Goal: Information Seeking & Learning: Check status

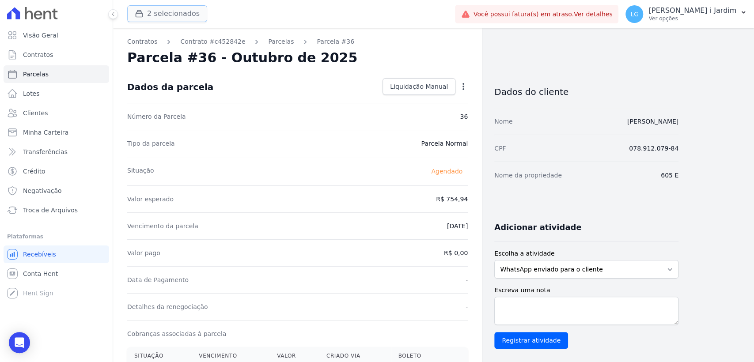
click at [161, 13] on button "2 selecionados" at bounding box center [167, 13] width 80 height 17
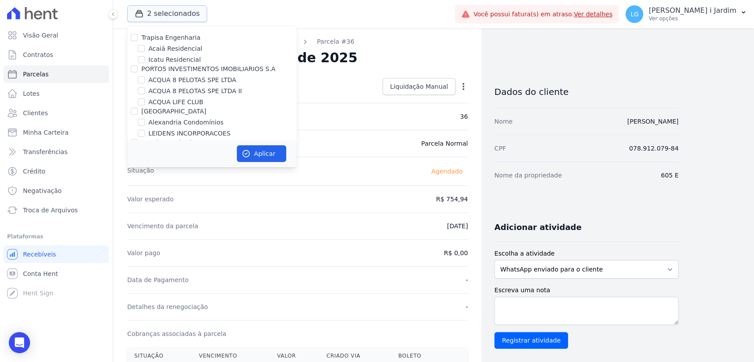
scroll to position [147, 0]
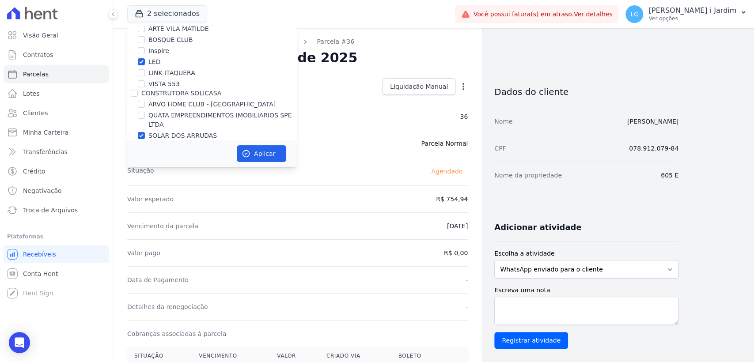
click at [158, 61] on label "LED" at bounding box center [154, 61] width 12 height 9
click at [145, 61] on input "LED" at bounding box center [141, 61] width 7 height 7
checkbox input "false"
click at [159, 136] on label "SOLAR DOS ARRUDAS" at bounding box center [182, 135] width 68 height 9
click at [145, 136] on input "SOLAR DOS ARRUDAS" at bounding box center [141, 135] width 7 height 7
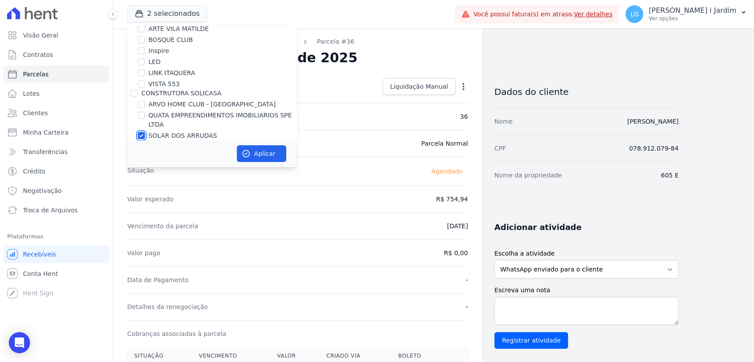
checkbox input "false"
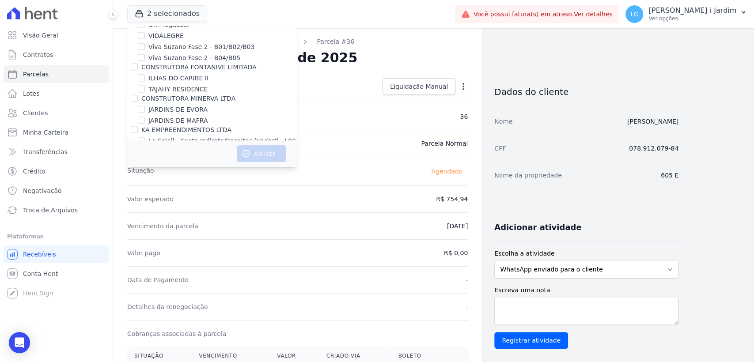
click at [177, 157] on label "Moov Residence" at bounding box center [173, 161] width 50 height 9
click at [145, 158] on input "Moov Residence" at bounding box center [141, 161] width 7 height 7
checkbox input "true"
click at [264, 158] on button "Aplicar" at bounding box center [261, 153] width 49 height 17
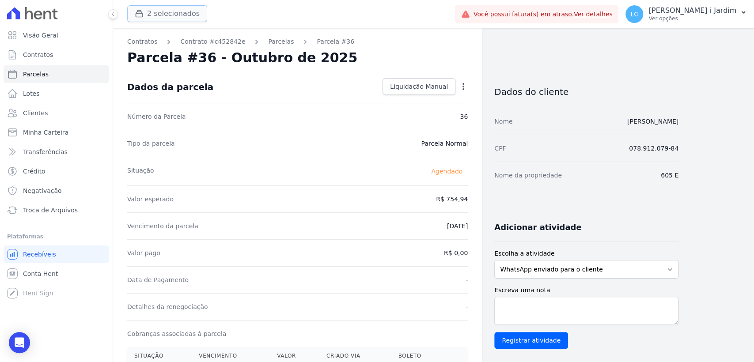
click at [155, 19] on button "2 selecionados" at bounding box center [167, 13] width 80 height 17
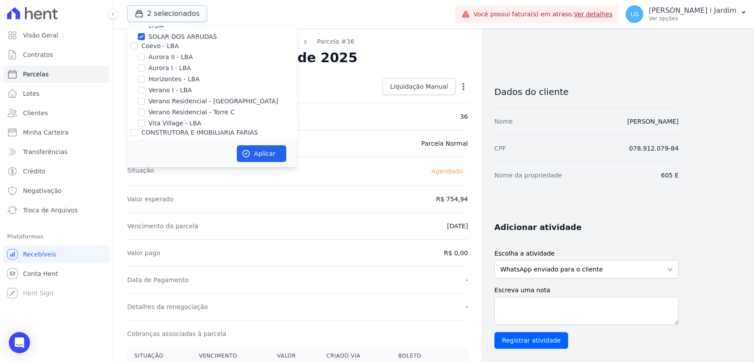
scroll to position [147, 0]
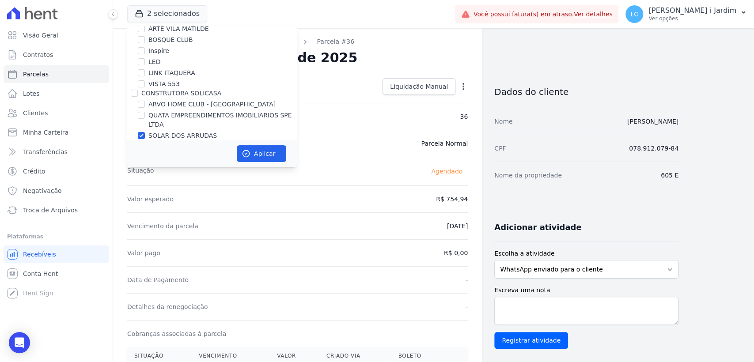
click at [189, 133] on label "SOLAR DOS ARRUDAS" at bounding box center [182, 135] width 68 height 9
click at [145, 133] on input "SOLAR DOS ARRUDAS" at bounding box center [141, 135] width 7 height 7
checkbox input "false"
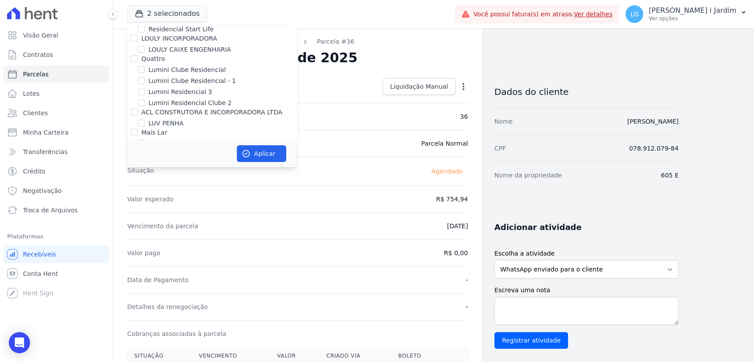
scroll to position [1276, 0]
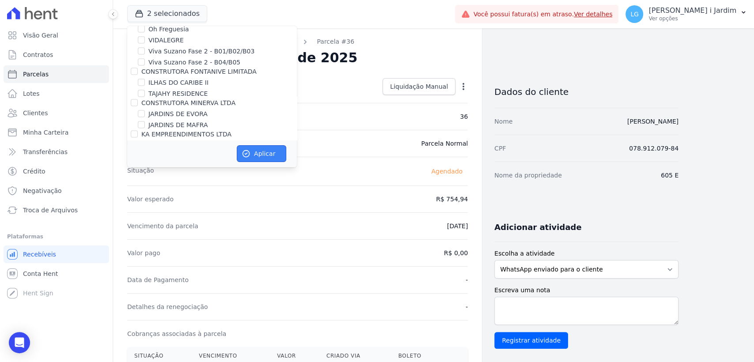
click at [275, 154] on button "Aplicar" at bounding box center [261, 153] width 49 height 17
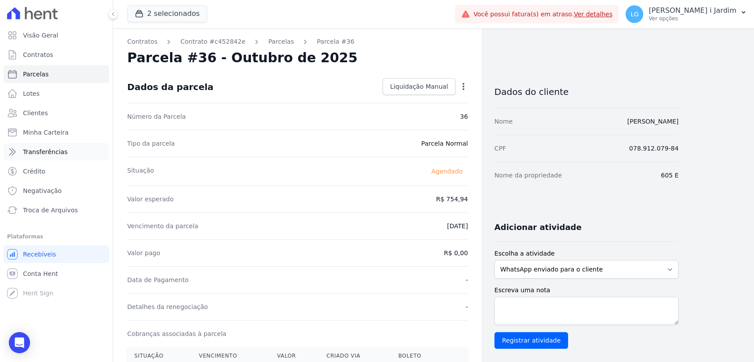
click at [56, 150] on span "Transferências" at bounding box center [45, 152] width 45 height 9
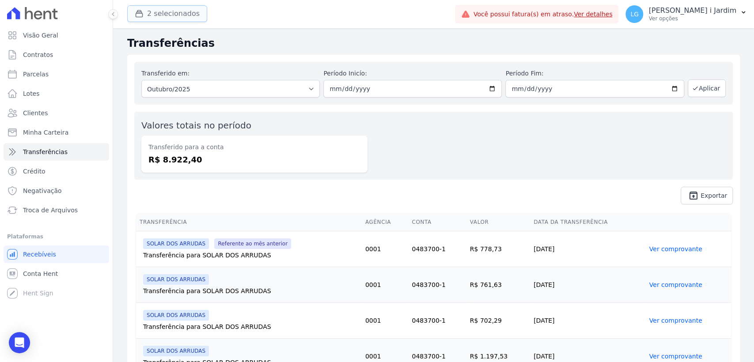
click at [166, 17] on button "2 selecionados" at bounding box center [167, 13] width 80 height 17
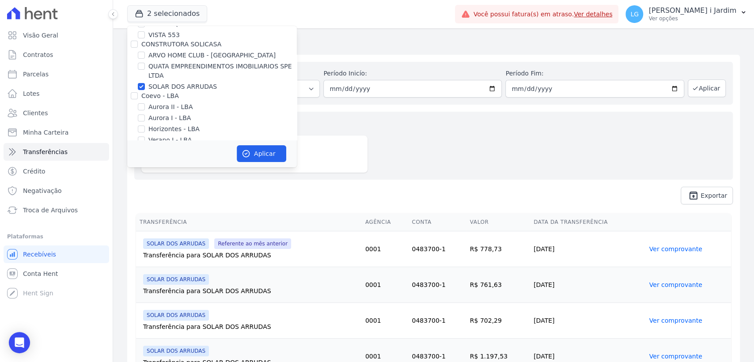
click at [177, 83] on label "SOLAR DOS ARRUDAS" at bounding box center [182, 86] width 68 height 9
click at [145, 83] on input "SOLAR DOS ARRUDAS" at bounding box center [141, 86] width 7 height 7
checkbox input "false"
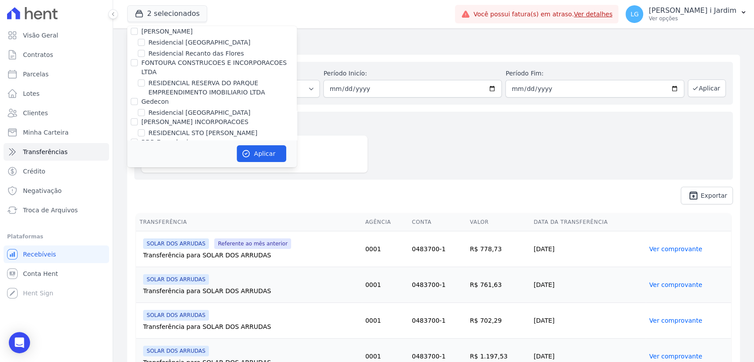
scroll to position [2400, 0]
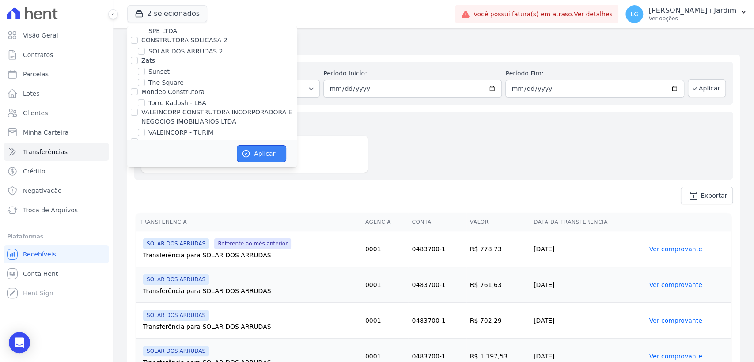
click at [273, 158] on button "Aplicar" at bounding box center [261, 153] width 49 height 17
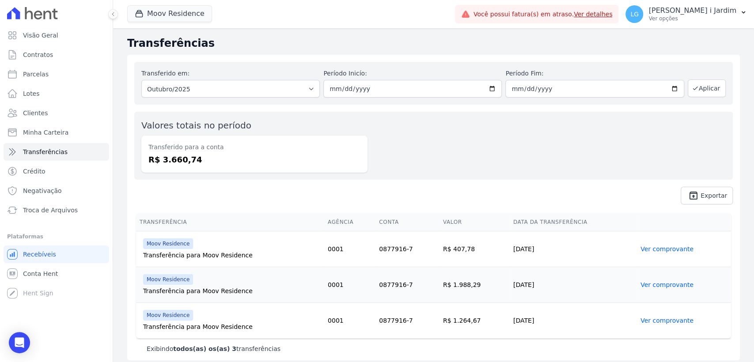
click at [205, 79] on div "Transferido em: Todos os meses Dezembro/2024 Janeiro/2025 Fevereiro/2025 Março/…" at bounding box center [230, 83] width 178 height 29
drag, startPoint x: 211, startPoint y: 87, endPoint x: 212, endPoint y: 94, distance: 7.2
click at [211, 87] on select "Todos os meses Dezembro/2024 Janeiro/2025 Fevereiro/2025 Março/2025 Abril/2025 …" at bounding box center [230, 89] width 178 height 18
select select "09/2025"
click at [141, 80] on select "Todos os meses Dezembro/2024 Janeiro/2025 Fevereiro/2025 Março/2025 Abril/2025 …" at bounding box center [230, 89] width 178 height 18
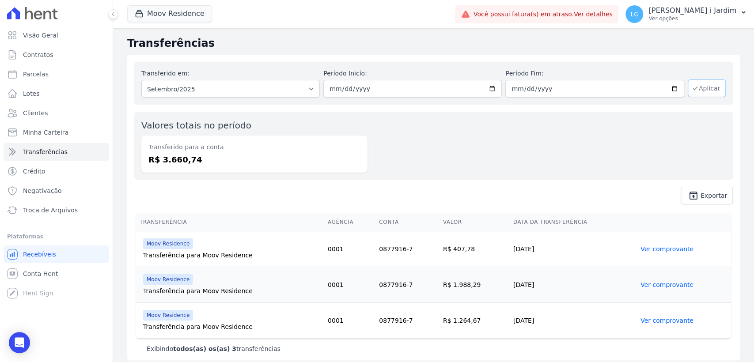
click at [705, 86] on button "Aplicar" at bounding box center [707, 88] width 38 height 18
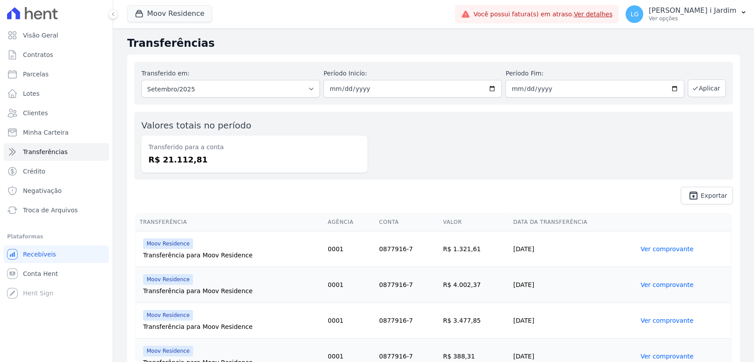
click at [182, 158] on dd "R$ 21.112,81" at bounding box center [254, 160] width 212 height 12
copy dd "21.112,81"
click at [47, 38] on span "Visão Geral" at bounding box center [40, 35] width 35 height 9
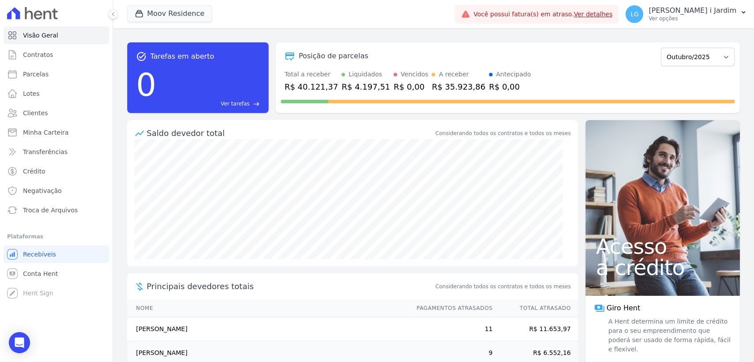
click at [698, 47] on form "Abril/2023 Maio/2023 Junho/2023 Julho/2023 Agosto/2023 Setembro/2023 Outubro/20…" at bounding box center [698, 56] width 74 height 20
drag, startPoint x: 700, startPoint y: 49, endPoint x: 700, endPoint y: 65, distance: 15.9
click at [700, 49] on select "Abril/2023 Maio/2023 Junho/2023 Julho/2023 Agosto/2023 Setembro/2023 Outubro/20…" at bounding box center [698, 57] width 74 height 19
select select "09/2025"
click at [661, 48] on select "Abril/2023 Maio/2023 Junho/2023 Julho/2023 Agosto/2023 Setembro/2023 Outubro/20…" at bounding box center [698, 57] width 74 height 19
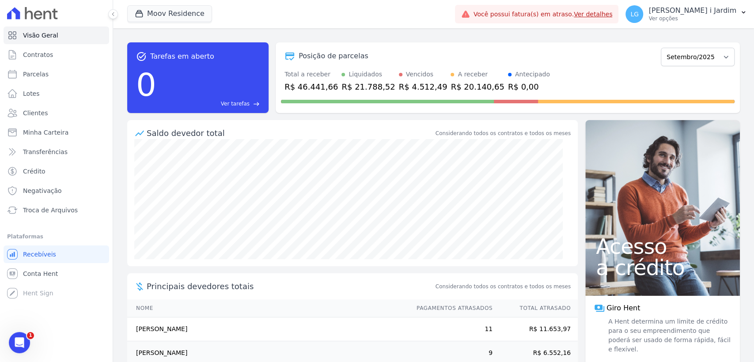
click at [322, 86] on div "R$ 46.441,66" at bounding box center [310, 87] width 53 height 12
copy div "46.441,66"
click at [167, 19] on button "Moov Residence" at bounding box center [169, 13] width 85 height 17
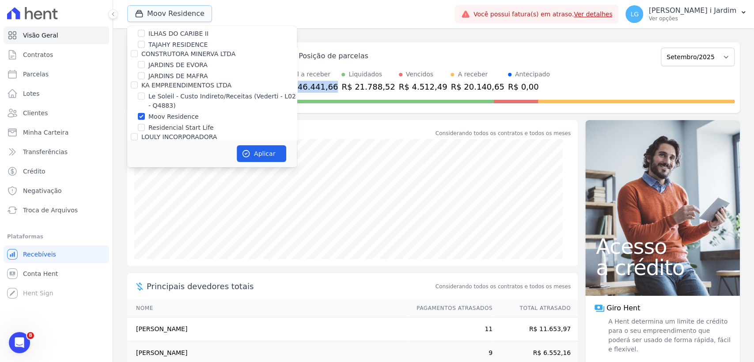
scroll to position [1325, 0]
click at [178, 91] on label "Le Soleil - Custo Indireto/Receitas (Vederti - L02 - Q4883)" at bounding box center [222, 100] width 148 height 19
click at [145, 92] on input "Le Soleil - Custo Indireto/Receitas (Vederti - L02 - Q4883)" at bounding box center [141, 95] width 7 height 7
checkbox input "true"
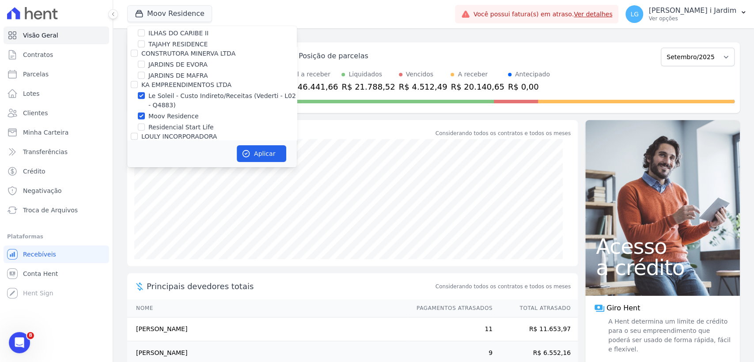
click at [182, 112] on label "Moov Residence" at bounding box center [173, 116] width 50 height 9
click at [145, 113] on input "Moov Residence" at bounding box center [141, 116] width 7 height 7
checkbox input "false"
click at [255, 152] on button "Aplicar" at bounding box center [261, 153] width 49 height 17
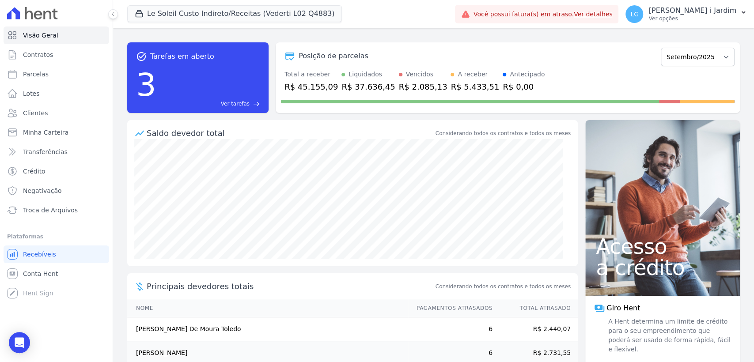
click at [300, 85] on div "R$ 45.155,09" at bounding box center [310, 87] width 53 height 12
copy div "45.155,09"
click at [450, 87] on div "R$ 5.433,51" at bounding box center [474, 87] width 49 height 12
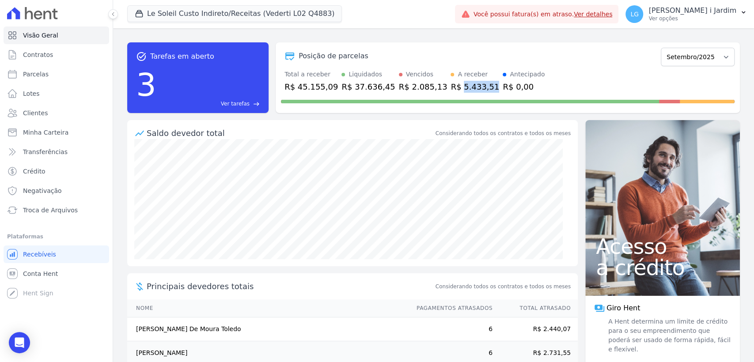
copy div "5.433,51"
click at [54, 154] on span "Transferências" at bounding box center [45, 152] width 45 height 9
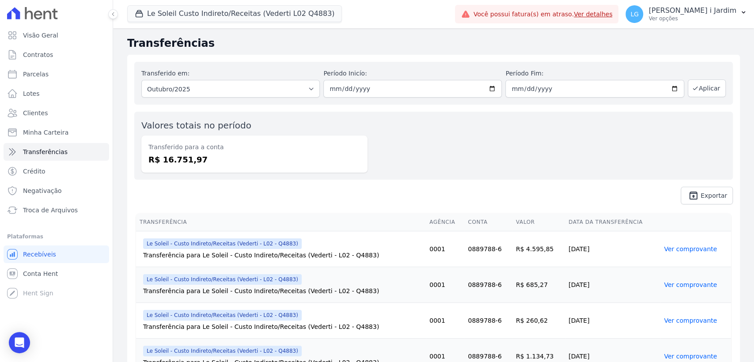
click at [189, 160] on dd "R$ 16.751,97" at bounding box center [254, 160] width 212 height 12
copy dd "16.751,97"
click at [216, 89] on select "Todos os meses Abril/2025 Maio/2025 Junho/2025 Julho/2025 Agosto/2025 Setembro/…" at bounding box center [230, 89] width 178 height 18
select select "09/2025"
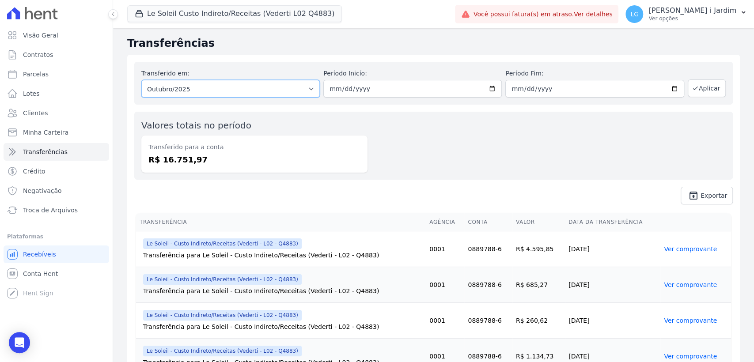
click at [141, 80] on select "Todos os meses Abril/2025 Maio/2025 Junho/2025 Julho/2025 Agosto/2025 Setembro/…" at bounding box center [230, 89] width 178 height 18
click at [710, 84] on button "Aplicar" at bounding box center [707, 88] width 38 height 18
click at [174, 160] on dd "R$ 37.426,84" at bounding box center [254, 160] width 212 height 12
copy dd "37.426,84"
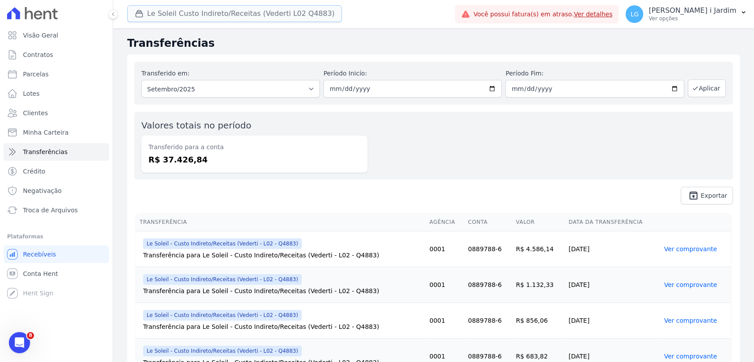
click at [293, 15] on button "Le Soleil Custo Indireto/Receitas (Vederti L02 Q4883)" at bounding box center [234, 13] width 215 height 17
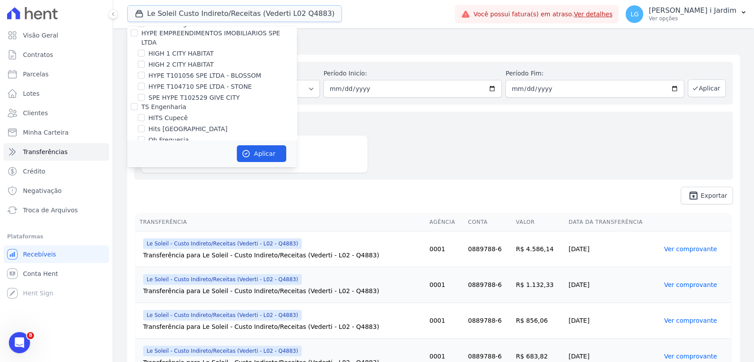
scroll to position [1276, 0]
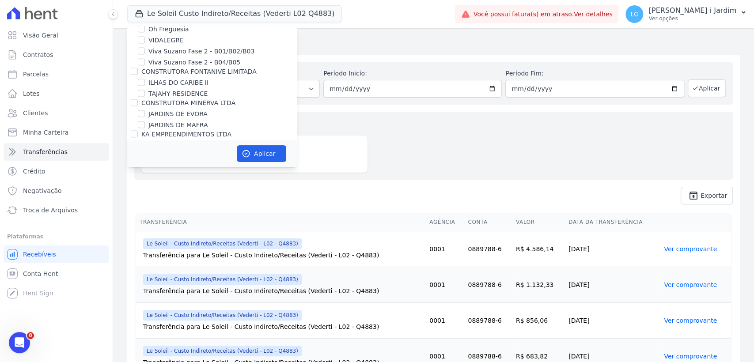
click at [144, 141] on div at bounding box center [141, 145] width 7 height 9
click at [155, 141] on label "Le Soleil - Custo Indireto/Receitas (Vederti - L02 - Q4883)" at bounding box center [222, 150] width 148 height 19
click at [145, 142] on input "Le Soleil - Custo Indireto/Receitas (Vederti - L02 - Q4883)" at bounding box center [141, 145] width 7 height 7
checkbox input "false"
click at [168, 172] on label "Residencial Start Life" at bounding box center [180, 176] width 65 height 9
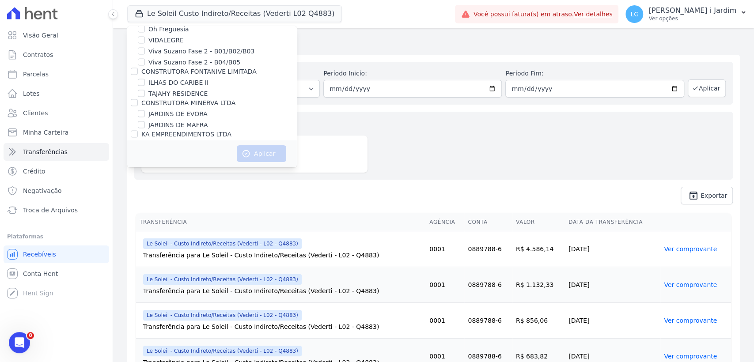
click at [199, 172] on label "Residencial Start Life" at bounding box center [180, 176] width 65 height 9
click at [145, 173] on input "Residencial Start Life" at bounding box center [141, 176] width 7 height 7
checkbox input "true"
click at [254, 153] on button "Aplicar" at bounding box center [261, 153] width 49 height 17
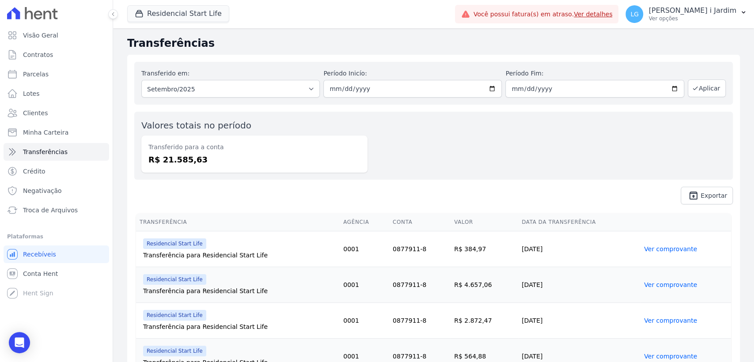
click at [181, 163] on dd "R$ 21.585,63" at bounding box center [254, 160] width 212 height 12
copy dd "21.585,63"
click at [59, 29] on link "Visão Geral" at bounding box center [57, 35] width 106 height 18
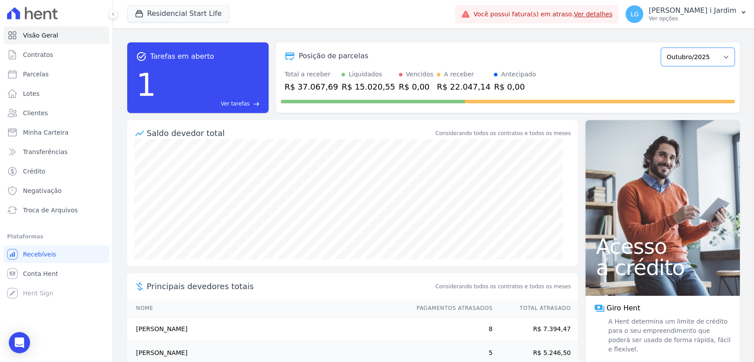
click at [686, 54] on select "Agosto/2023 Setembro/2023 Outubro/2023 Novembro/2023 Dezembro/2023 Janeiro/2024…" at bounding box center [698, 57] width 74 height 19
select select "09/2025"
click at [661, 48] on select "Agosto/2023 Setembro/2023 Outubro/2023 Novembro/2023 Dezembro/2023 Janeiro/2024…" at bounding box center [698, 57] width 74 height 19
click at [450, 90] on div "R$ 10.169,78" at bounding box center [476, 87] width 53 height 12
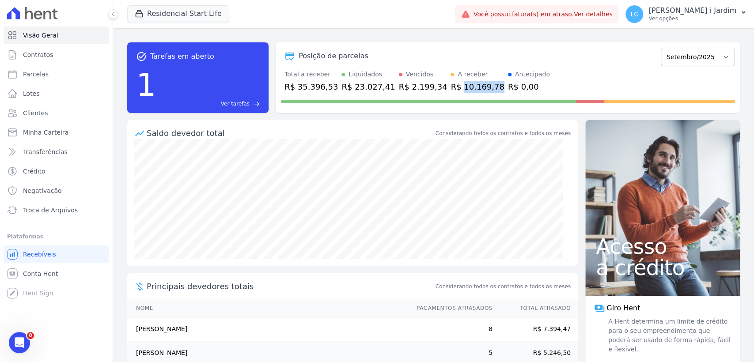
click at [450, 90] on div "R$ 10.169,78" at bounding box center [476, 87] width 53 height 12
copy div "10.169,78"
click at [163, 4] on div "Residencial Start Life Trapisa Engenharia Acaiá Residencial Icatu Residencial P…" at bounding box center [289, 14] width 324 height 29
click at [170, 11] on button "Residencial Start Life" at bounding box center [178, 13] width 102 height 17
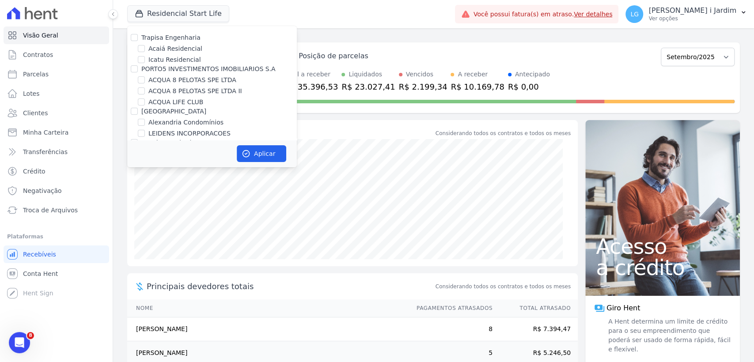
scroll to position [607, 0]
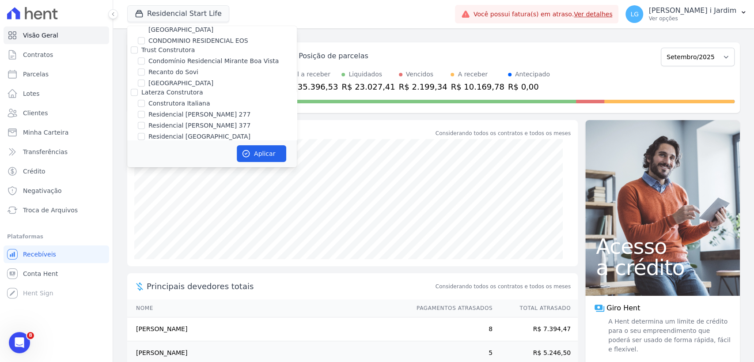
click at [193, 99] on label "Construtora Italiana" at bounding box center [178, 103] width 61 height 9
click at [145, 100] on input "Construtora Italiana" at bounding box center [141, 103] width 7 height 7
checkbox input "true"
click at [197, 132] on label "Residencial [GEOGRAPHIC_DATA]" at bounding box center [199, 136] width 102 height 9
click at [145, 133] on input "Residencial [GEOGRAPHIC_DATA]" at bounding box center [141, 136] width 7 height 7
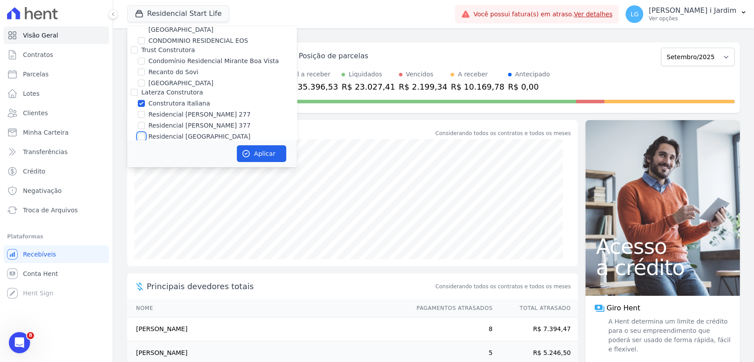
checkbox input "true"
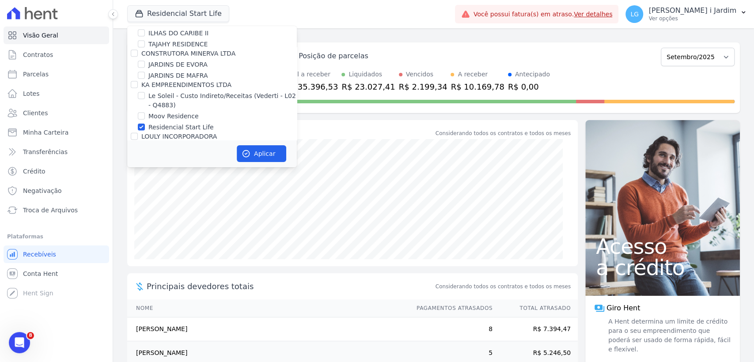
scroll to position [1325, 0]
click at [186, 123] on label "Residencial Start Life" at bounding box center [180, 127] width 65 height 9
click at [145, 124] on input "Residencial Start Life" at bounding box center [141, 127] width 7 height 7
checkbox input "false"
click at [251, 149] on button "Aplicar" at bounding box center [261, 153] width 49 height 17
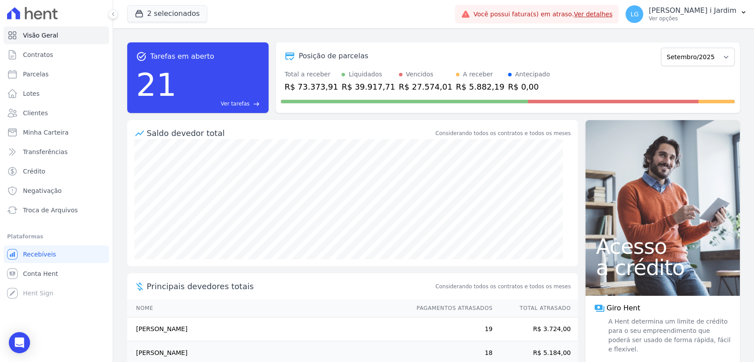
click at [300, 86] on div "R$ 73.373,91" at bounding box center [310, 87] width 53 height 12
copy div "73.373,91"
click at [459, 84] on div "R$ 5.882,19" at bounding box center [480, 87] width 49 height 12
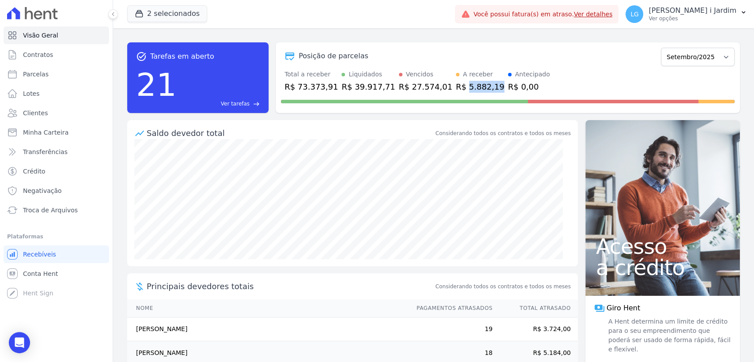
copy div "5.882,19"
click at [68, 148] on link "Transferências" at bounding box center [57, 152] width 106 height 18
click at [64, 152] on link "Transferências" at bounding box center [57, 152] width 106 height 18
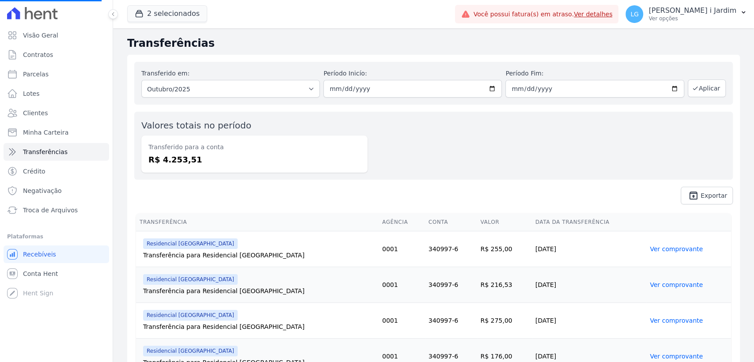
click at [195, 80] on div "Transferido em: Todos os meses Abril/2024 Maio/2024 Junho/2024 Julho/2024 Agost…" at bounding box center [230, 83] width 178 height 29
click at [201, 87] on select "Todos os meses Abril/2024 Maio/2024 Junho/2024 Julho/2024 Agosto/2024 Setembro/…" at bounding box center [230, 89] width 178 height 18
click at [205, 102] on div "Transferido em: Todos os meses Abril/2024 Maio/2024 Junho/2024 Julho/2024 Agost…" at bounding box center [433, 83] width 598 height 43
click at [208, 95] on select "Todos os meses Abril/2024 Maio/2024 Junho/2024 Julho/2024 Agosto/2024 Setembro/…" at bounding box center [230, 89] width 178 height 18
select select "09/2025"
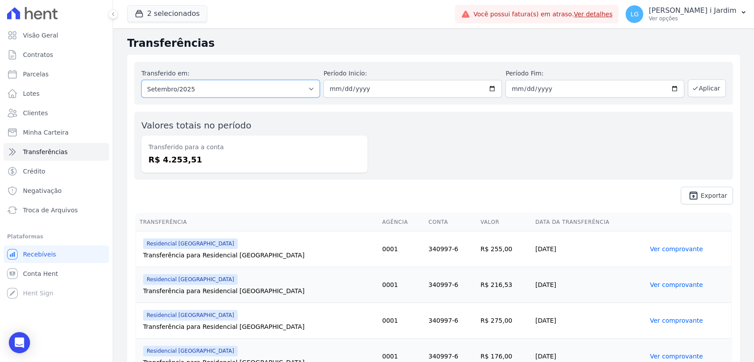
click at [141, 80] on select "Todos os meses Abril/2024 Maio/2024 Junho/2024 Julho/2024 Agosto/2024 Setembro/…" at bounding box center [230, 89] width 178 height 18
click at [688, 93] on button "Aplicar" at bounding box center [707, 88] width 38 height 18
click at [183, 160] on dd "R$ 27.645,58" at bounding box center [254, 160] width 212 height 12
copy dd "27.645,58"
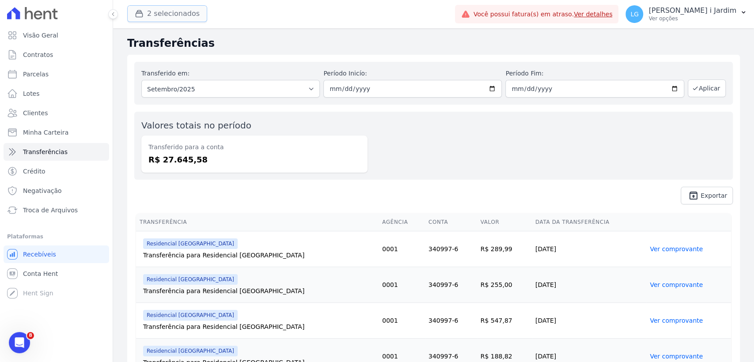
click at [180, 15] on button "2 selecionados" at bounding box center [167, 13] width 80 height 17
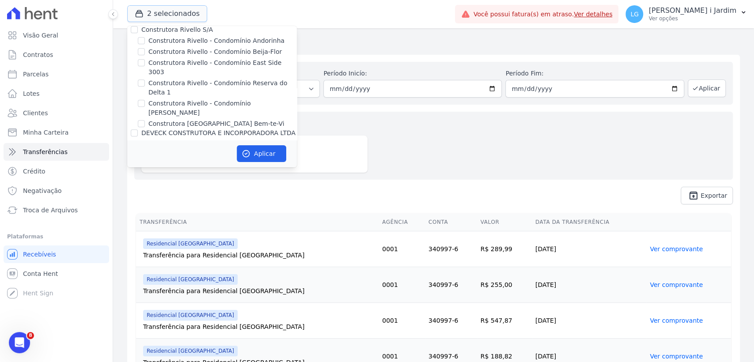
scroll to position [638, 0]
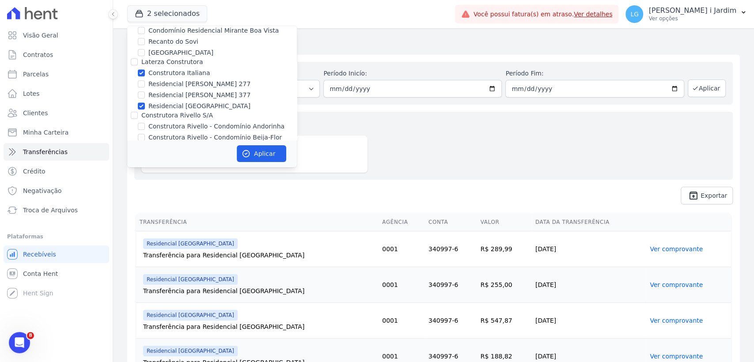
click at [185, 68] on label "Construtora Italiana" at bounding box center [178, 72] width 61 height 9
click at [145, 69] on input "Construtora Italiana" at bounding box center [141, 72] width 7 height 7
checkbox input "false"
click at [192, 102] on label "Residencial [GEOGRAPHIC_DATA]" at bounding box center [199, 106] width 102 height 9
click at [145, 102] on input "Residencial [GEOGRAPHIC_DATA]" at bounding box center [141, 105] width 7 height 7
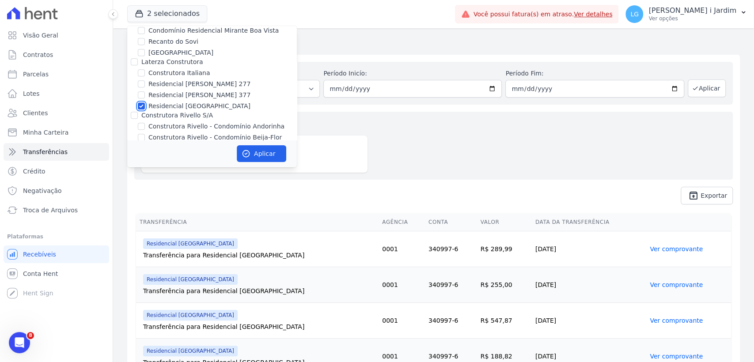
checkbox input "false"
click at [194, 91] on label "Residencial [PERSON_NAME] 377" at bounding box center [199, 95] width 102 height 9
click at [145, 91] on input "Residencial [PERSON_NAME] 377" at bounding box center [141, 94] width 7 height 7
checkbox input "true"
click at [195, 79] on label "Residencial [PERSON_NAME] 277" at bounding box center [199, 83] width 102 height 9
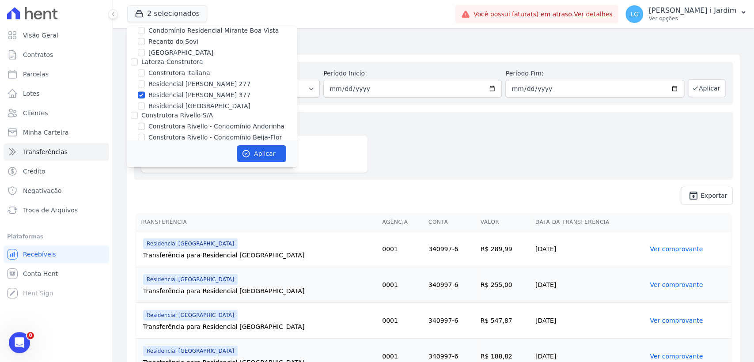
click at [145, 80] on input "Residencial [PERSON_NAME] 277" at bounding box center [141, 83] width 7 height 7
checkbox input "true"
click at [254, 151] on button "Aplicar" at bounding box center [261, 153] width 49 height 17
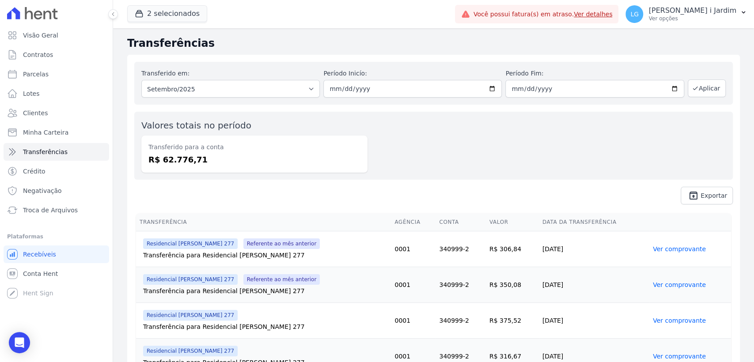
click at [176, 167] on div "Transferido para a conta R$ 62.776,71" at bounding box center [254, 154] width 226 height 37
click at [182, 156] on dd "R$ 62.776,71" at bounding box center [254, 160] width 212 height 12
copy dd "62.776,71"
click at [61, 32] on link "Visão Geral" at bounding box center [57, 35] width 106 height 18
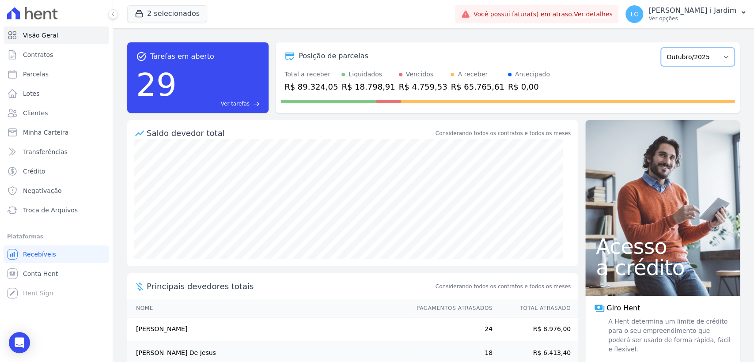
click at [689, 53] on select "Março/2024 Abril/2024 Maio/2024 Junho/2024 Julho/2024 Agosto/2024 Setembro/2024…" at bounding box center [698, 57] width 74 height 19
select select "09/2025"
click at [661, 48] on select "Março/2024 Abril/2024 Maio/2024 Junho/2024 Julho/2024 Agosto/2024 Setembro/2024…" at bounding box center [698, 57] width 74 height 19
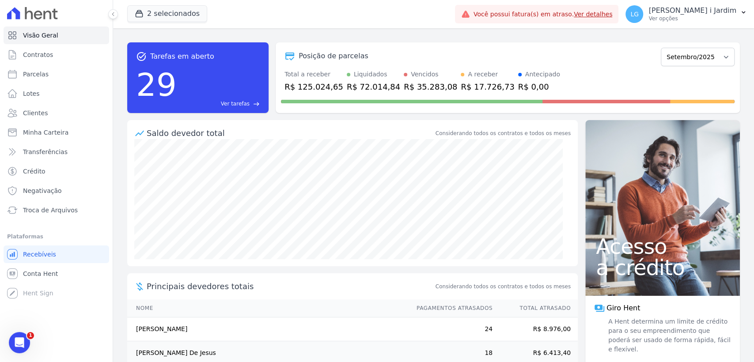
click at [309, 90] on div "R$ 125.024,65" at bounding box center [313, 87] width 59 height 12
copy div "125.024,65"
click at [461, 83] on div "R$ 17.726,73" at bounding box center [487, 87] width 53 height 12
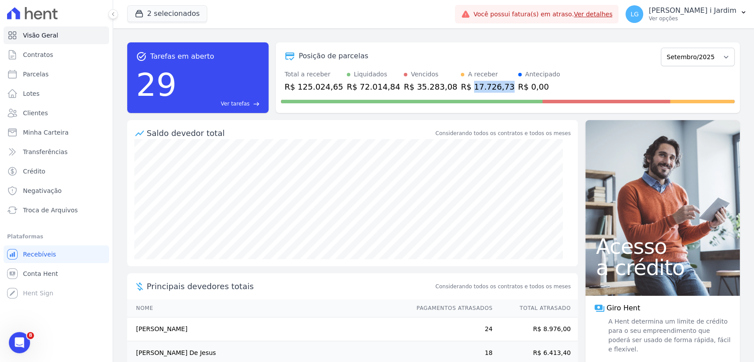
copy div "17.726,73"
click at [164, 8] on button "2 selecionados" at bounding box center [167, 13] width 80 height 17
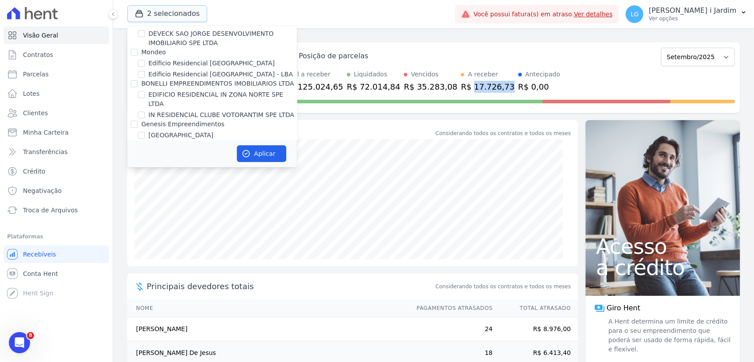
scroll to position [687, 0]
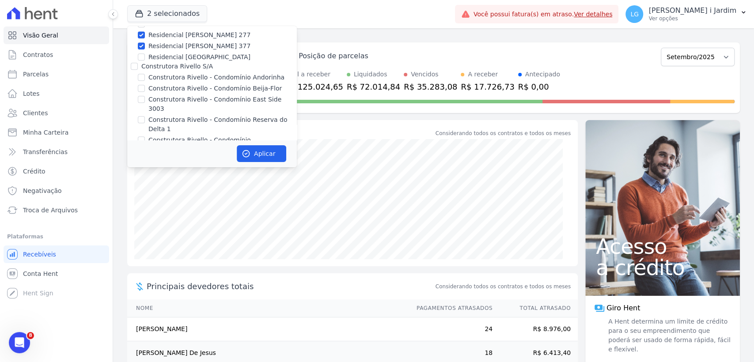
click at [183, 42] on label "Residencial [PERSON_NAME] 377" at bounding box center [199, 46] width 102 height 9
click at [145, 42] on input "Residencial [PERSON_NAME] 377" at bounding box center [141, 45] width 7 height 7
checkbox input "false"
click at [184, 30] on label "Residencial [PERSON_NAME] 277" at bounding box center [199, 34] width 102 height 9
click at [145, 31] on input "Residencial [PERSON_NAME] 277" at bounding box center [141, 34] width 7 height 7
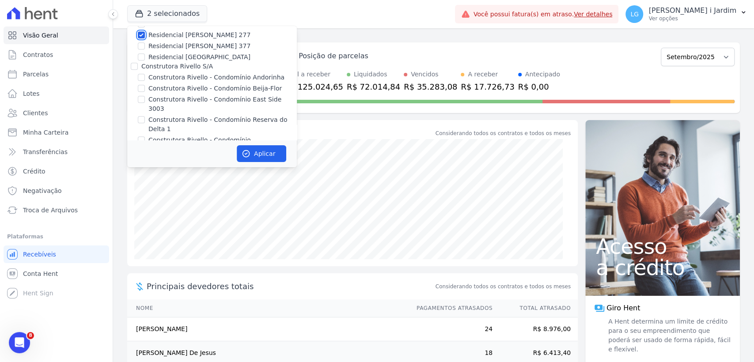
checkbox input "false"
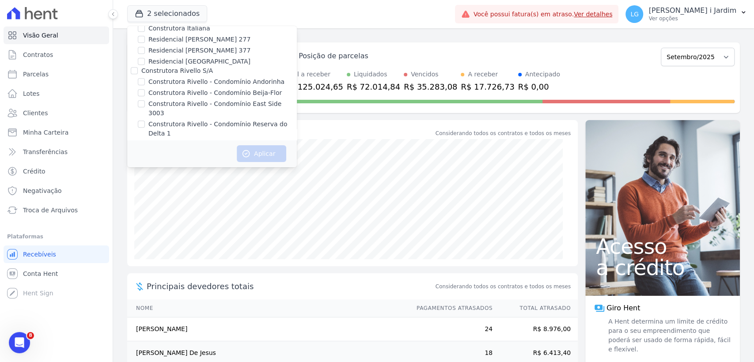
scroll to position [1332, 0]
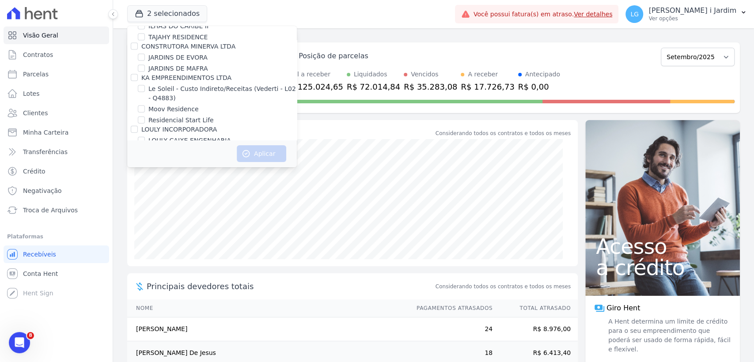
click at [197, 136] on label "LOULY CAIXE ENGENHARIA" at bounding box center [189, 140] width 83 height 9
click at [145, 137] on input "LOULY CAIXE ENGENHARIA" at bounding box center [141, 140] width 7 height 7
checkbox input "true"
click at [259, 154] on button "Aplicar" at bounding box center [261, 153] width 49 height 17
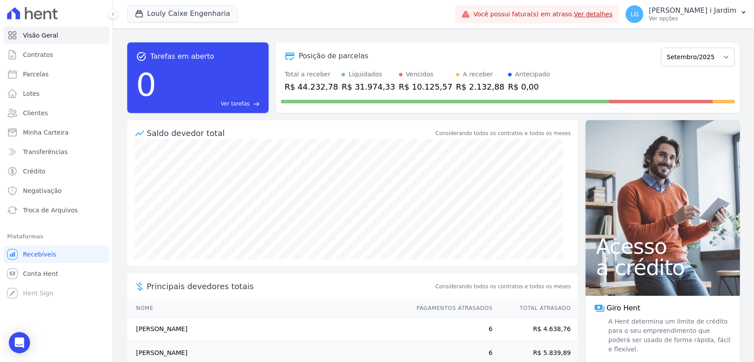
click at [325, 89] on div "R$ 44.232,78" at bounding box center [310, 87] width 53 height 12
copy div "44.232,78"
click at [41, 159] on link "Transferências" at bounding box center [57, 152] width 106 height 18
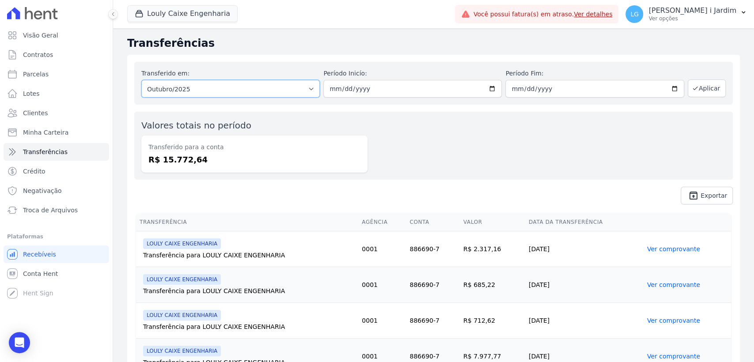
click at [191, 95] on select "Todos os meses Abril/2025 Maio/2025 Junho/2025 Julho/2025 Agosto/2025 Setembro/…" at bounding box center [230, 89] width 178 height 18
select select "09/2025"
click at [141, 80] on select "Todos os meses Abril/2025 Maio/2025 Junho/2025 Julho/2025 Agosto/2025 Setembro/…" at bounding box center [230, 89] width 178 height 18
click at [703, 88] on button "Aplicar" at bounding box center [707, 88] width 38 height 18
click at [178, 160] on dd "R$ 29.127,85" at bounding box center [254, 160] width 212 height 12
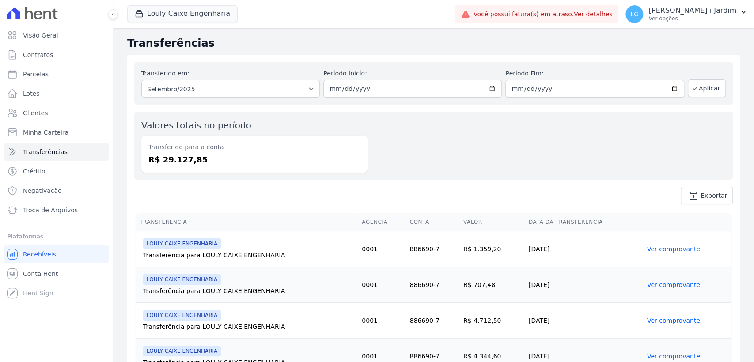
click at [178, 160] on dd "R$ 29.127,85" at bounding box center [254, 160] width 212 height 12
copy dd "29.127,85"
click at [692, 19] on p "Ver opções" at bounding box center [692, 18] width 88 height 7
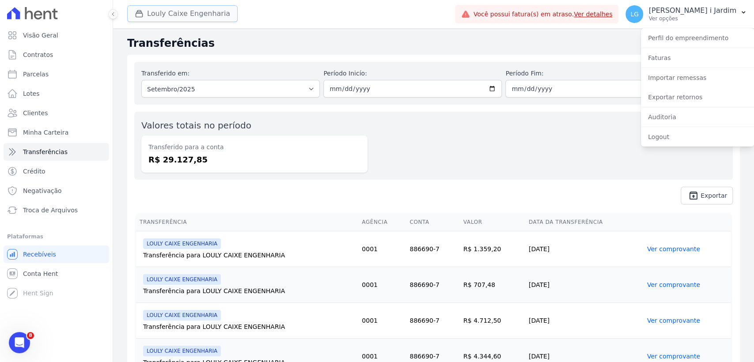
click at [179, 13] on button "Louly Caixe Engenharia" at bounding box center [182, 13] width 110 height 17
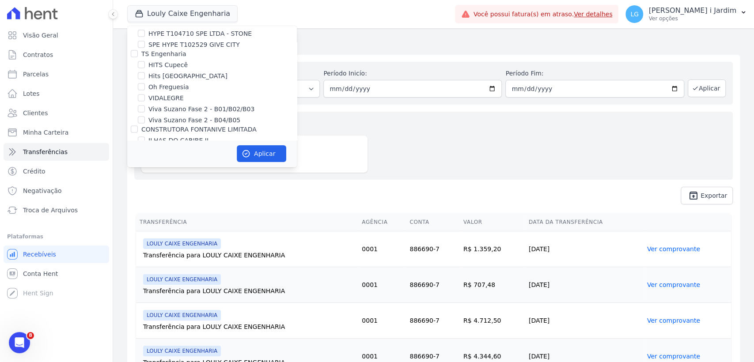
scroll to position [1316, 0]
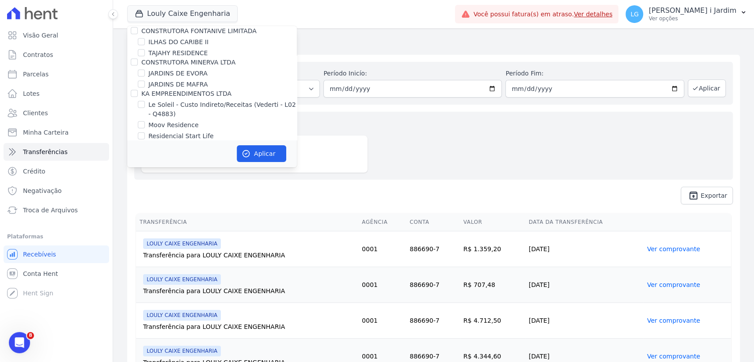
click at [194, 142] on label "LOULY INCORPORADORA" at bounding box center [179, 145] width 76 height 7
click at [138, 142] on input "LOULY INCORPORADORA" at bounding box center [134, 145] width 7 height 7
checkbox input "false"
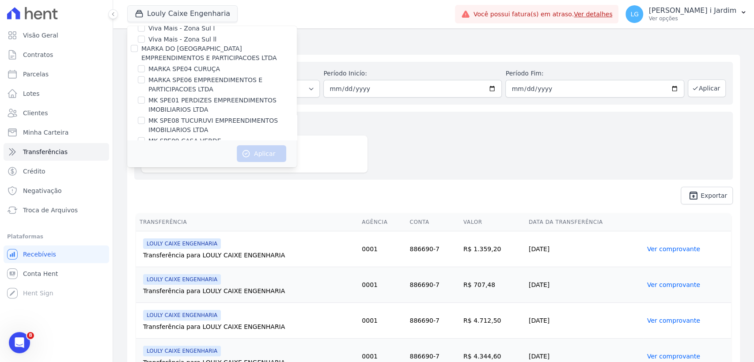
scroll to position [1611, 0]
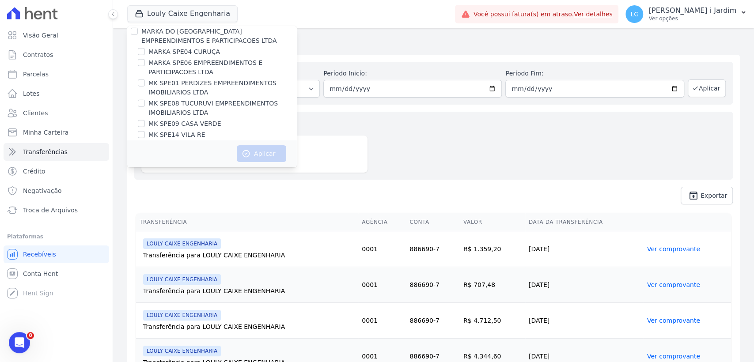
click at [202, 141] on label "MK SPE20 CANTIDIO" at bounding box center [179, 145] width 63 height 9
click at [145, 142] on input "MK SPE20 CANTIDIO" at bounding box center [141, 145] width 7 height 7
checkbox input "true"
click at [253, 151] on button "Aplicar" at bounding box center [261, 153] width 49 height 17
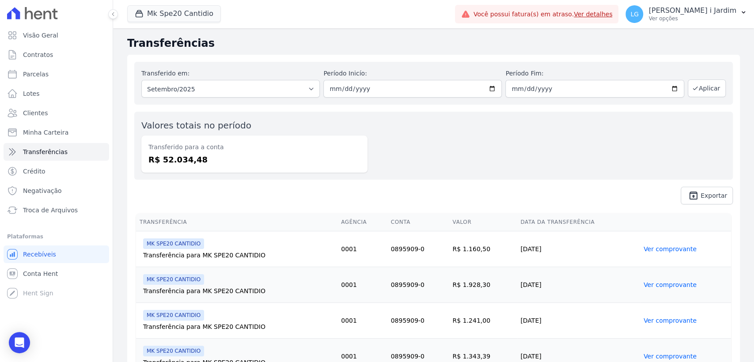
click at [185, 166] on div "Transferido para a conta R$ 52.034,48" at bounding box center [254, 154] width 226 height 37
copy dd "52.034,48"
click at [30, 42] on link "Visão Geral" at bounding box center [57, 35] width 106 height 18
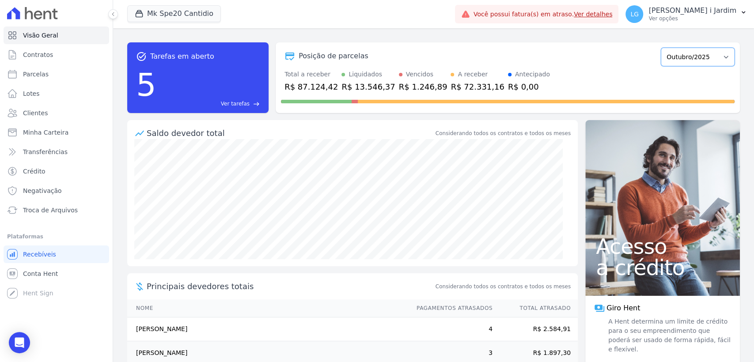
click at [700, 53] on select "[DATE] Maio/2025 Junho/2025 Julho/2025 [DATE] Setembro/2025 Outubro/2025 Novemb…" at bounding box center [698, 57] width 74 height 19
select select "09/2025"
click at [661, 48] on select "[DATE] Maio/2025 Junho/2025 Julho/2025 [DATE] Setembro/2025 Outubro/2025 Novemb…" at bounding box center [698, 57] width 74 height 19
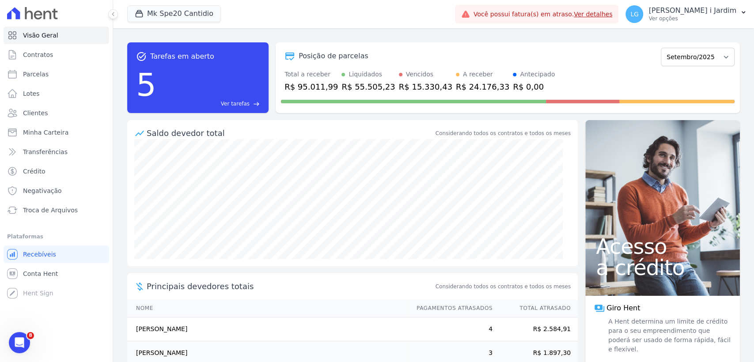
click at [297, 90] on div "R$ 95.011,99" at bounding box center [310, 87] width 53 height 12
copy div "95.011,99"
click at [465, 83] on div "R$ 24.176,33" at bounding box center [482, 87] width 53 height 12
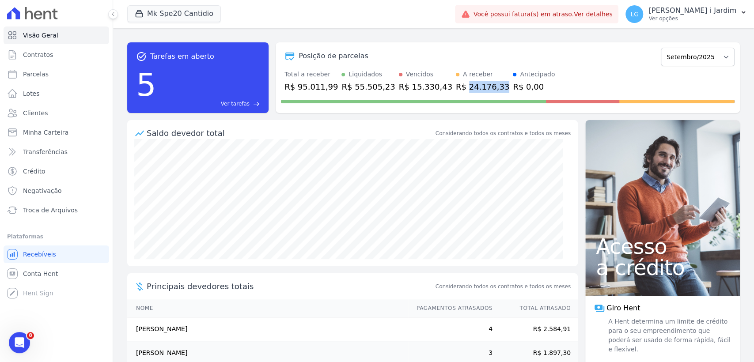
copy div "24.176,33"
click at [165, 19] on button "Mk Spe20 Cantidio" at bounding box center [174, 13] width 94 height 17
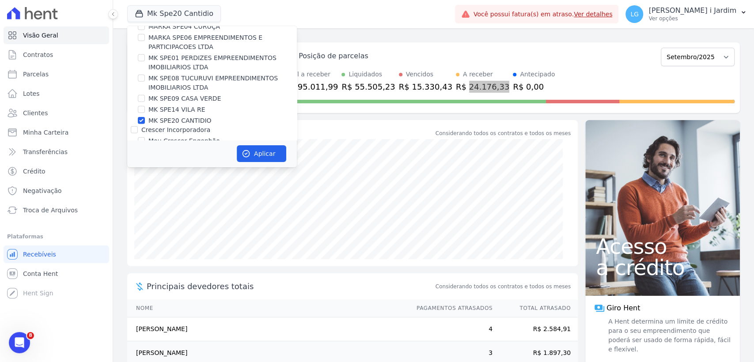
scroll to position [1619, 0]
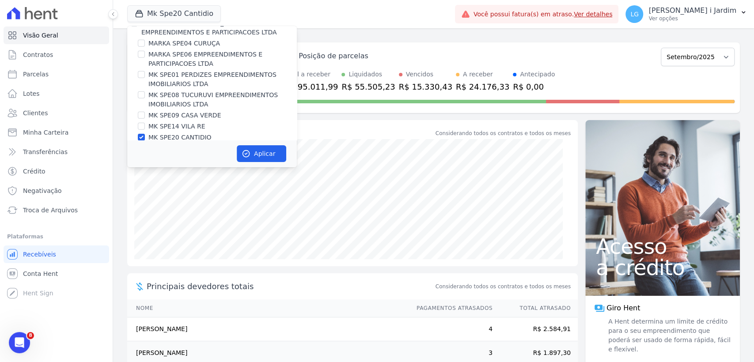
click at [187, 133] on label "MK SPE20 CANTIDIO" at bounding box center [179, 137] width 63 height 9
click at [145, 134] on input "MK SPE20 CANTIDIO" at bounding box center [141, 137] width 7 height 7
checkbox input "false"
click at [195, 111] on label "MK SPE09 CASA VERDE" at bounding box center [184, 115] width 72 height 9
click at [145, 112] on input "MK SPE09 CASA VERDE" at bounding box center [141, 115] width 7 height 7
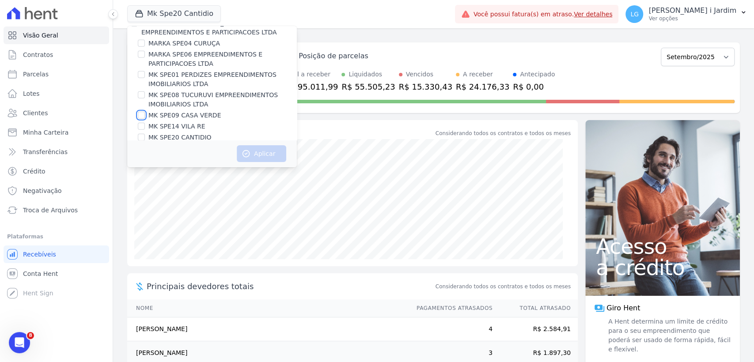
checkbox input "true"
click at [257, 154] on button "Aplicar" at bounding box center [261, 153] width 49 height 17
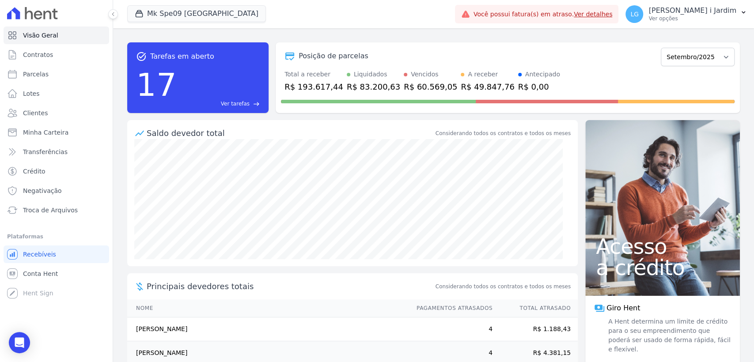
click at [311, 91] on div "R$ 193.617,44" at bounding box center [313, 87] width 59 height 12
copy div "193.617,44"
click at [467, 87] on div "R$ 49.847,76" at bounding box center [487, 87] width 53 height 12
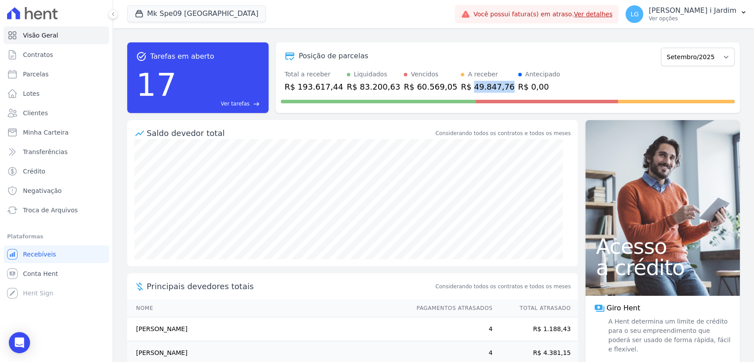
copy div "49.847,76"
click at [47, 148] on span "Transferências" at bounding box center [45, 152] width 45 height 9
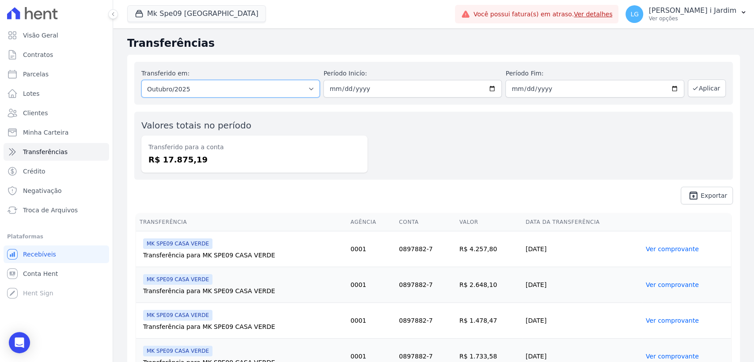
click at [191, 91] on select "Todos os meses Julho/2025 Agosto/2025 Setembro/2025 Outubro/2025" at bounding box center [230, 89] width 178 height 18
click at [141, 80] on select "Todos os meses Julho/2025 Agosto/2025 Setembro/2025 Outubro/2025" at bounding box center [230, 89] width 178 height 18
click at [198, 91] on select "Todos os meses Julho/2025 Agosto/2025 Setembro/2025 Outubro/2025" at bounding box center [230, 89] width 178 height 18
select select "09/2025"
click at [141, 80] on select "Todos os meses Julho/2025 Agosto/2025 Setembro/2025 Outubro/2025" at bounding box center [230, 89] width 178 height 18
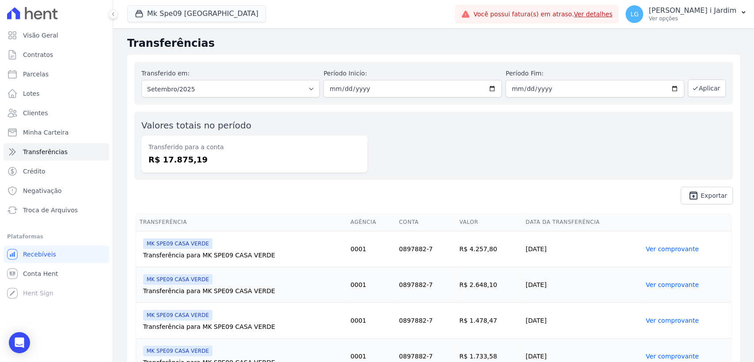
click at [177, 165] on dd "R$ 17.875,19" at bounding box center [254, 160] width 212 height 12
click at [693, 83] on button "Aplicar" at bounding box center [707, 88] width 38 height 18
click at [233, 198] on span "unarchive Exportar" at bounding box center [433, 196] width 598 height 18
click at [191, 156] on dd "R$ 79.512,67" at bounding box center [254, 160] width 212 height 12
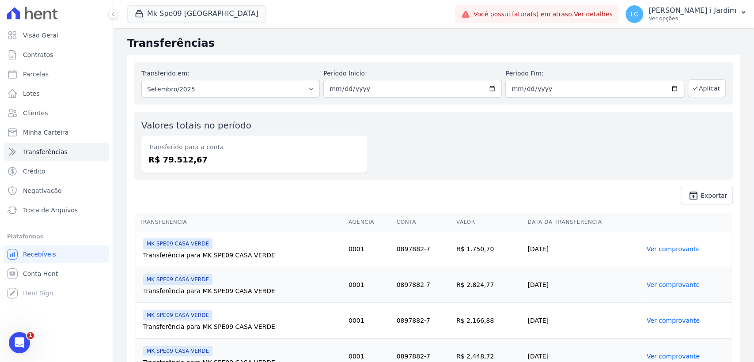
click at [191, 156] on dd "R$ 79.512,67" at bounding box center [254, 160] width 212 height 12
copy dd "79.512,67"
click at [178, 12] on button "Mk Spe09 Casa Verde" at bounding box center [196, 13] width 139 height 17
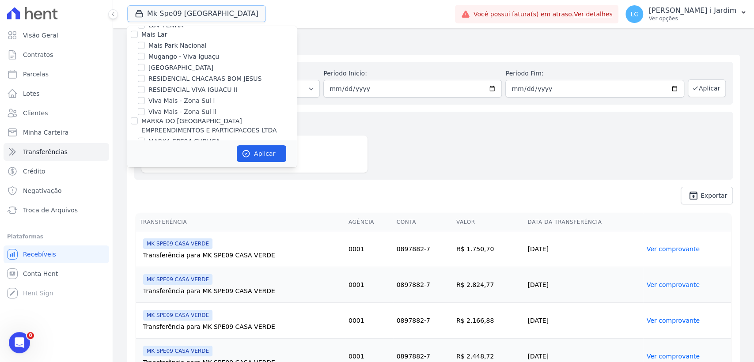
scroll to position [1570, 0]
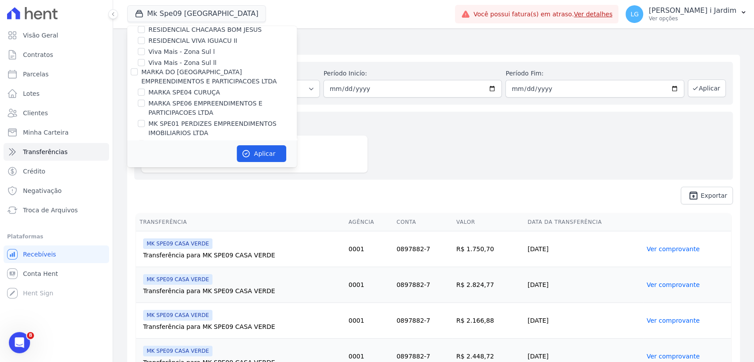
click at [174, 160] on label "MK SPE09 CASA VERDE" at bounding box center [184, 164] width 72 height 9
click at [145, 161] on input "MK SPE09 CASA VERDE" at bounding box center [141, 164] width 7 height 7
checkbox input "false"
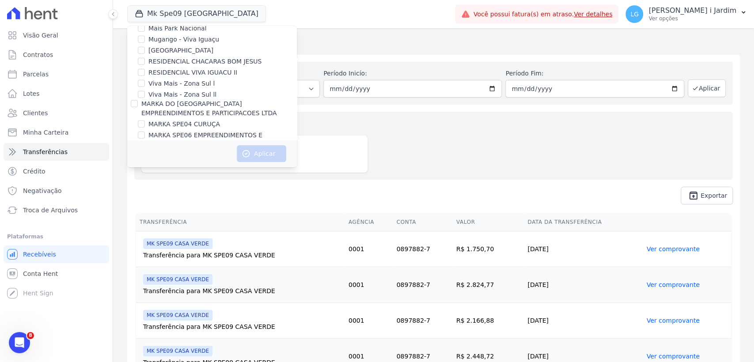
scroll to position [1521, 0]
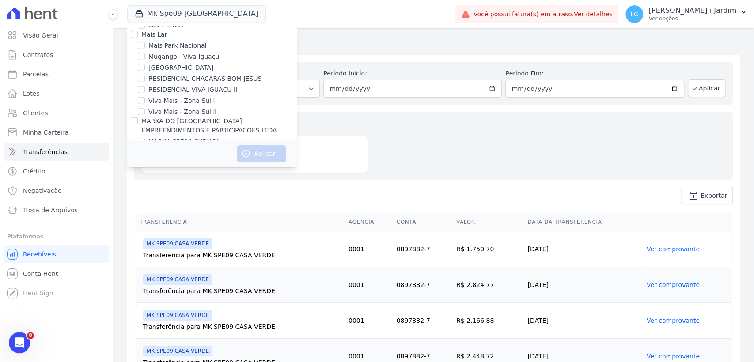
click at [197, 137] on label "MARKA SPE04 CURUÇA" at bounding box center [184, 141] width 72 height 9
click at [145, 138] on input "MARKA SPE04 CURUÇA" at bounding box center [141, 141] width 7 height 7
checkbox input "true"
click at [250, 148] on button "Aplicar" at bounding box center [261, 153] width 49 height 17
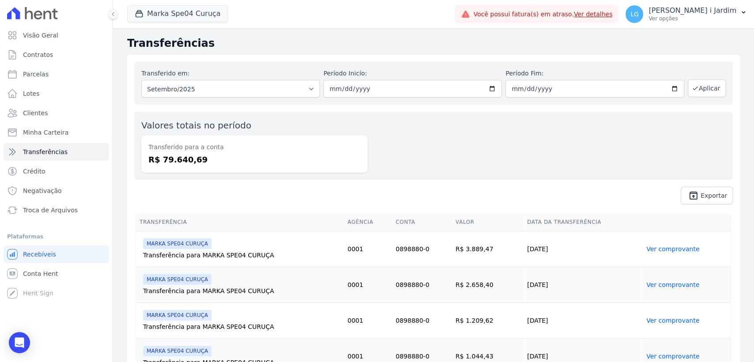
click at [187, 164] on dd "R$ 79.640,69" at bounding box center [254, 160] width 212 height 12
drag, startPoint x: 187, startPoint y: 164, endPoint x: 194, endPoint y: 170, distance: 10.0
click at [187, 164] on dd "R$ 79.640,69" at bounding box center [254, 160] width 212 height 12
copy dd "79.640,69"
click at [46, 36] on span "Visão Geral" at bounding box center [40, 35] width 35 height 9
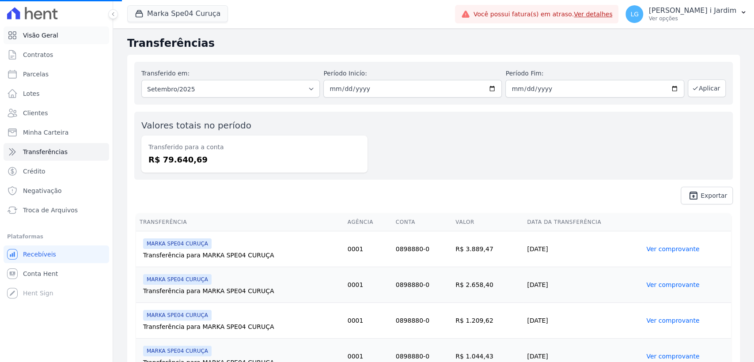
click at [76, 42] on link "Visão Geral" at bounding box center [57, 35] width 106 height 18
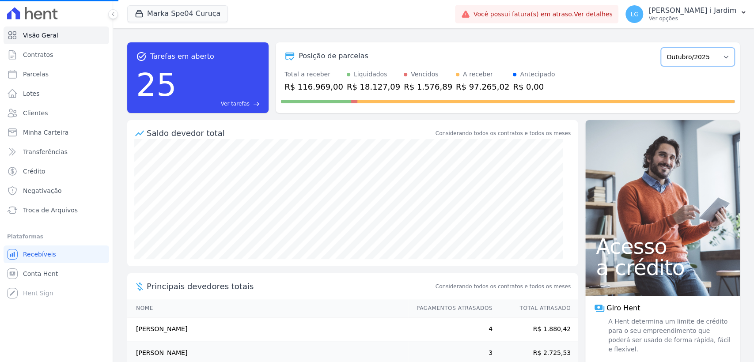
click at [688, 51] on select "Abril/2025 Maio/2025 Junho/2025 Julho/2025 Agosto/2025 Setembro/2025 Outubro/20…" at bounding box center [698, 57] width 74 height 19
select select "09/2025"
click at [661, 48] on select "Abril/2025 Maio/2025 Junho/2025 Julho/2025 Agosto/2025 Setembro/2025 Outubro/20…" at bounding box center [698, 57] width 74 height 19
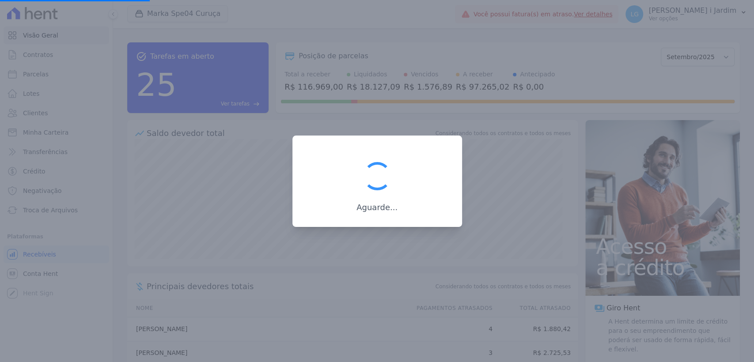
click at [333, 111] on div at bounding box center [377, 181] width 754 height 362
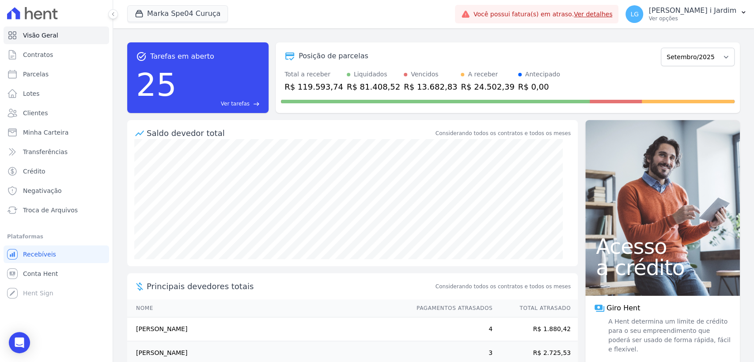
click at [310, 86] on div "R$ 119.593,74" at bounding box center [313, 87] width 59 height 12
copy div "119.593,74"
click at [202, 22] on button "Marka Spe04 Curuça" at bounding box center [177, 13] width 101 height 17
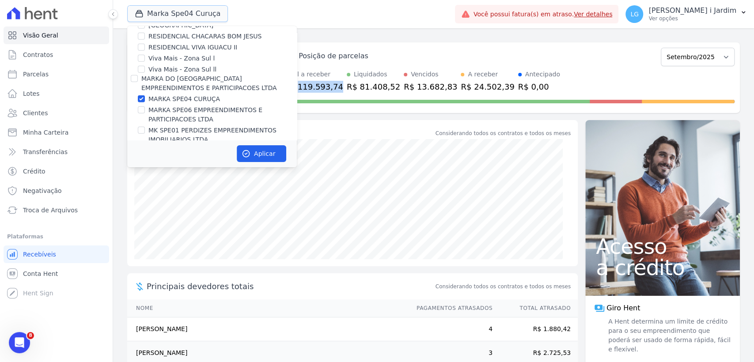
scroll to position [1521, 0]
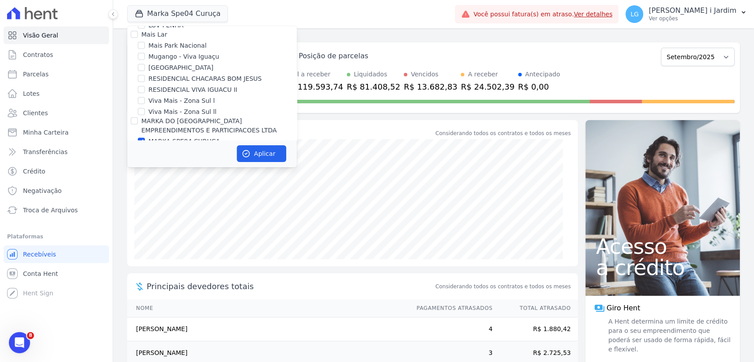
click at [190, 137] on label "MARKA SPE04 CURUÇA" at bounding box center [184, 141] width 72 height 9
click at [145, 138] on input "MARKA SPE04 CURUÇA" at bounding box center [141, 141] width 7 height 7
checkbox input "false"
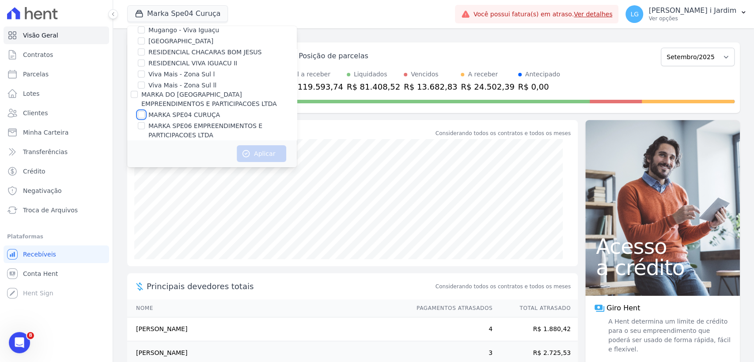
scroll to position [1570, 0]
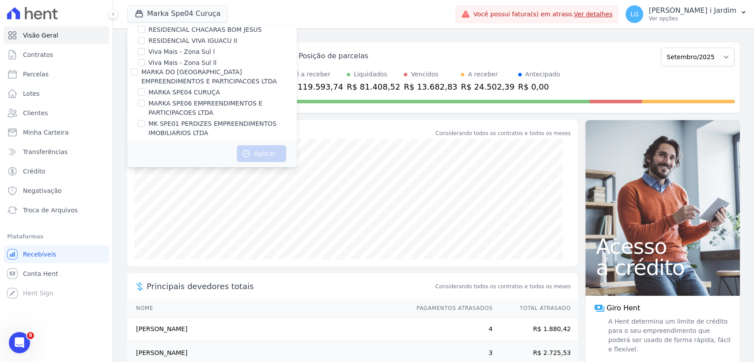
click at [196, 140] on label "MK SPE08 TUCURUVI EMPREENDIMENTOS IMOBILIARIOS LTDA" at bounding box center [222, 149] width 148 height 19
click at [145, 140] on input "MK SPE08 TUCURUVI EMPREENDIMENTOS IMOBILIARIOS LTDA" at bounding box center [141, 143] width 7 height 7
checkbox input "true"
click at [257, 155] on button "Aplicar" at bounding box center [261, 153] width 49 height 17
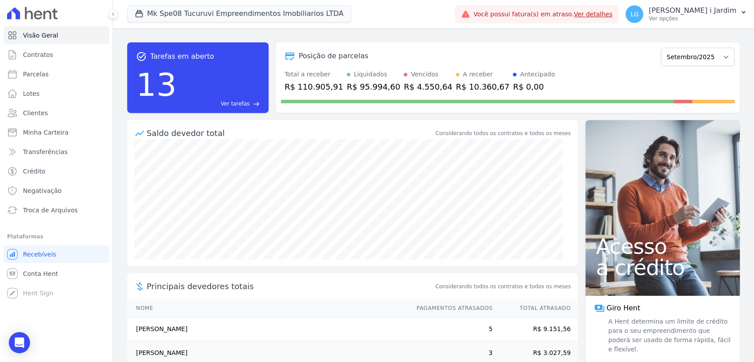
click at [310, 88] on div "R$ 110.905,91" at bounding box center [313, 87] width 59 height 12
copy div "110.905,91"
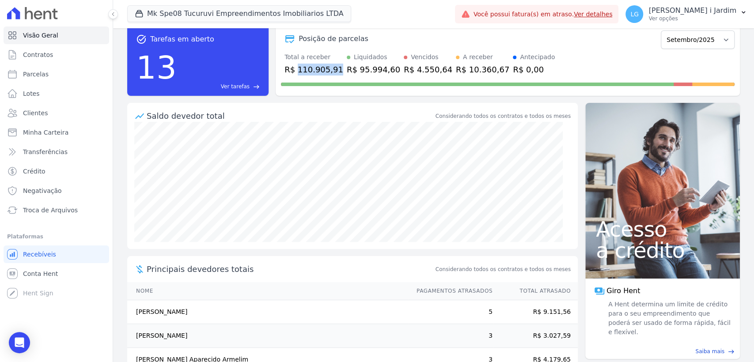
scroll to position [19, 0]
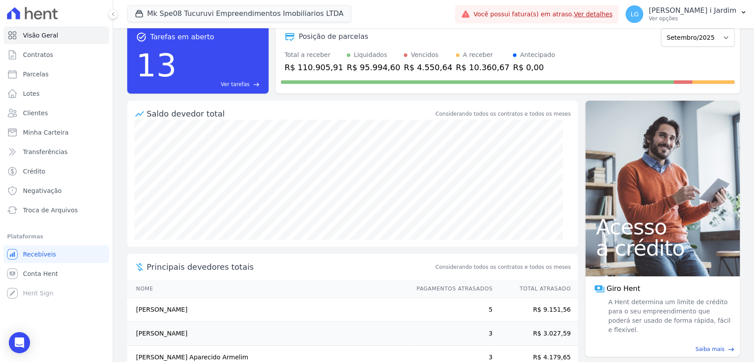
click at [456, 66] on div "R$ 10.360,67" at bounding box center [482, 67] width 53 height 12
copy div "10.360,67"
click at [68, 147] on link "Transferências" at bounding box center [57, 152] width 106 height 18
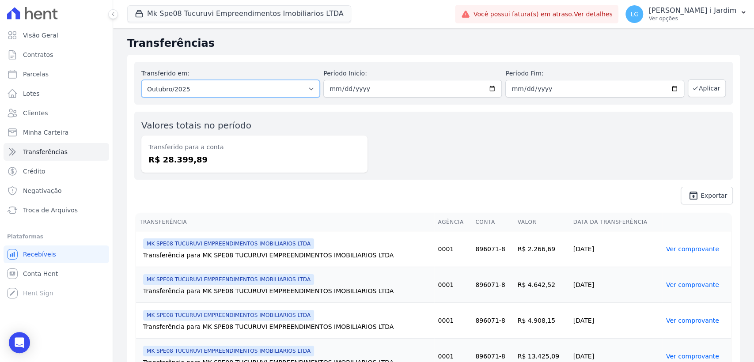
click at [199, 90] on select "Todos os meses Maio/2025 Junho/2025 Julho/2025 Agosto/2025 Setembro/2025 Outubr…" at bounding box center [230, 89] width 178 height 18
select select "09/2025"
click at [141, 80] on select "Todos os meses Maio/2025 Junho/2025 Julho/2025 Agosto/2025 Setembro/2025 Outubr…" at bounding box center [230, 89] width 178 height 18
click at [707, 89] on button "Aplicar" at bounding box center [707, 88] width 38 height 18
click at [193, 163] on dd "R$ 89.104,96" at bounding box center [254, 160] width 212 height 12
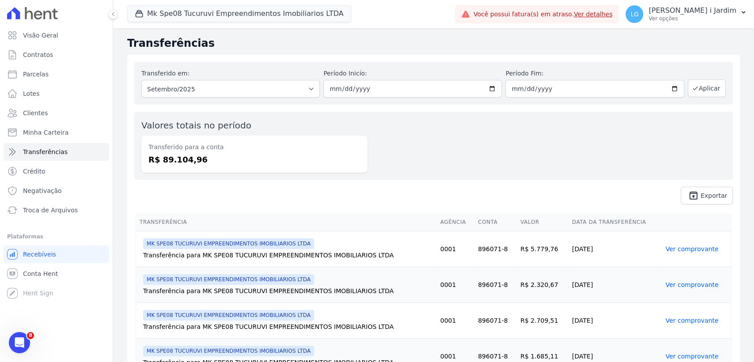
click at [192, 163] on dd "R$ 89.104,96" at bounding box center [254, 160] width 212 height 12
click at [187, 161] on dd "R$ 89.104,96" at bounding box center [254, 160] width 212 height 12
copy dd "89.104,96"
click at [406, 143] on div "Valores totais no período Transferido para a conta R$ 89.104,96" at bounding box center [433, 146] width 598 height 68
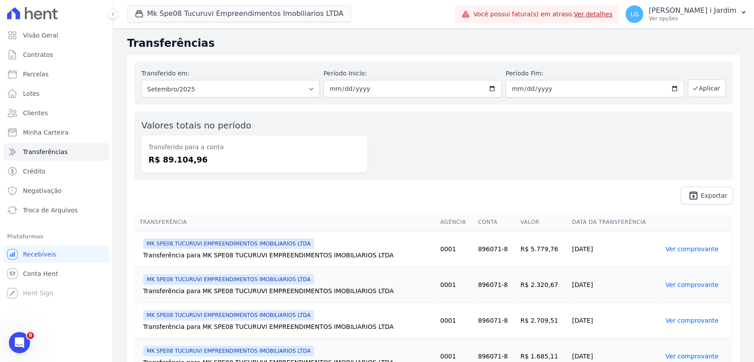
click at [299, 23] on div "Mk Spe08 Tucuruvi Empreendimentos Imobiliarios LTDA Trapisa Engenharia Acaiá Re…" at bounding box center [289, 14] width 324 height 29
click at [302, 19] on button "Mk Spe08 Tucuruvi Empreendimentos Imobiliarios LTDA" at bounding box center [239, 13] width 224 height 17
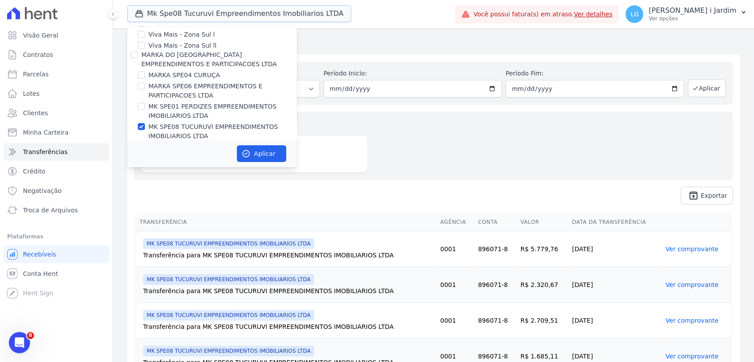
scroll to position [1570, 0]
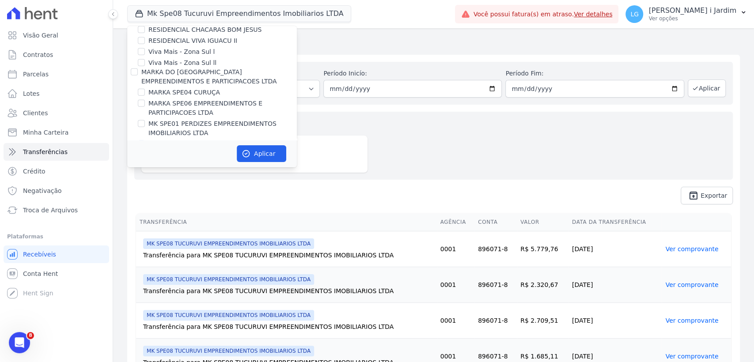
click at [222, 140] on label "MK SPE08 TUCURUVI EMPREENDIMENTOS IMOBILIARIOS LTDA" at bounding box center [222, 149] width 148 height 19
click at [145, 140] on input "MK SPE08 TUCURUVI EMPREENDIMENTOS IMOBILIARIOS LTDA" at bounding box center [141, 143] width 7 height 7
checkbox input "false"
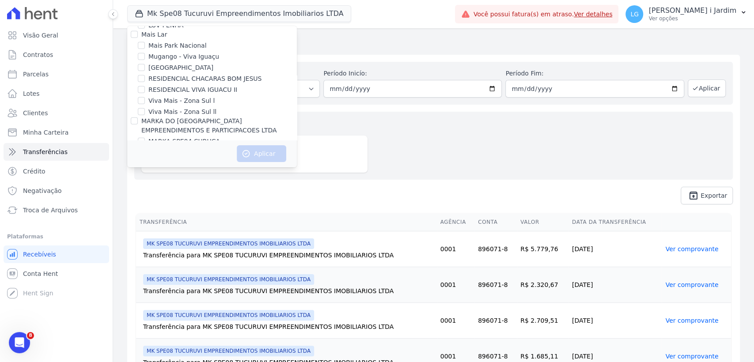
click at [225, 148] on label "MARKA SPE06 EMPREENDIMENTOS E PARTICIPACOES LTDA" at bounding box center [222, 157] width 148 height 19
click at [145, 149] on input "MARKA SPE06 EMPREENDIMENTOS E PARTICIPACOES LTDA" at bounding box center [141, 152] width 7 height 7
checkbox input "true"
click at [266, 156] on button "Aplicar" at bounding box center [261, 153] width 49 height 17
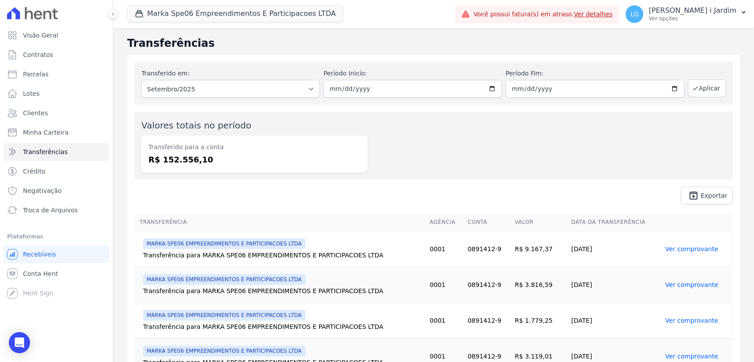
click at [191, 163] on dd "R$ 152.556,10" at bounding box center [254, 160] width 212 height 12
copy dd "152.556,10"
click at [39, 31] on span "Visão Geral" at bounding box center [40, 35] width 35 height 9
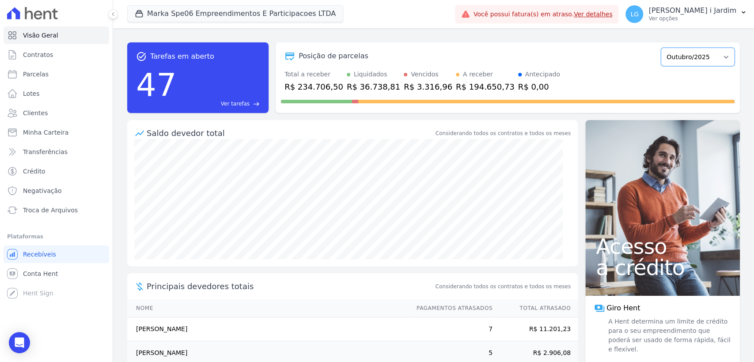
click at [687, 63] on select "Fevereiro/2024 Março/2024 Abril/2024 Maio/2024 Junho/2024 Julho/2024 Agosto/202…" at bounding box center [698, 57] width 74 height 19
select select "09/2025"
click at [661, 48] on select "Fevereiro/2024 Março/2024 Abril/2024 Maio/2024 Junho/2024 Julho/2024 Agosto/202…" at bounding box center [698, 57] width 74 height 19
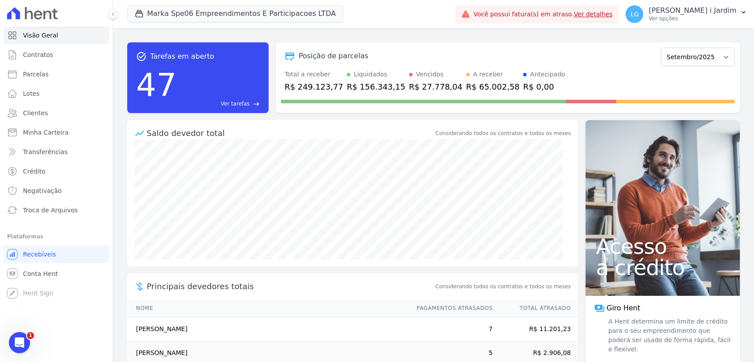
click at [312, 86] on div "R$ 249.123,77" at bounding box center [313, 87] width 59 height 12
copy div "249.123,77"
click at [466, 82] on div "R$ 65.002,58" at bounding box center [492, 87] width 53 height 12
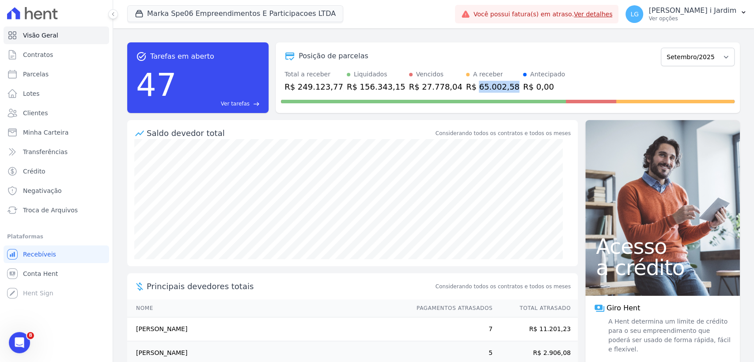
copy div "65.002,58"
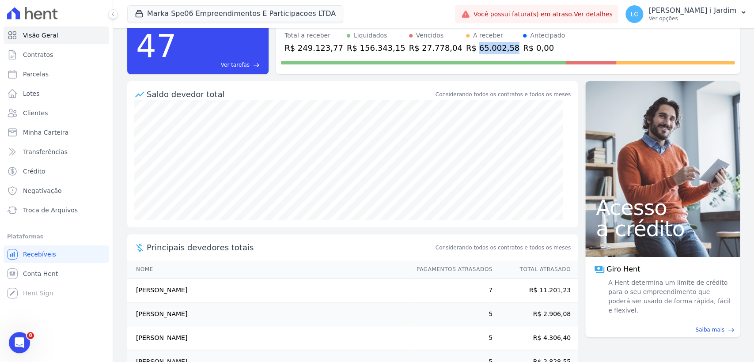
scroll to position [39, 0]
click at [315, 12] on button "Marka Spe06 Empreendimentos E Participacoes LTDA" at bounding box center [235, 13] width 216 height 17
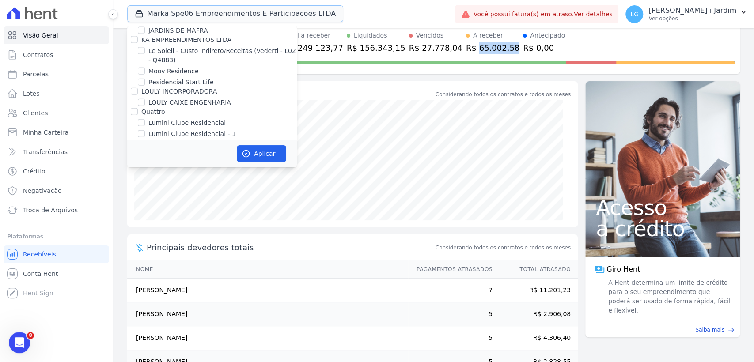
scroll to position [1521, 0]
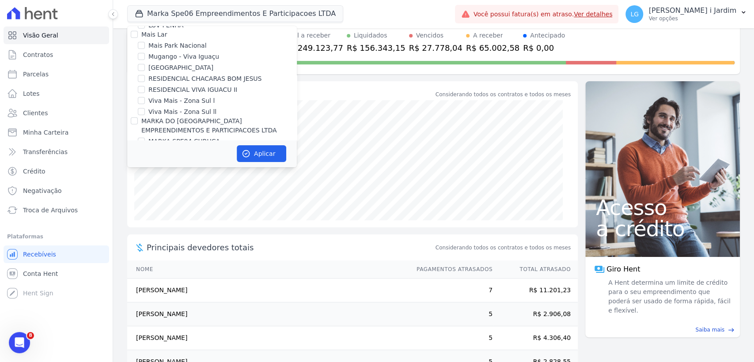
click at [225, 148] on label "MARKA SPE06 EMPREENDIMENTOS E PARTICIPACOES LTDA" at bounding box center [222, 157] width 148 height 19
click at [145, 149] on input "MARKA SPE06 EMPREENDIMENTOS E PARTICIPACOES LTDA" at bounding box center [141, 152] width 7 height 7
checkbox input "false"
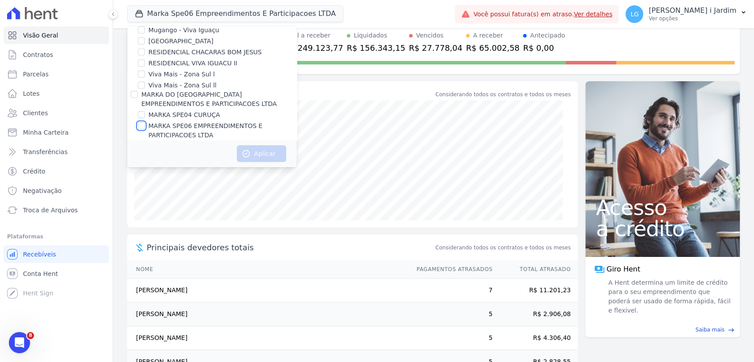
scroll to position [1570, 0]
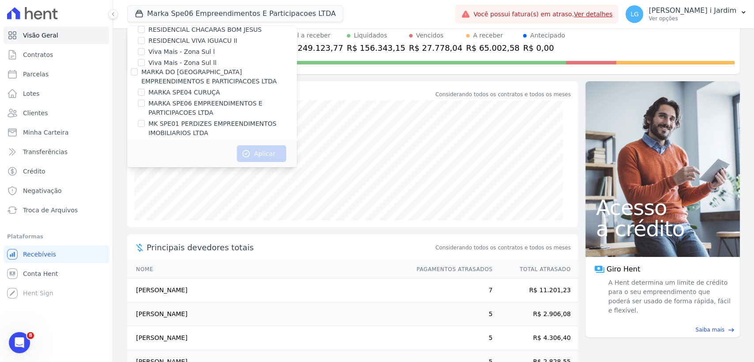
click at [196, 171] on label "MK SPE14 VILA RE" at bounding box center [176, 175] width 57 height 9
click at [145, 172] on input "MK SPE14 VILA RE" at bounding box center [141, 175] width 7 height 7
checkbox input "true"
click at [258, 158] on button "Aplicar" at bounding box center [261, 153] width 49 height 17
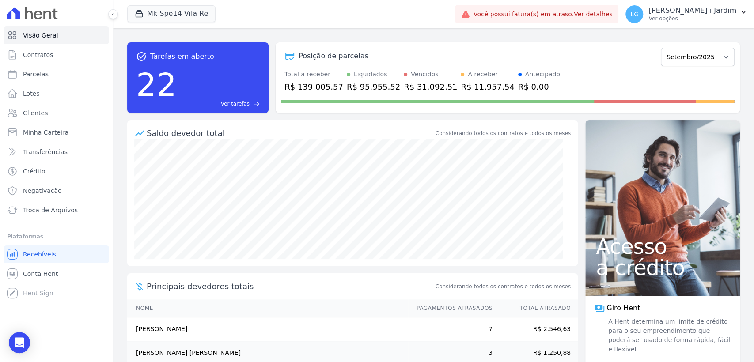
click at [316, 93] on div at bounding box center [508, 100] width 454 height 14
click at [316, 87] on div "R$ 139.005,57" at bounding box center [313, 87] width 59 height 12
copy div "139.005,57"
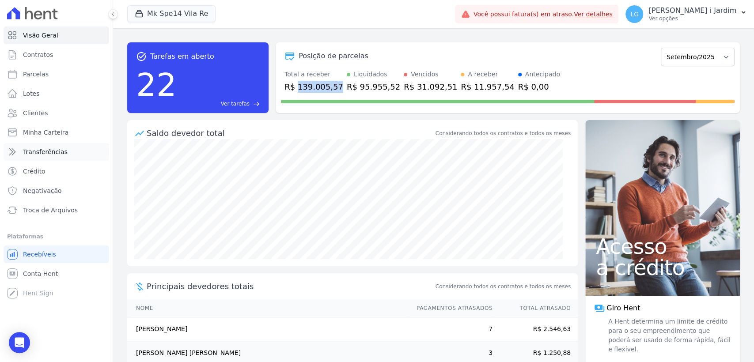
click at [64, 158] on link "Transferências" at bounding box center [57, 152] width 106 height 18
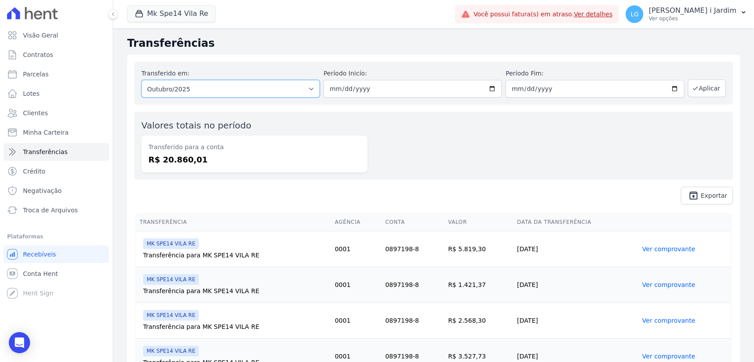
click at [215, 91] on select "Todos os meses Junho/2025 Julho/2025 Agosto/2025 Setembro/2025 Outubro/2025" at bounding box center [230, 89] width 178 height 18
select select "09/2025"
click at [141, 80] on select "Todos os meses Junho/2025 Julho/2025 Agosto/2025 Setembro/2025 Outubro/2025" at bounding box center [230, 89] width 178 height 18
click at [179, 167] on div "Transferido para a conta R$ 20.860,01" at bounding box center [254, 154] width 226 height 37
click at [179, 162] on dd "R$ 20.860,01" at bounding box center [254, 160] width 212 height 12
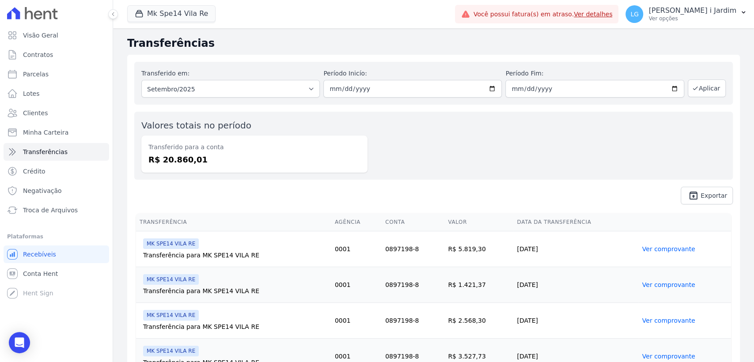
click at [179, 162] on dd "R$ 20.860,01" at bounding box center [254, 160] width 212 height 12
copy dd "20.860,01"
click at [692, 86] on icon "button" at bounding box center [695, 88] width 7 height 7
click at [174, 160] on dd "R$ 89.627,71" at bounding box center [254, 160] width 212 height 12
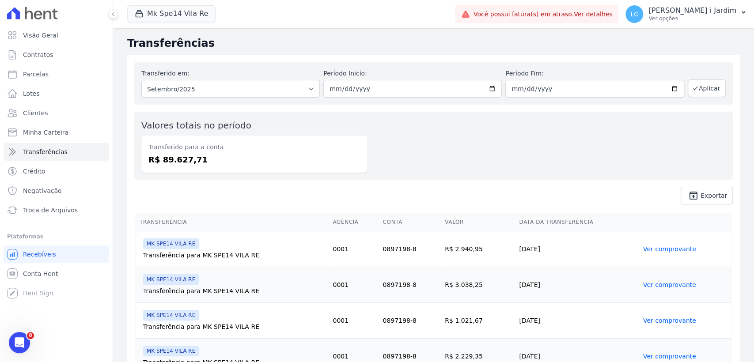
copy dd "89.627,71"
click at [186, 19] on button "Mk Spe14 Vila Re" at bounding box center [171, 13] width 88 height 17
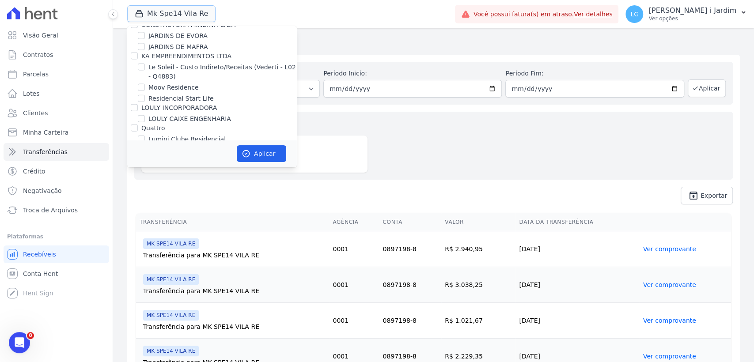
scroll to position [1619, 0]
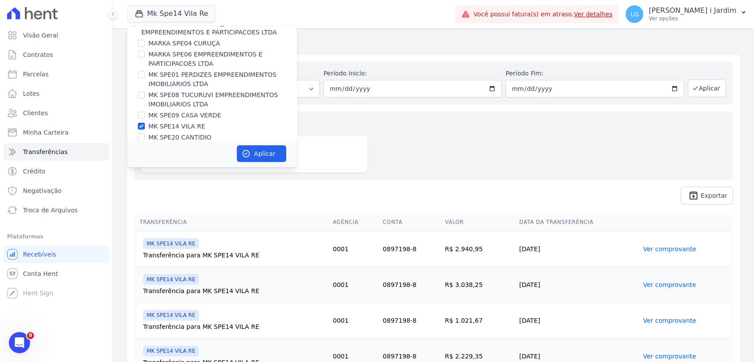
click at [188, 122] on label "MK SPE14 VILA RE" at bounding box center [176, 126] width 57 height 9
click at [145, 123] on input "MK SPE14 VILA RE" at bounding box center [141, 126] width 7 height 7
checkbox input "false"
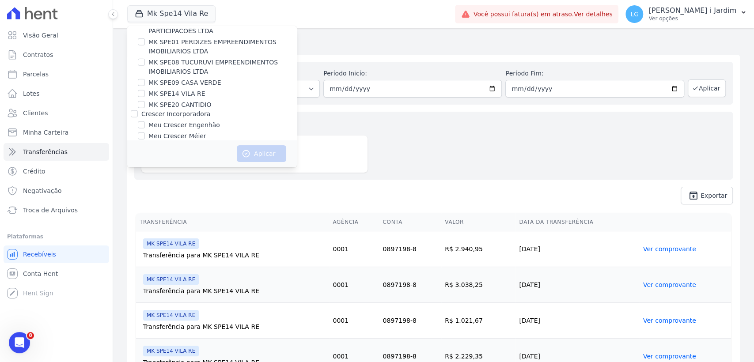
scroll to position [1675, 0]
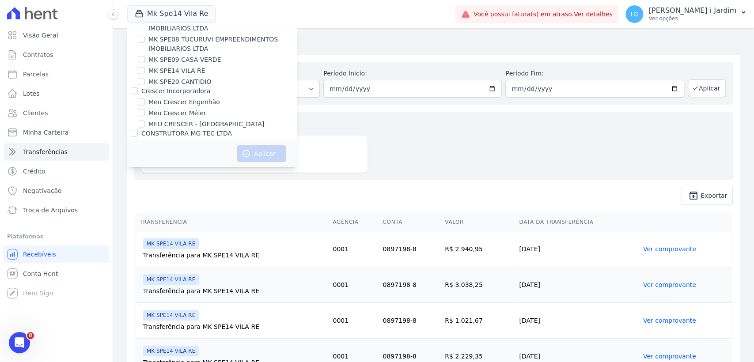
click at [182, 140] on label "MG ERNESTA INCORPORACAO SPE LTDA." at bounding box center [210, 144] width 125 height 9
click at [145, 141] on input "MG ERNESTA INCORPORACAO SPE LTDA." at bounding box center [141, 144] width 7 height 7
checkbox input "true"
click at [256, 152] on button "Aplicar" at bounding box center [261, 153] width 49 height 17
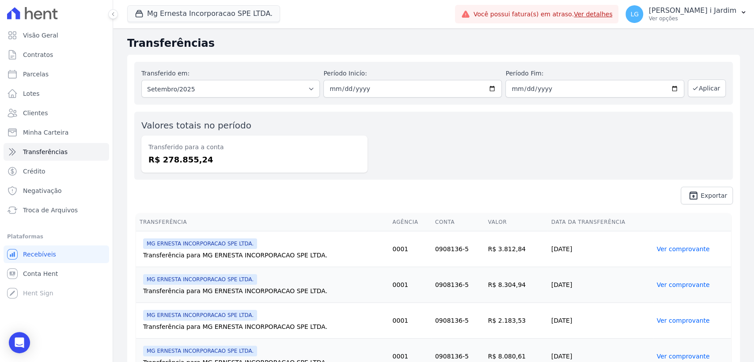
click at [188, 161] on dd "R$ 278.855,24" at bounding box center [254, 160] width 212 height 12
copy dd "278.855,24"
click at [80, 32] on link "Visão Geral" at bounding box center [57, 35] width 106 height 18
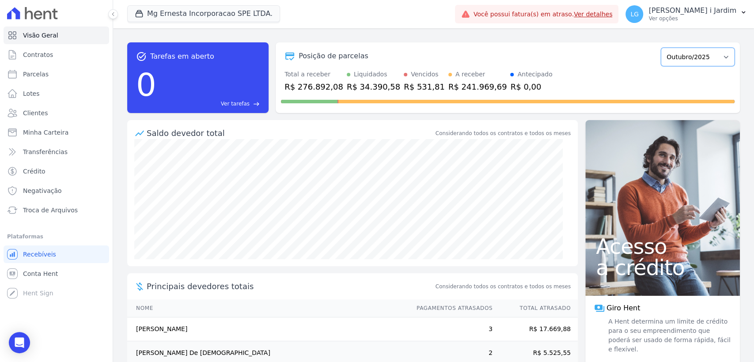
click at [694, 57] on select "Julho/2025 Agosto/2025 Setembro/2025 Outubro/2025 Novembro/2025 Dezembro/2025 J…" at bounding box center [698, 57] width 74 height 19
select select "09/2025"
click at [661, 48] on select "Julho/2025 Agosto/2025 Setembro/2025 Outubro/2025 Novembro/2025 Dezembro/2025 J…" at bounding box center [698, 57] width 74 height 19
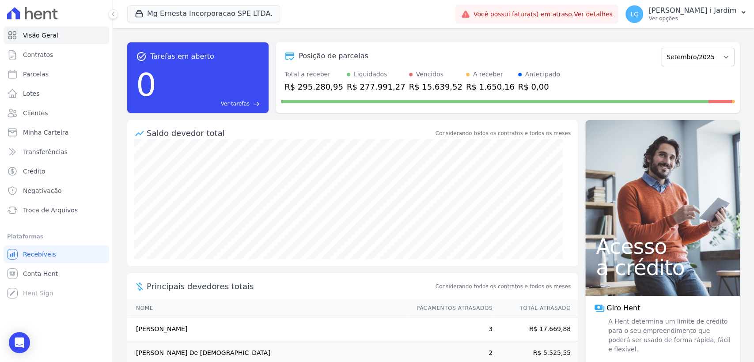
click at [318, 87] on div "R$ 295.280,95" at bounding box center [313, 87] width 59 height 12
copy div "295.280,95"
click at [185, 9] on button "Mg Ernesta Incorporacao SPE LTDA." at bounding box center [203, 13] width 153 height 17
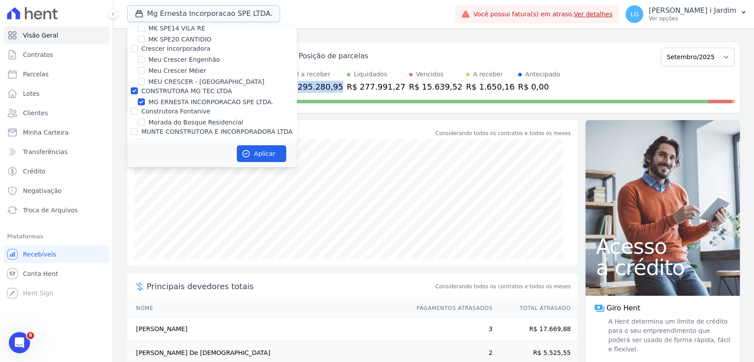
scroll to position [1668, 0]
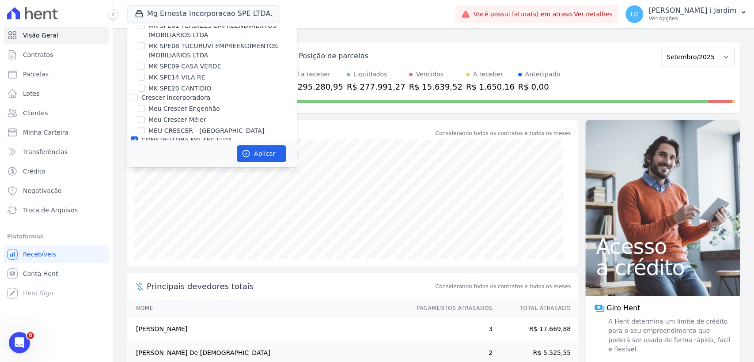
click at [207, 136] on label "CONSTRUTORA MG TEC LTDA" at bounding box center [186, 139] width 91 height 7
click at [138, 136] on input "CONSTRUTORA MG TEC LTDA" at bounding box center [134, 139] width 7 height 7
checkbox input "false"
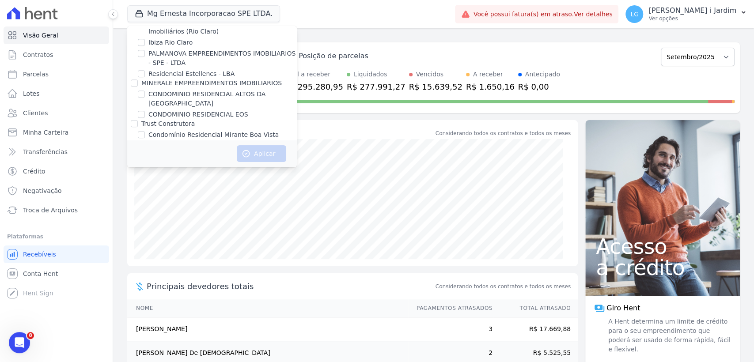
click at [269, 91] on label "CONDOMINIO RESIDENCIAL ALTOS DA [GEOGRAPHIC_DATA]" at bounding box center [222, 99] width 148 height 19
click at [145, 91] on input "CONDOMINIO RESIDENCIAL ALTOS DA [GEOGRAPHIC_DATA]" at bounding box center [141, 94] width 7 height 7
checkbox input "true"
click at [269, 157] on button "Aplicar" at bounding box center [261, 153] width 49 height 17
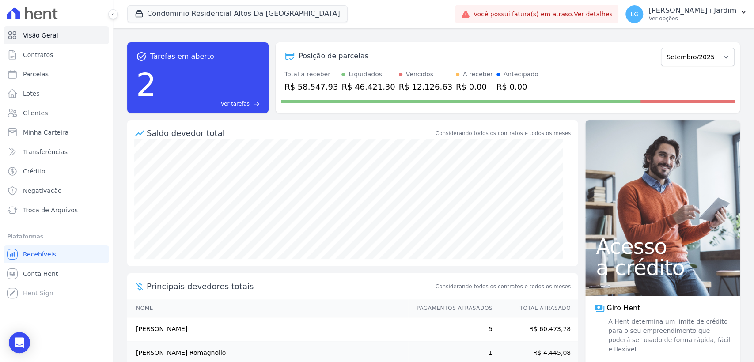
click at [323, 87] on div "R$ 58.547,93" at bounding box center [310, 87] width 53 height 12
copy div "58.547,93"
click at [59, 154] on span "Transferências" at bounding box center [45, 152] width 45 height 9
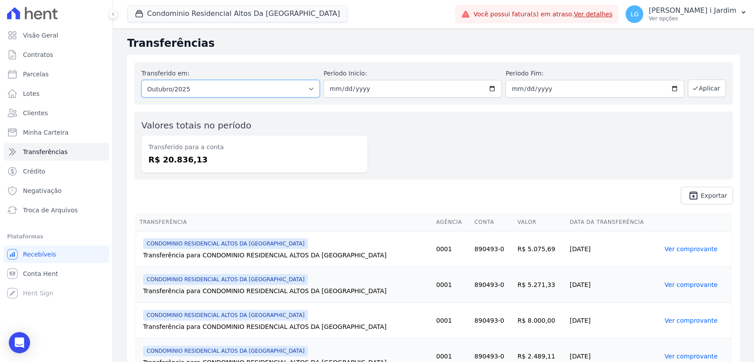
click at [208, 91] on select "Todos os meses Abril/2025 Maio/2025 Junho/2025 Julho/2025 Agosto/2025 Setembro/…" at bounding box center [230, 89] width 178 height 18
select select "09/2025"
click at [141, 80] on select "Todos os meses Abril/2025 Maio/2025 Junho/2025 Julho/2025 Agosto/2025 Setembro/…" at bounding box center [230, 89] width 178 height 18
click at [697, 82] on button "Aplicar" at bounding box center [707, 88] width 38 height 18
click at [178, 166] on div "Transferido para a conta R$ 44.550,86" at bounding box center [254, 154] width 226 height 37
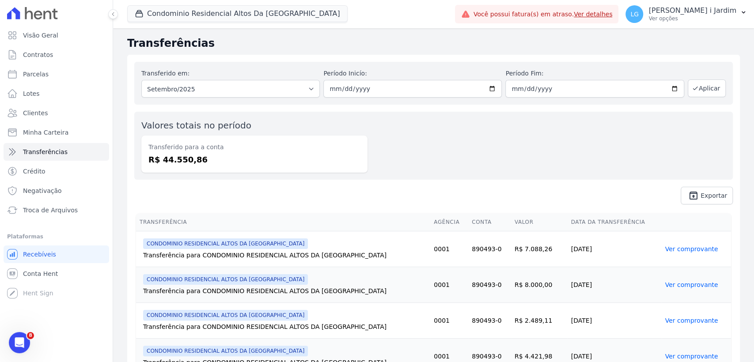
click at [179, 163] on dd "R$ 44.550,86" at bounding box center [254, 160] width 212 height 12
copy dd "44.550,86"
click at [507, 130] on div "Valores totais no período Transferido para a conta R$ 44.550,86" at bounding box center [433, 146] width 598 height 68
drag, startPoint x: 189, startPoint y: 12, endPoint x: 188, endPoint y: 20, distance: 8.1
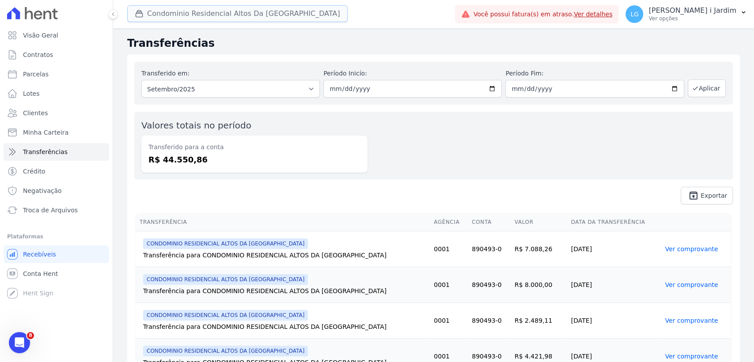
click at [189, 12] on button "Condominio Residencial Altos Da Brasil" at bounding box center [237, 13] width 220 height 17
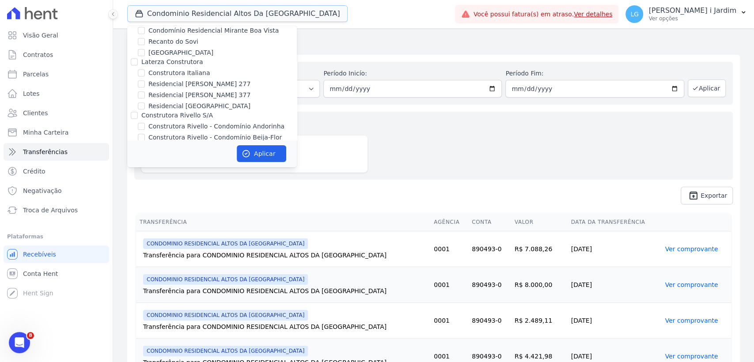
scroll to position [589, 0]
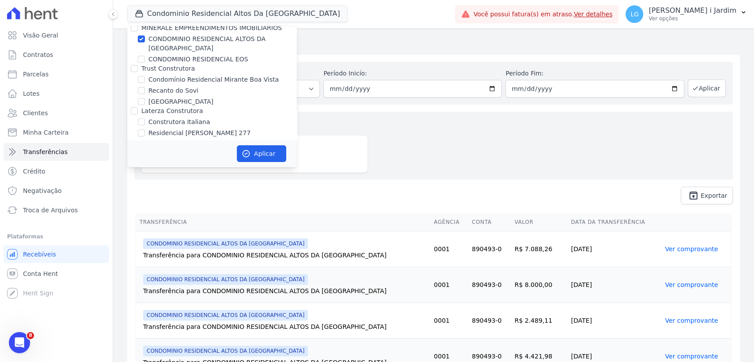
click at [200, 40] on label "CONDOMINIO RESIDENCIAL ALTOS DA [GEOGRAPHIC_DATA]" at bounding box center [222, 43] width 148 height 19
click at [145, 40] on input "CONDOMINIO RESIDENCIAL ALTOS DA [GEOGRAPHIC_DATA]" at bounding box center [141, 38] width 7 height 7
checkbox input "false"
click at [198, 55] on label "CONDOMINIO RESIDENCIAL EOS" at bounding box center [198, 59] width 100 height 9
click at [145, 56] on input "CONDOMINIO RESIDENCIAL EOS" at bounding box center [141, 59] width 7 height 7
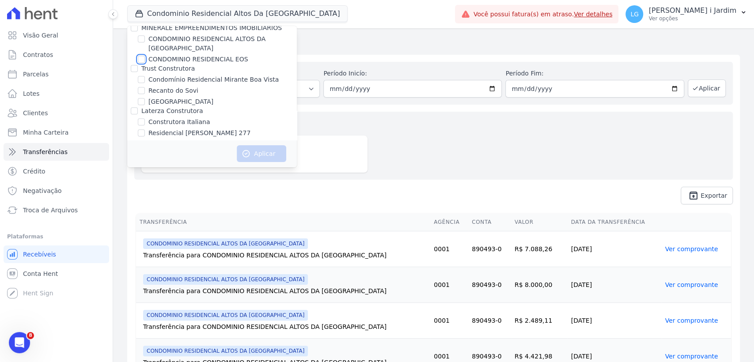
checkbox input "true"
click at [258, 149] on button "Aplicar" at bounding box center [261, 153] width 49 height 17
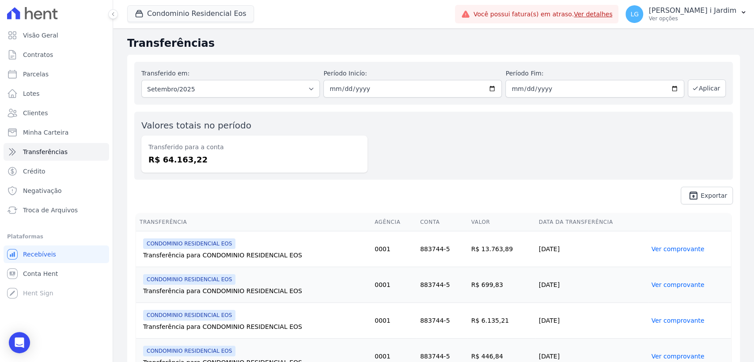
click at [182, 163] on dd "R$ 64.163,22" at bounding box center [254, 160] width 212 height 12
click at [183, 163] on dd "R$ 64.163,22" at bounding box center [254, 160] width 212 height 12
copy dd "64.163,22"
click at [77, 27] on link "Visão Geral" at bounding box center [57, 35] width 106 height 18
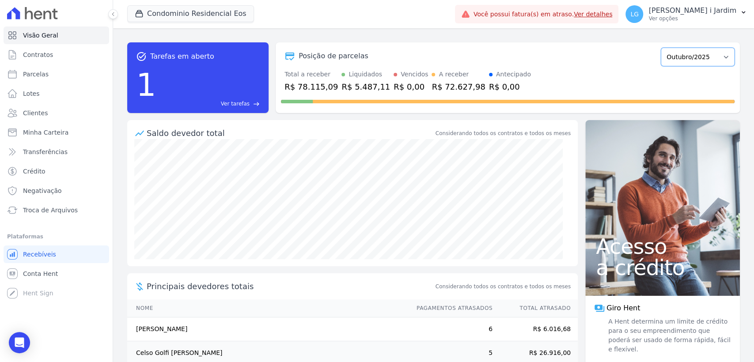
click at [693, 61] on select "Janeiro/2025 Fevereiro/2025 Março/2025 Abril/2025 Maio/2025 Junho/2025 Julho/20…" at bounding box center [698, 57] width 74 height 19
select select "09/2025"
click at [661, 48] on select "Janeiro/2025 Fevereiro/2025 Março/2025 Abril/2025 Maio/2025 Junho/2025 Julho/20…" at bounding box center [698, 57] width 74 height 19
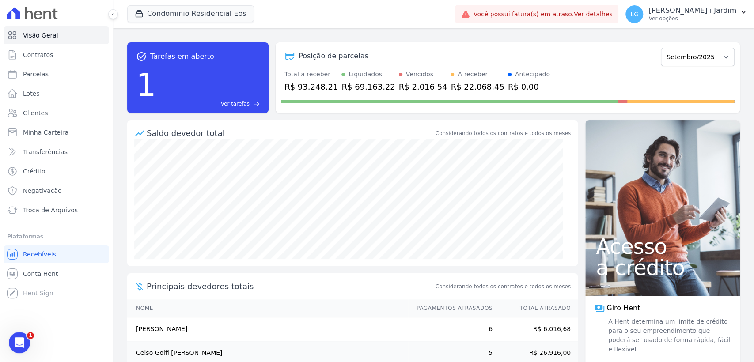
click at [319, 87] on div "R$ 93.248,21" at bounding box center [310, 87] width 53 height 12
copy div "93.248,21"
click at [187, 15] on button "Condominio Residencial Eos" at bounding box center [190, 13] width 127 height 17
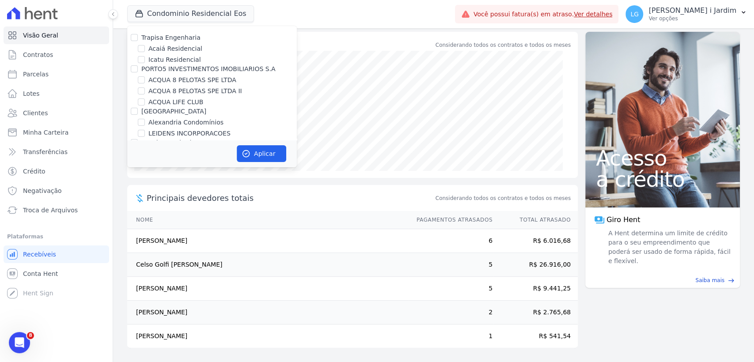
scroll to position [1249, 0]
click at [187, 136] on label "JARDINS DE EVORA" at bounding box center [177, 140] width 59 height 9
click at [145, 137] on input "JARDINS DE EVORA" at bounding box center [141, 140] width 7 height 7
checkbox input "true"
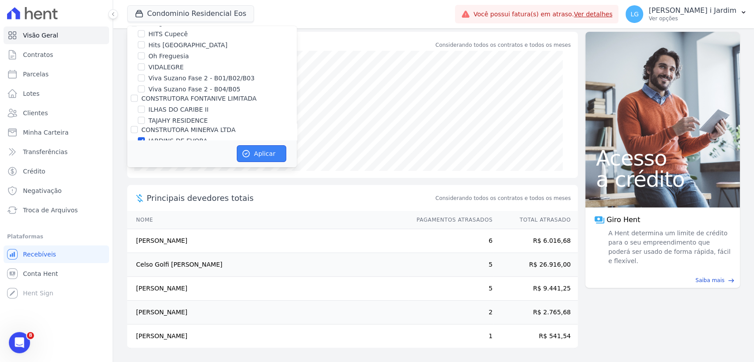
click at [253, 154] on button "Aplicar" at bounding box center [261, 153] width 49 height 17
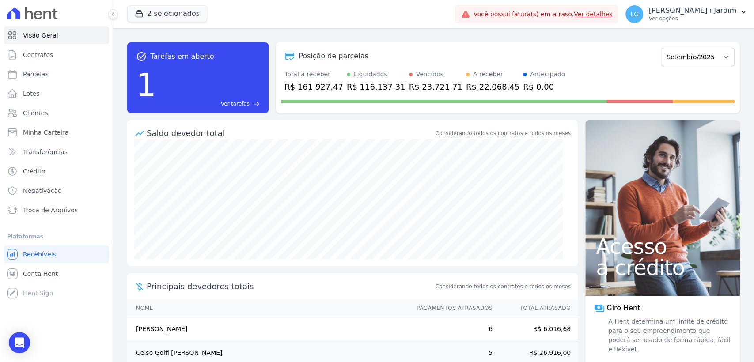
click at [314, 86] on div "R$ 161.927,47" at bounding box center [313, 87] width 59 height 12
copy div "161.927,47"
click at [92, 156] on link "Transferências" at bounding box center [57, 152] width 106 height 18
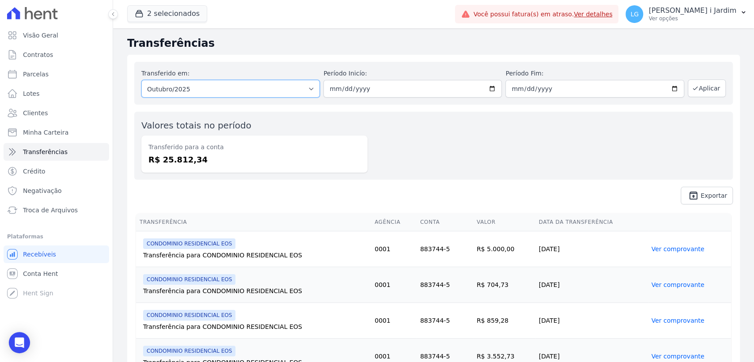
click at [226, 91] on select "Todos os meses Fevereiro/2025 Março/2025 Abril/2025 Maio/2025 Junho/2025 Julho/…" at bounding box center [230, 89] width 178 height 18
select select "09/2025"
click at [141, 80] on select "Todos os meses Fevereiro/2025 Março/2025 Abril/2025 Maio/2025 Junho/2025 Julho/…" at bounding box center [230, 89] width 178 height 18
click at [154, 9] on button "2 selecionados" at bounding box center [167, 13] width 80 height 17
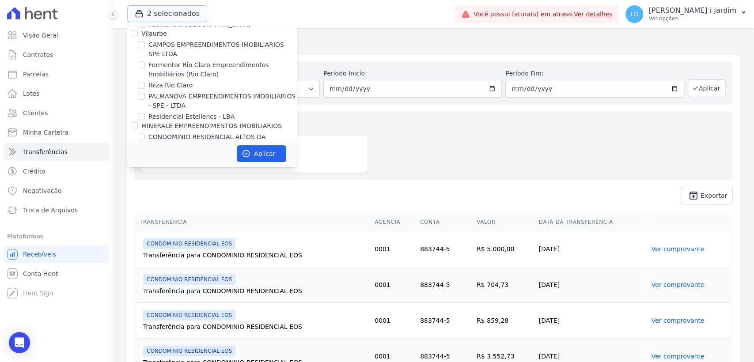
scroll to position [540, 0]
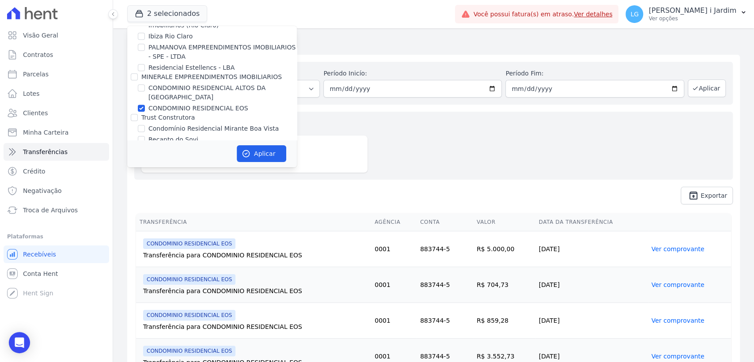
click at [179, 104] on label "CONDOMINIO RESIDENCIAL EOS" at bounding box center [198, 108] width 100 height 9
click at [145, 105] on input "CONDOMINIO RESIDENCIAL EOS" at bounding box center [141, 108] width 7 height 7
checkbox input "false"
click at [263, 154] on button "Aplicar" at bounding box center [261, 153] width 49 height 17
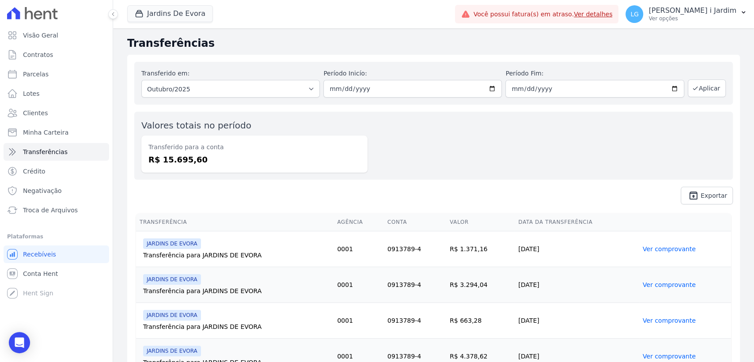
click at [190, 162] on dd "R$ 15.695,60" at bounding box center [254, 160] width 212 height 12
copy dd "15.695,60"
click at [209, 79] on div "Transferido em: Todos os meses Setembro/2025 Outubro/2025" at bounding box center [230, 83] width 178 height 29
click at [213, 93] on select "Todos os meses Setembro/2025 Outubro/2025" at bounding box center [230, 89] width 178 height 18
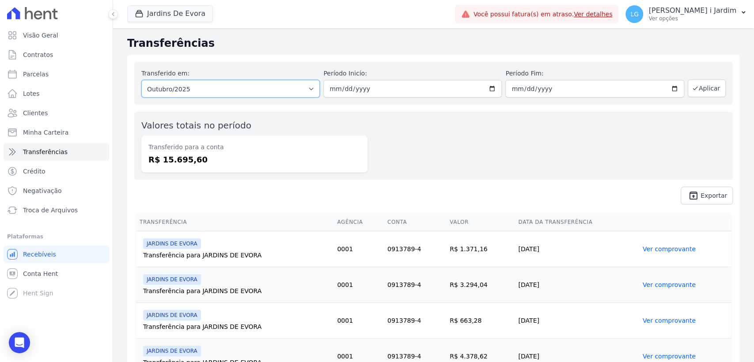
select select "09/2025"
click at [141, 80] on select "Todos os meses Setembro/2025 Outubro/2025" at bounding box center [230, 89] width 178 height 18
click at [703, 84] on button "Aplicar" at bounding box center [707, 88] width 38 height 18
click at [191, 158] on dd "R$ 44.243,88" at bounding box center [254, 160] width 212 height 12
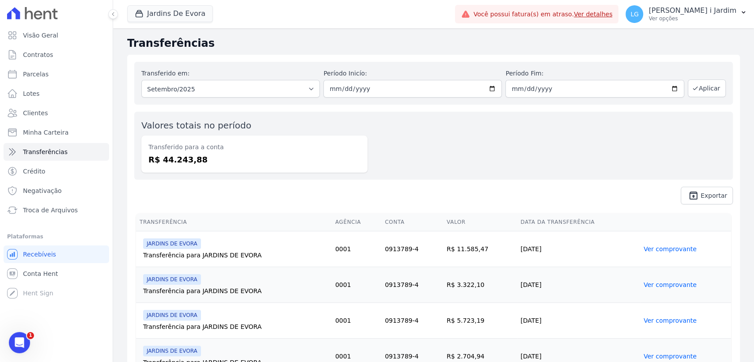
copy dd "44.243,88"
click at [53, 40] on link "Visão Geral" at bounding box center [57, 35] width 106 height 18
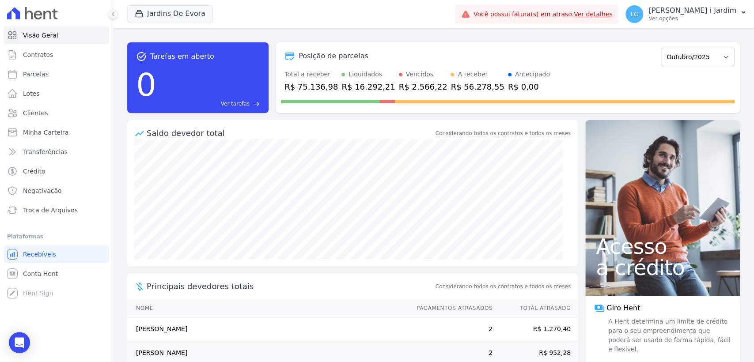
click at [312, 81] on div "R$ 75.136,98" at bounding box center [310, 87] width 53 height 12
copy div "75.136,98"
click at [693, 51] on select "Agosto/2025 Setembro/2025 Outubro/2025 Novembro/2025 Dezembro/2025 Janeiro/2026…" at bounding box center [698, 57] width 74 height 19
select select "09/2025"
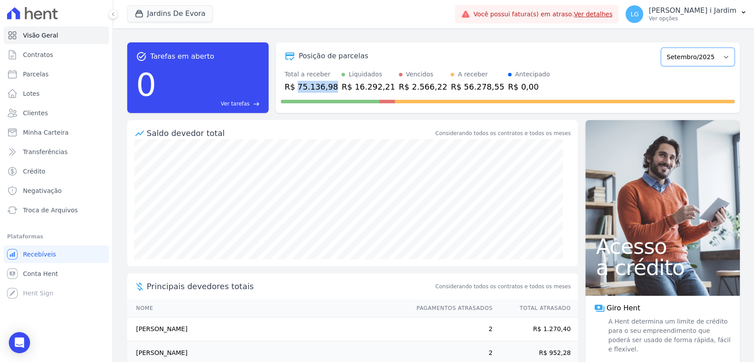
click at [661, 48] on select "Agosto/2025 Setembro/2025 Outubro/2025 Novembro/2025 Dezembro/2025 Janeiro/2026…" at bounding box center [698, 57] width 74 height 19
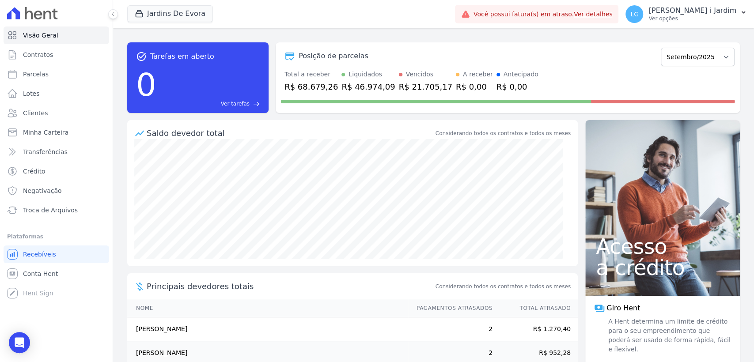
click at [318, 89] on div "R$ 68.679,26" at bounding box center [310, 87] width 53 height 12
click at [318, 88] on div "R$ 68.679,26" at bounding box center [310, 87] width 53 height 12
copy div "68.679,26"
click at [523, 96] on div at bounding box center [508, 100] width 454 height 14
click at [170, 13] on button "Jardins De Evora" at bounding box center [170, 13] width 86 height 17
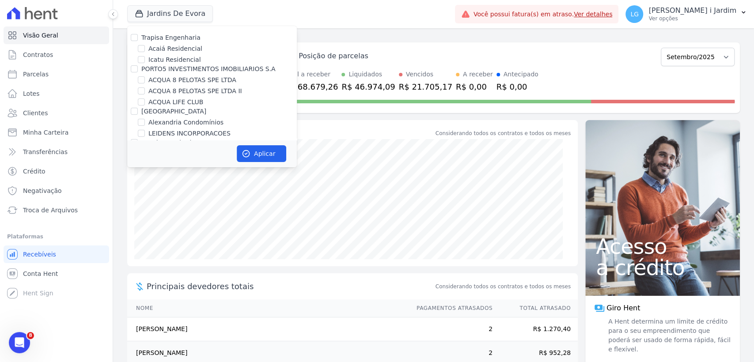
scroll to position [1271, 0]
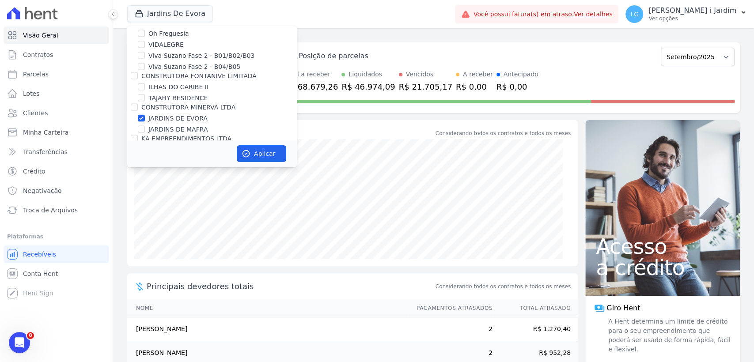
click at [172, 114] on label "JARDINS DE EVORA" at bounding box center [177, 118] width 59 height 9
click at [145, 115] on input "JARDINS DE EVORA" at bounding box center [141, 118] width 7 height 7
checkbox input "false"
click at [180, 125] on label "JARDINS DE MAFRA" at bounding box center [177, 129] width 59 height 9
click at [140, 126] on input "JARDINS DE MAFRA" at bounding box center [141, 129] width 7 height 7
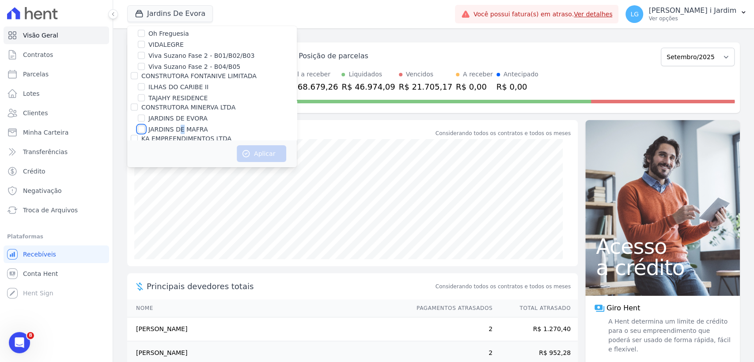
checkbox input "true"
click at [274, 153] on button "Aplicar" at bounding box center [261, 153] width 49 height 17
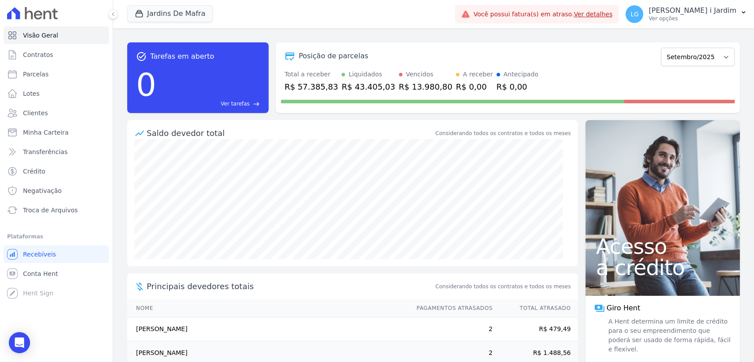
click at [310, 90] on div "R$ 57.385,83" at bounding box center [310, 87] width 53 height 12
copy div "57.385,83"
click at [82, 153] on link "Transferências" at bounding box center [57, 152] width 106 height 18
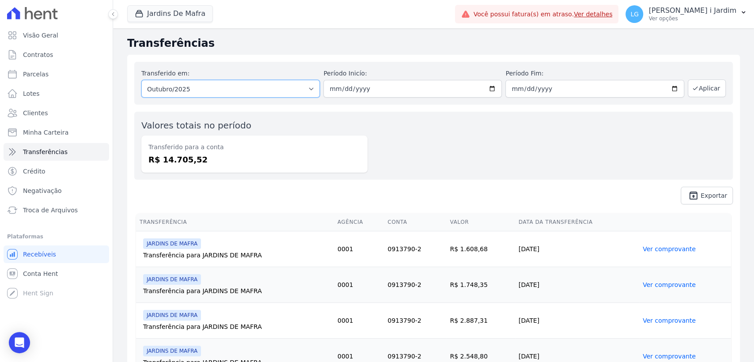
click at [182, 92] on select "Todos os meses Setembro/2025 Outubro/2025" at bounding box center [230, 89] width 178 height 18
select select "09/2025"
click at [141, 80] on select "Todos os meses Setembro/2025 Outubro/2025" at bounding box center [230, 89] width 178 height 18
click at [699, 88] on button "Aplicar" at bounding box center [707, 88] width 38 height 18
click at [177, 166] on div "Transferido para a conta R$ 40.001,74" at bounding box center [254, 154] width 226 height 37
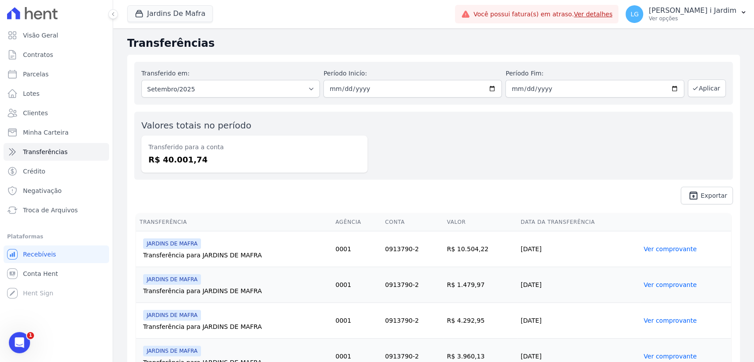
click at [177, 165] on div "Transferido para a conta R$ 40.001,74" at bounding box center [254, 154] width 226 height 37
copy dd "40.001,74"
click at [611, 144] on div "Valores totais no período Transferido para a conta R$ 40.001,74" at bounding box center [433, 146] width 598 height 68
click at [194, 21] on button "Jardins De Mafra" at bounding box center [170, 13] width 86 height 17
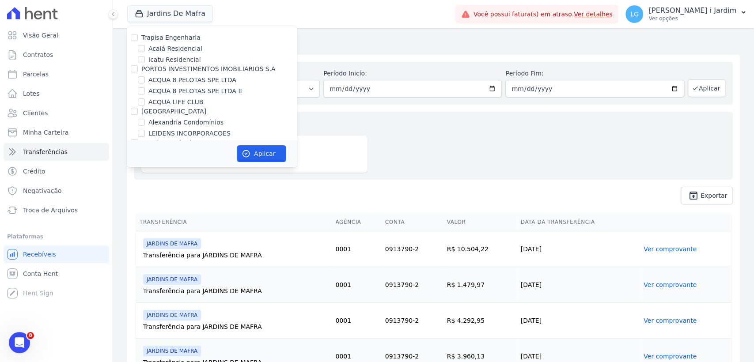
scroll to position [775, 0]
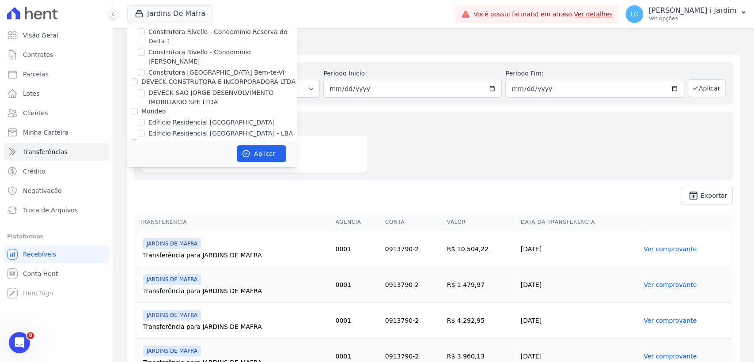
click at [176, 118] on label "Edíficio Residencial [GEOGRAPHIC_DATA]" at bounding box center [211, 122] width 126 height 9
click at [145, 119] on input "Edíficio Residencial [GEOGRAPHIC_DATA]" at bounding box center [141, 122] width 7 height 7
checkbox input "true"
click at [184, 129] on label "Edíficio Residencial [GEOGRAPHIC_DATA] - LBA" at bounding box center [220, 133] width 144 height 9
click at [145, 130] on input "Edíficio Residencial [GEOGRAPHIC_DATA] - LBA" at bounding box center [141, 133] width 7 height 7
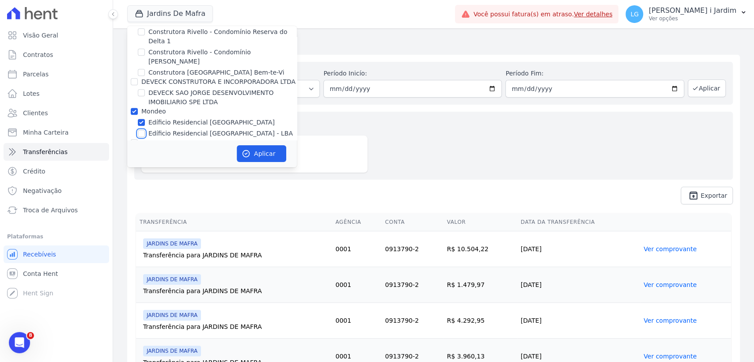
checkbox input "true"
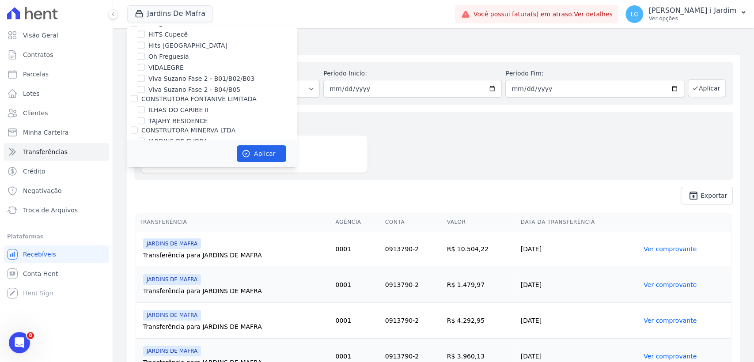
scroll to position [1265, 0]
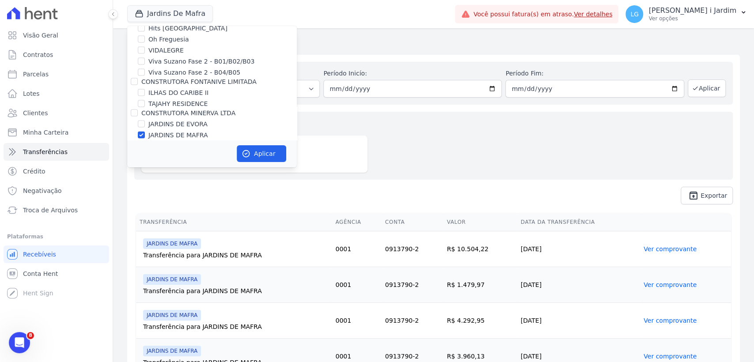
click at [179, 131] on label "JARDINS DE MAFRA" at bounding box center [177, 135] width 59 height 9
click at [145, 132] on input "JARDINS DE MAFRA" at bounding box center [141, 135] width 7 height 7
checkbox input "false"
click at [245, 155] on icon "button" at bounding box center [246, 153] width 9 height 9
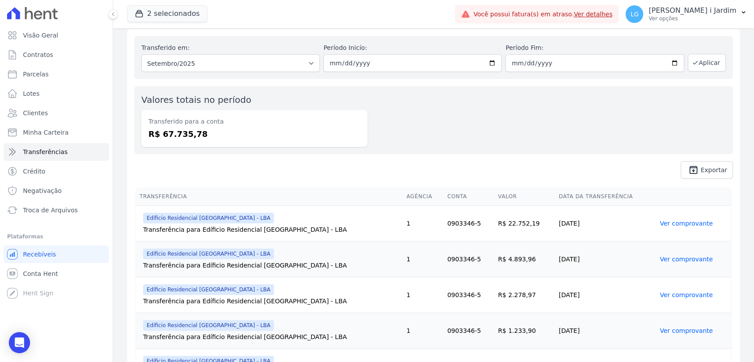
scroll to position [49, 0]
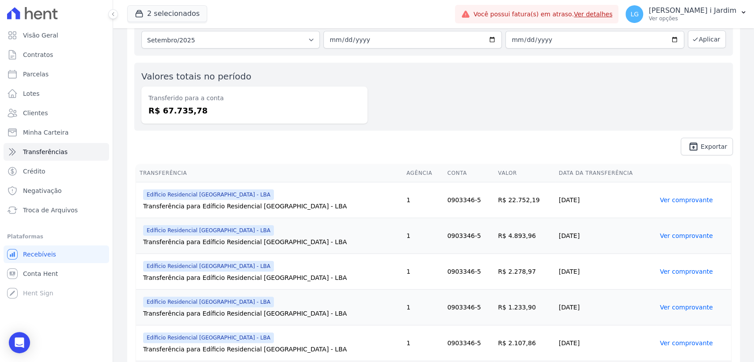
click at [178, 113] on dd "R$ 67.735,78" at bounding box center [254, 111] width 212 height 12
click at [182, 113] on dd "R$ 67.735,78" at bounding box center [254, 111] width 212 height 12
copy dd "67.735,78"
click at [64, 38] on link "Visão Geral" at bounding box center [57, 35] width 106 height 18
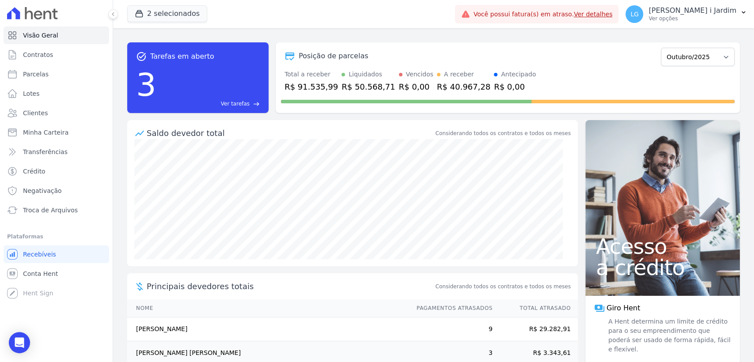
click at [321, 83] on div "R$ 91.535,99" at bounding box center [310, 87] width 53 height 12
click at [696, 45] on div "Posição de parcelas Junho/2023 Julho/2023 Agosto/2023 Setembro/2023 Outubro/202…" at bounding box center [508, 77] width 464 height 71
click at [697, 56] on select "Junho/2023 Julho/2023 Agosto/2023 Setembro/2023 Outubro/2023 Novembro/2023 Deze…" at bounding box center [698, 57] width 74 height 19
select select "09/2025"
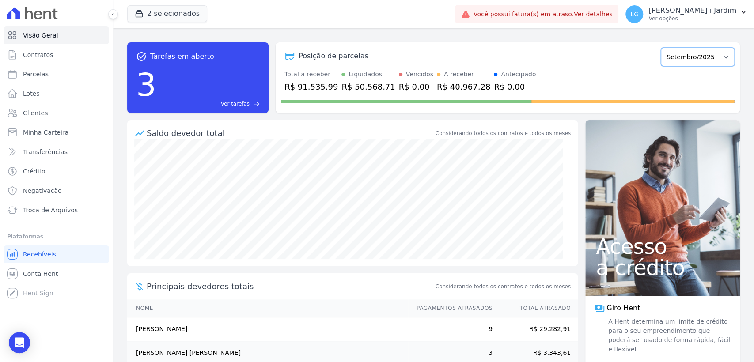
click at [661, 48] on select "Junho/2023 Julho/2023 Agosto/2023 Setembro/2023 Outubro/2023 Novembro/2023 Deze…" at bounding box center [698, 57] width 74 height 19
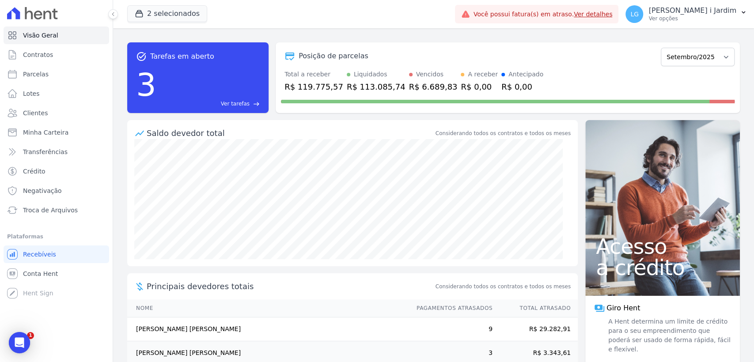
click at [306, 85] on div "R$ 119.775,57" at bounding box center [313, 87] width 59 height 12
copy div "119.775,57"
click at [63, 75] on link "Parcelas" at bounding box center [57, 74] width 106 height 18
select select
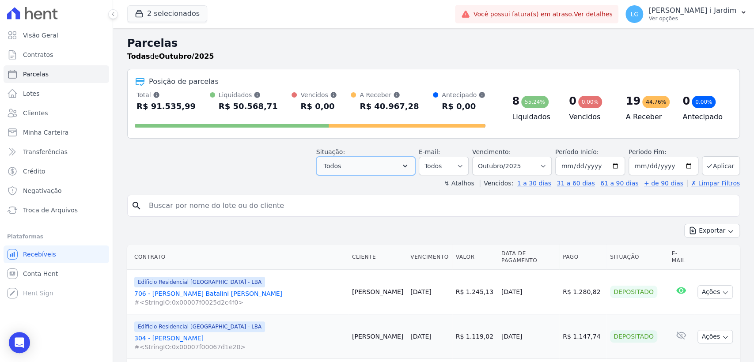
click at [351, 164] on button "Todos" at bounding box center [365, 166] width 99 height 19
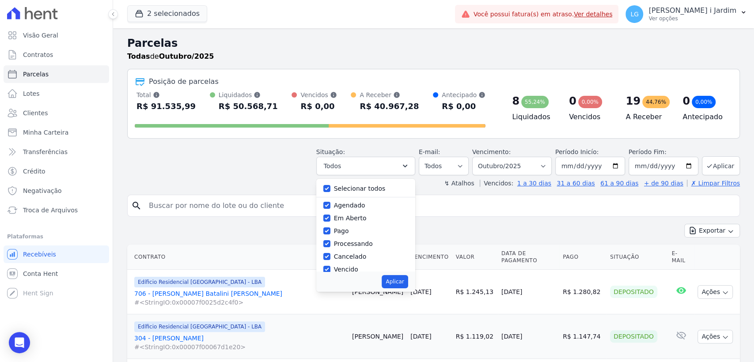
click at [363, 187] on label "Selecionar todos" at bounding box center [360, 188] width 52 height 7
click at [330, 187] on input "Selecionar todos" at bounding box center [326, 188] width 7 height 7
checkbox input "false"
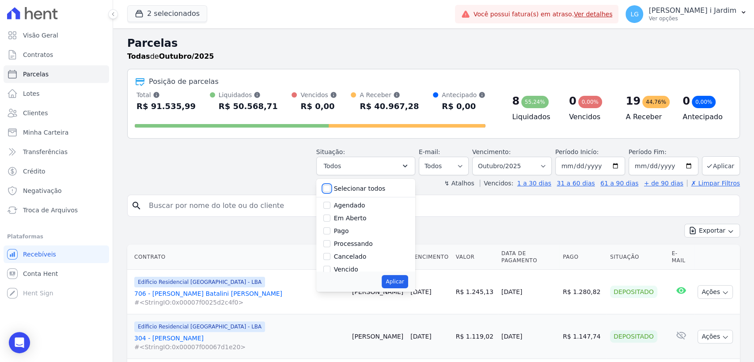
checkbox input "false"
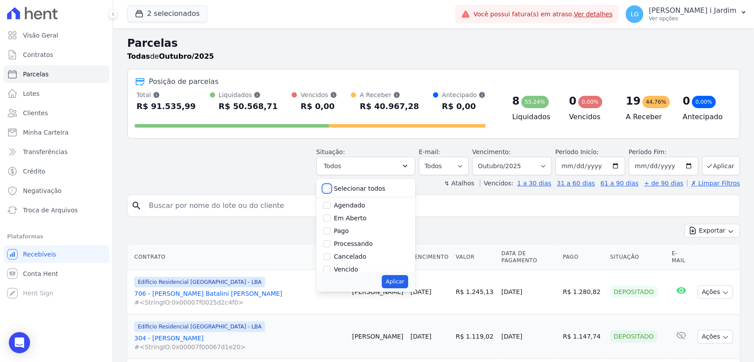
checkbox input "false"
click at [375, 191] on label "Selecionar todos" at bounding box center [360, 188] width 52 height 7
click at [330, 191] on input "Selecionar todos" at bounding box center [326, 188] width 7 height 7
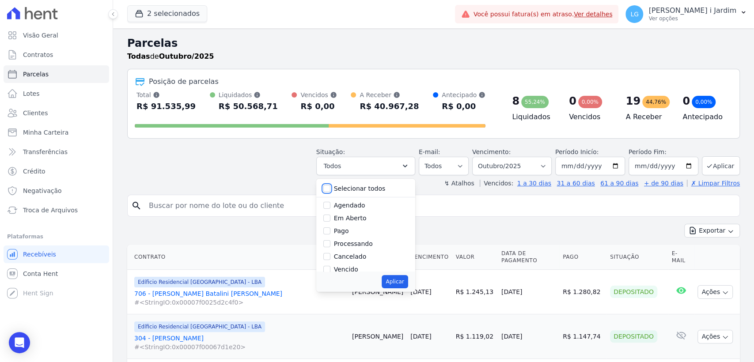
checkbox input "true"
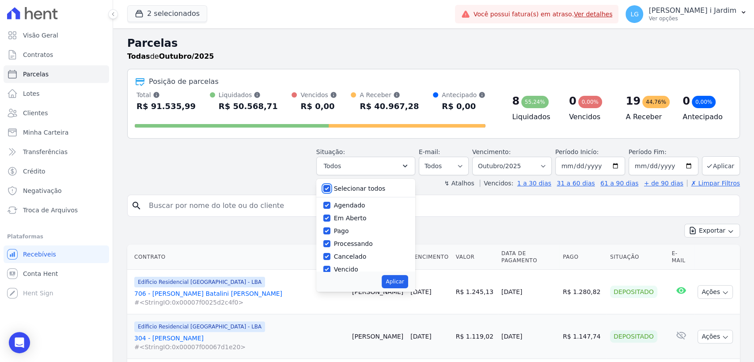
checkbox input "true"
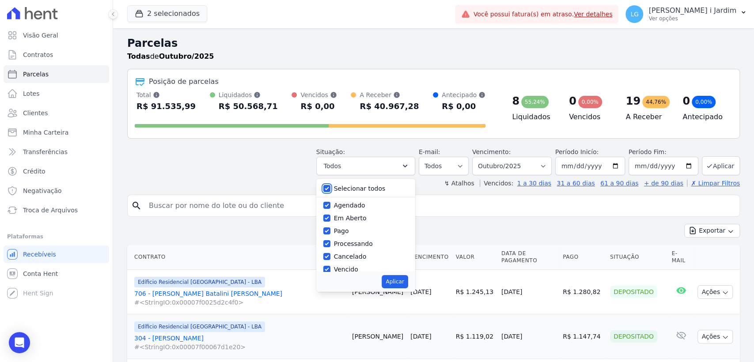
checkbox input "true"
click at [408, 284] on button "Aplicar" at bounding box center [395, 281] width 26 height 13
select select "scheduled"
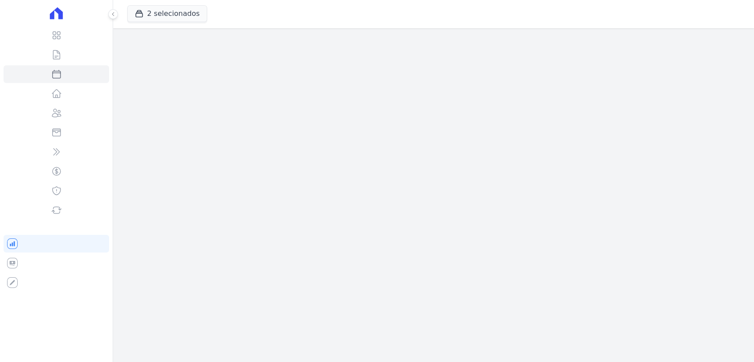
select select
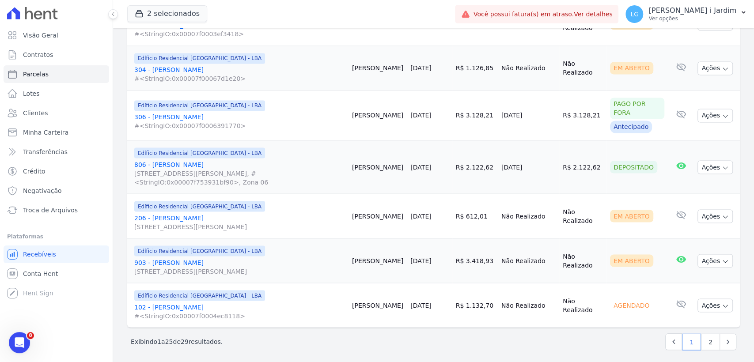
scroll to position [1009, 0]
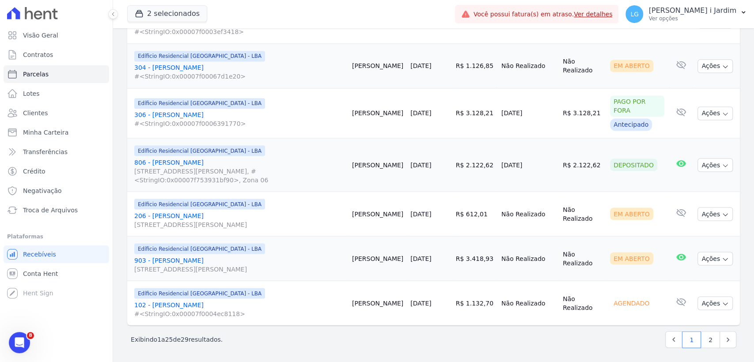
click at [708, 346] on div "Próximo › Exibindo 1 a 25 de 29 resultados. 1 2" at bounding box center [433, 340] width 613 height 28
click at [707, 341] on link "2" at bounding box center [710, 339] width 19 height 17
select select
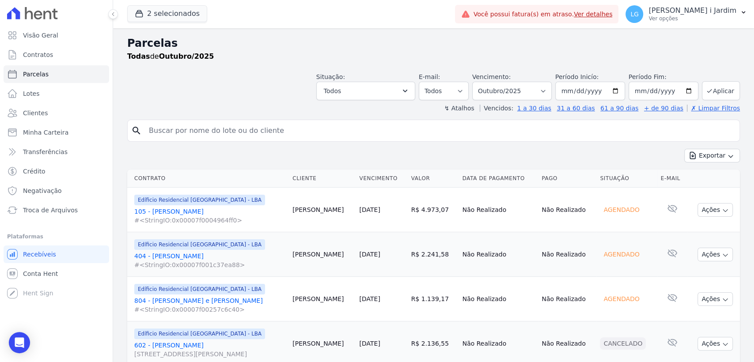
scroll to position [42, 0]
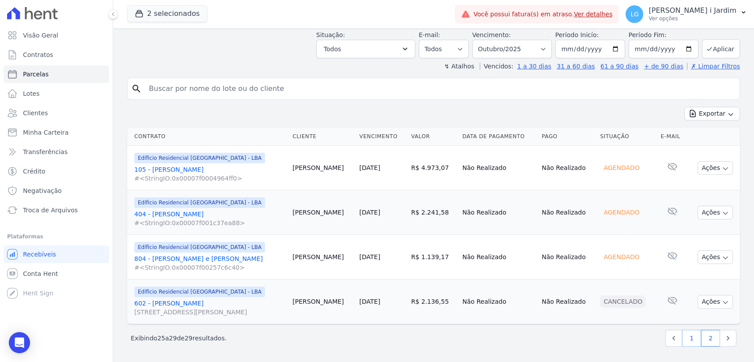
click at [688, 341] on link "1" at bounding box center [691, 338] width 19 height 17
select select
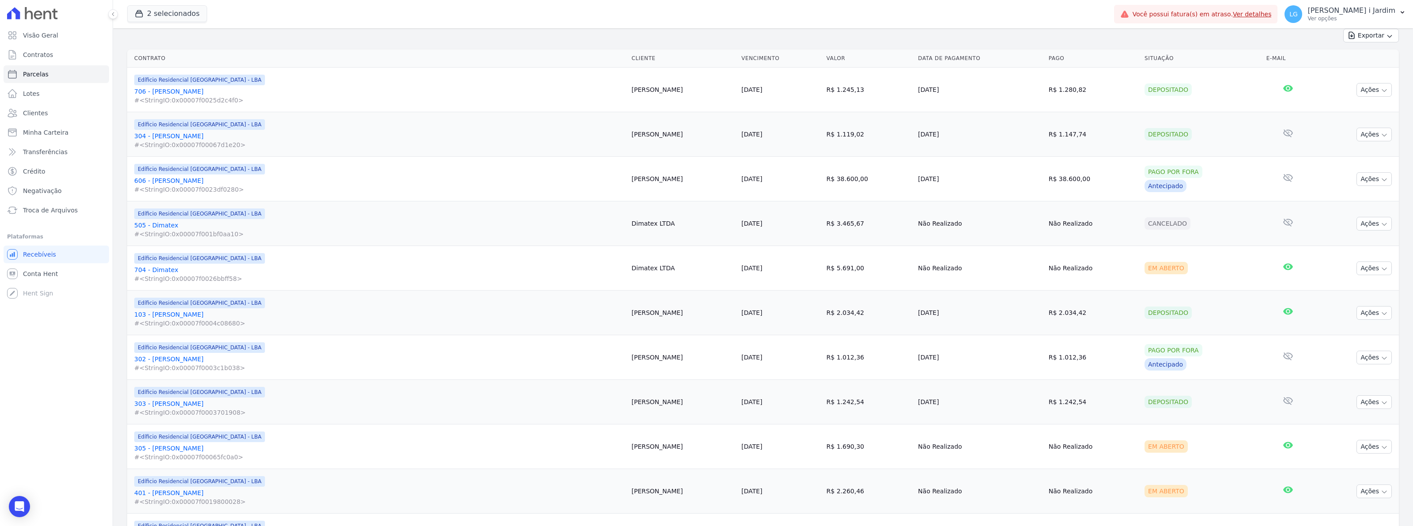
scroll to position [100, 0]
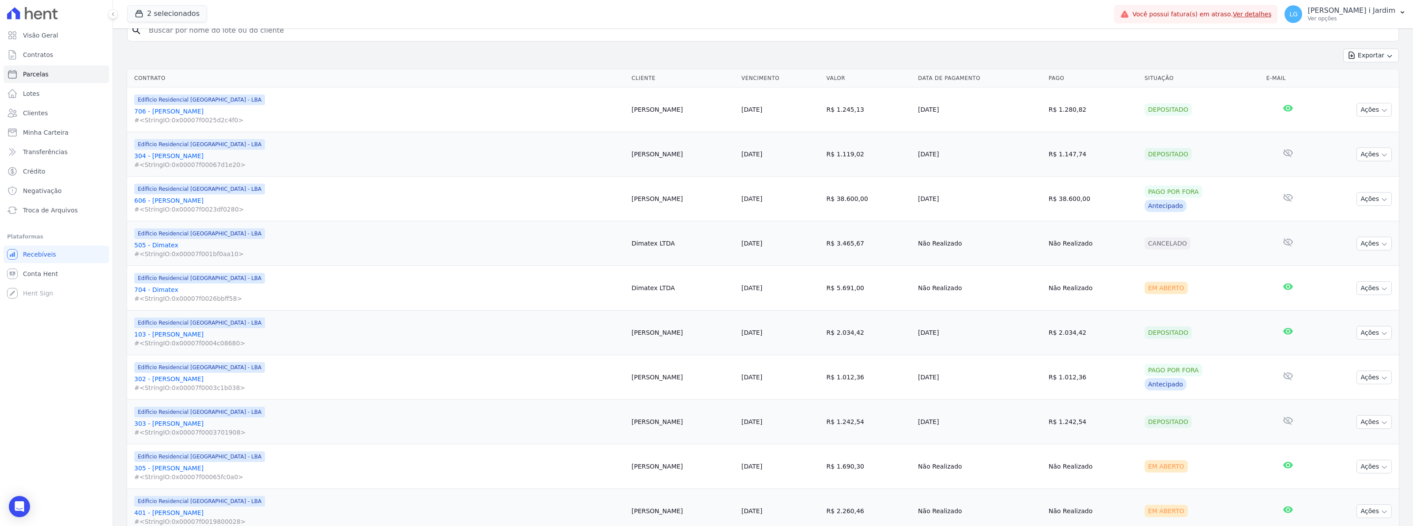
click at [753, 220] on td "21/06/2023" at bounding box center [980, 199] width 131 height 45
click at [753, 291] on td "Não Realizado" at bounding box center [980, 288] width 131 height 45
drag, startPoint x: 920, startPoint y: 189, endPoint x: 912, endPoint y: 189, distance: 7.5
click at [753, 189] on td "21/06/2023" at bounding box center [980, 199] width 131 height 45
click at [753, 245] on td "Não Realizado" at bounding box center [980, 243] width 131 height 45
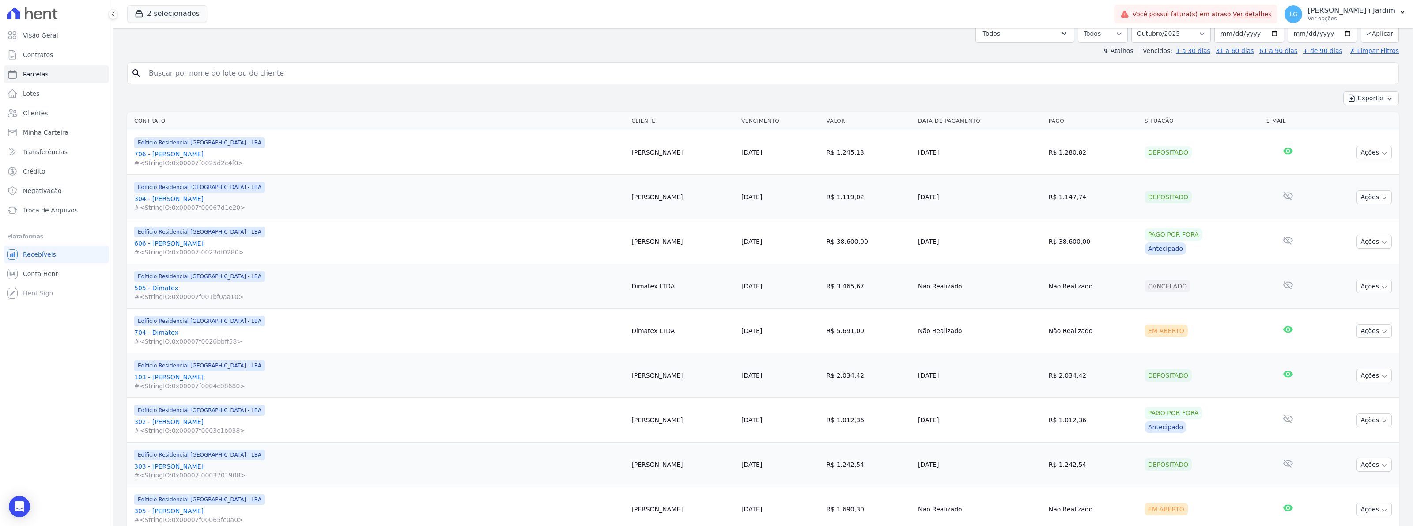
scroll to position [0, 0]
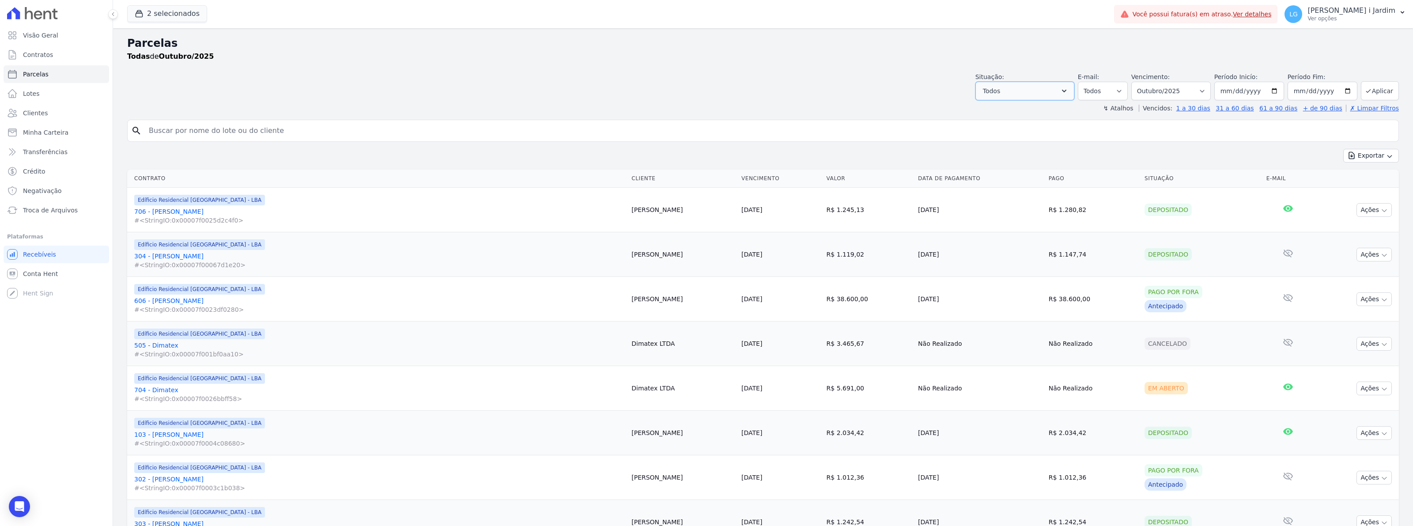
click at [753, 87] on button "Todos" at bounding box center [1025, 91] width 99 height 19
click at [753, 112] on label "Selecionar todos" at bounding box center [1019, 113] width 52 height 7
click at [753, 112] on input "Selecionar todos" at bounding box center [986, 113] width 7 height 7
checkbox input "false"
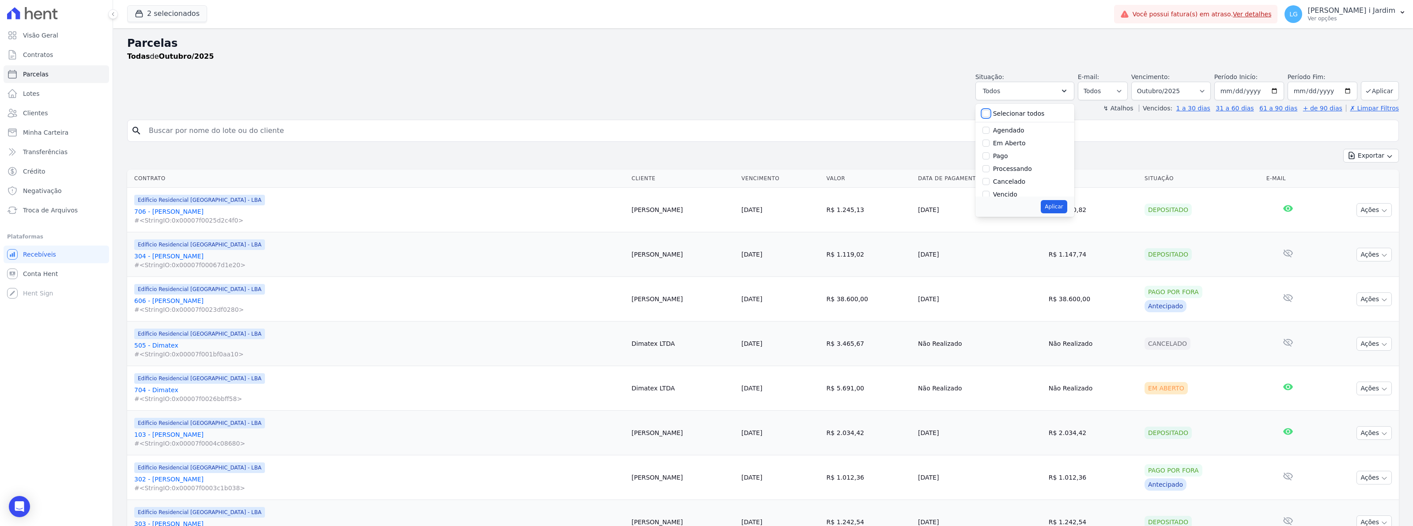
checkbox input "false"
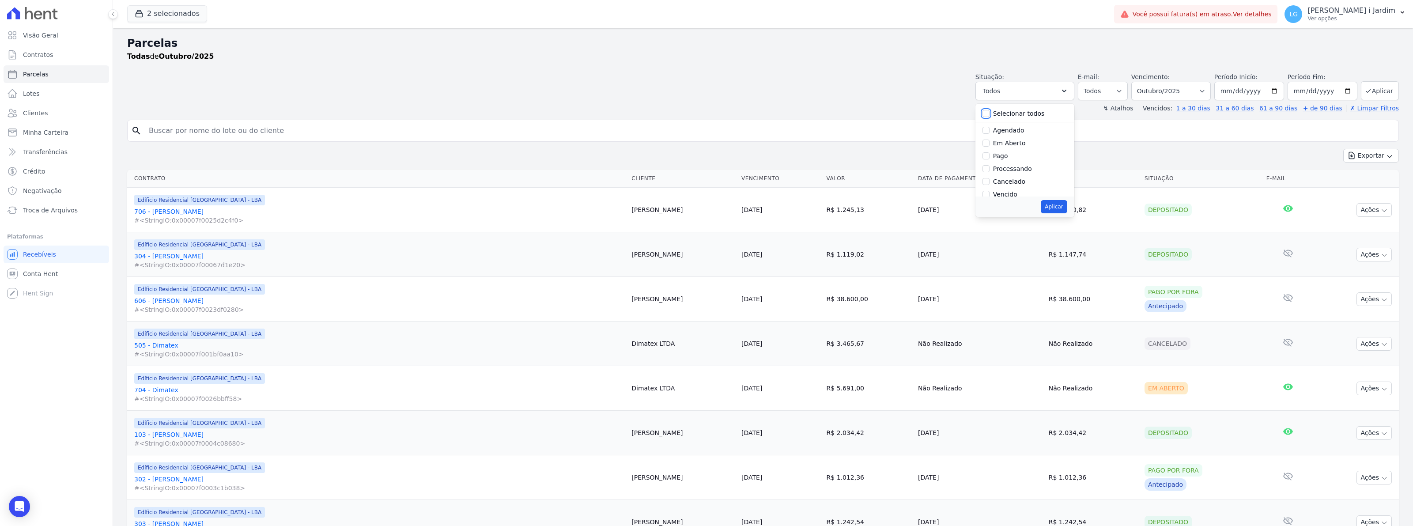
checkbox input "false"
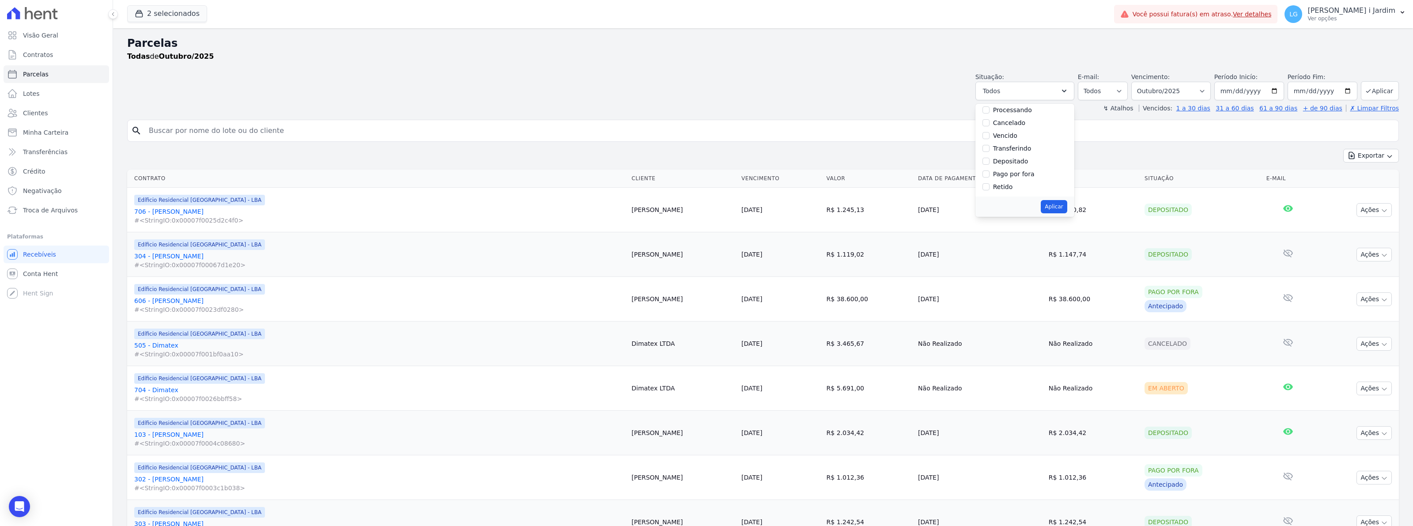
click at [753, 174] on label "Pago por fora" at bounding box center [1014, 173] width 42 height 7
click at [753, 174] on input "Pago por fora" at bounding box center [986, 173] width 7 height 7
checkbox input "true"
click at [753, 199] on div "Aplicar" at bounding box center [1025, 207] width 99 height 20
click at [753, 210] on button "Aplicar" at bounding box center [1054, 206] width 26 height 13
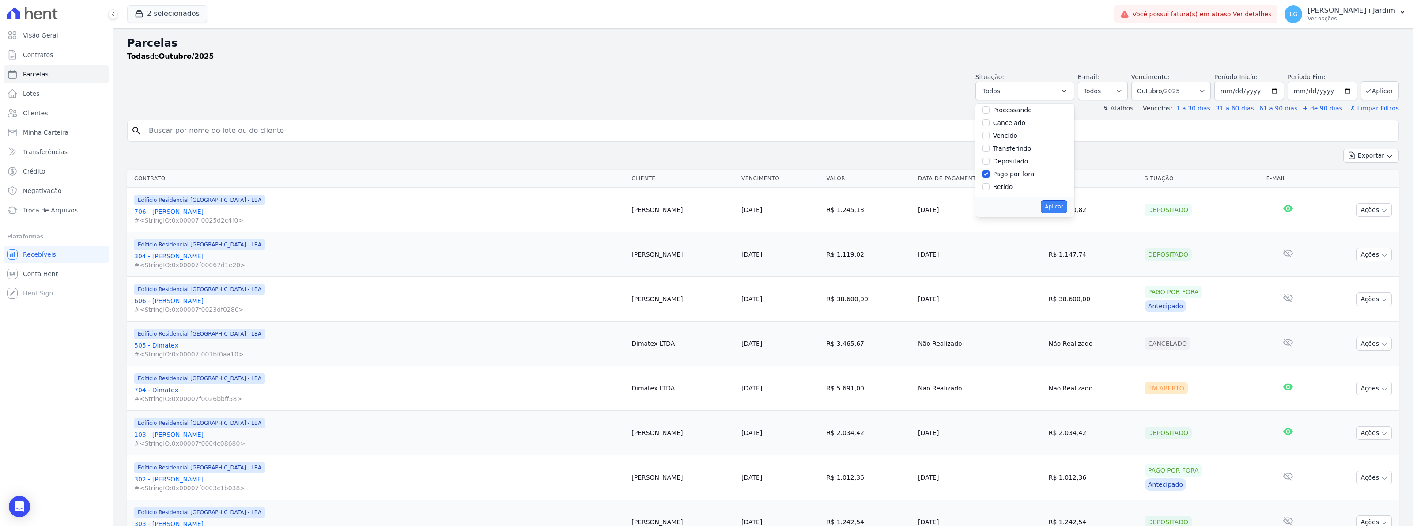
select select "paid_externally"
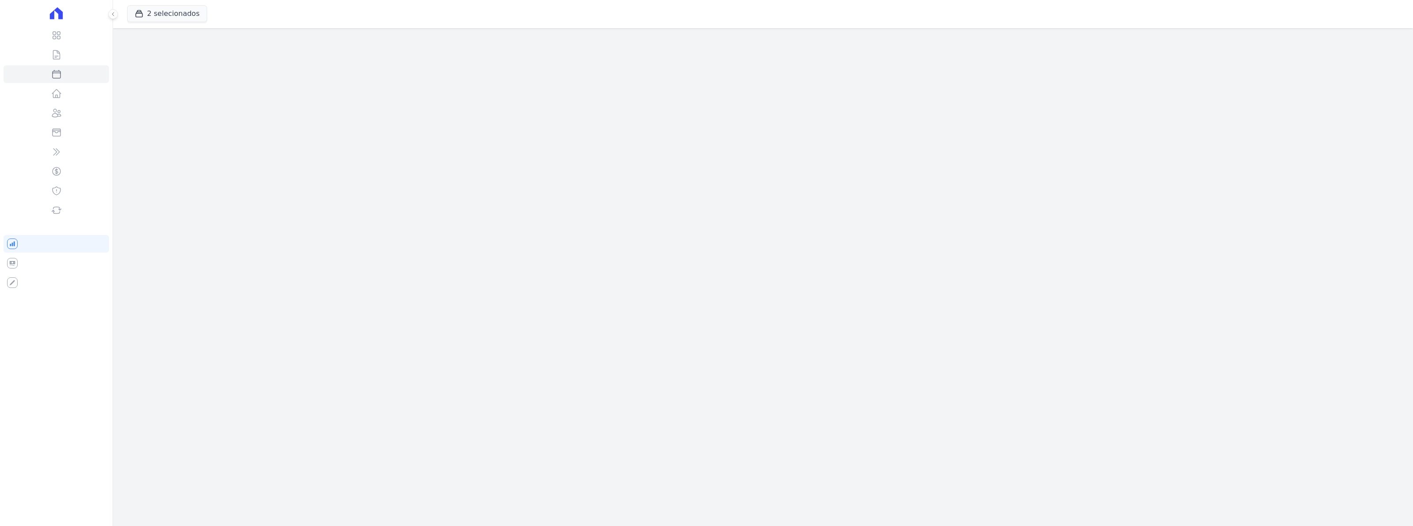
select select
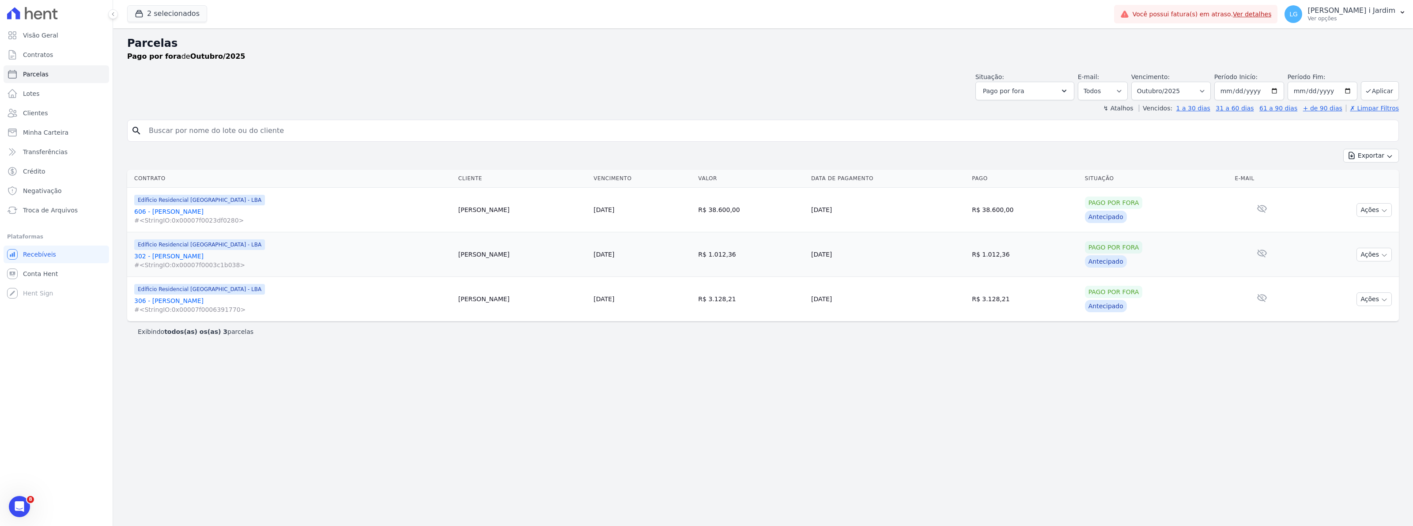
click at [738, 321] on td "R$ 3.128,21" at bounding box center [751, 299] width 113 height 45
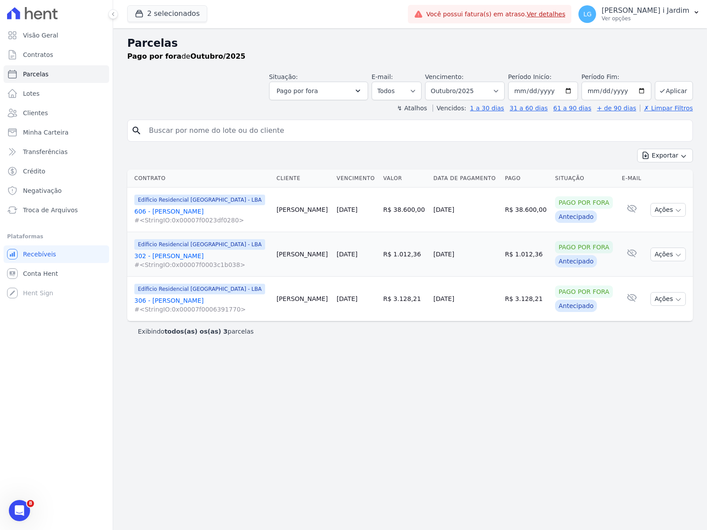
click at [454, 432] on div "Parcelas Pago por fora de Outubro/2025 Situação: Agendado Em Aberto Pago Proces…" at bounding box center [410, 279] width 594 height 502
click at [332, 96] on button "Pago por fora" at bounding box center [318, 91] width 99 height 19
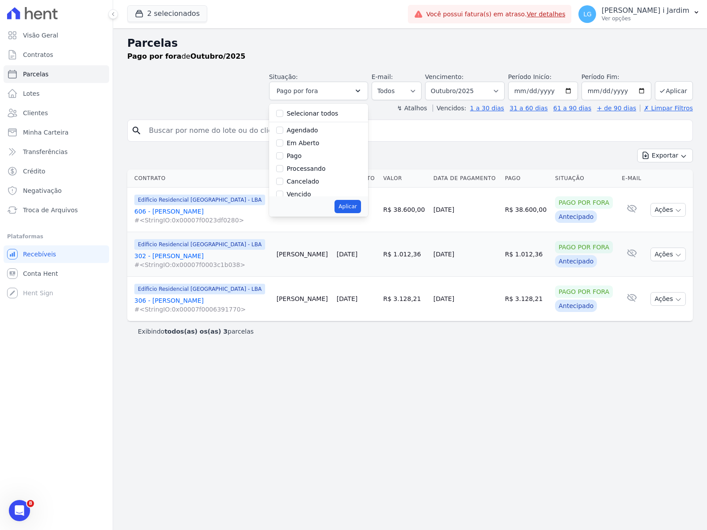
click at [324, 112] on label "Selecionar todos" at bounding box center [313, 113] width 52 height 7
click at [283, 112] on input "Selecionar todos" at bounding box center [279, 113] width 7 height 7
checkbox input "true"
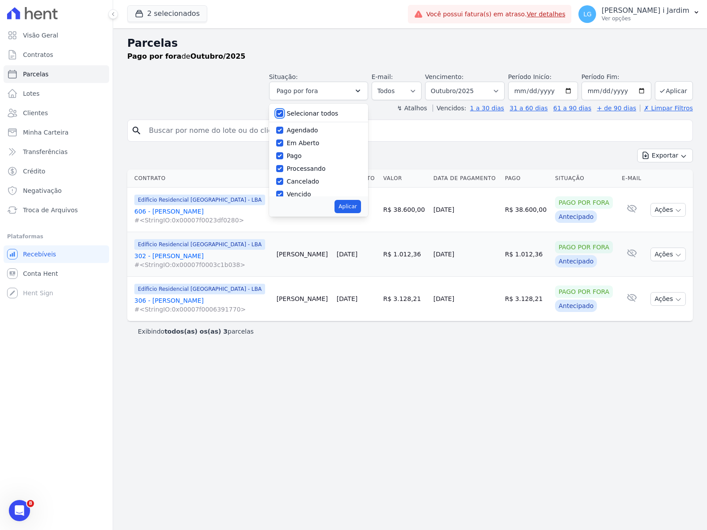
checkbox input "true"
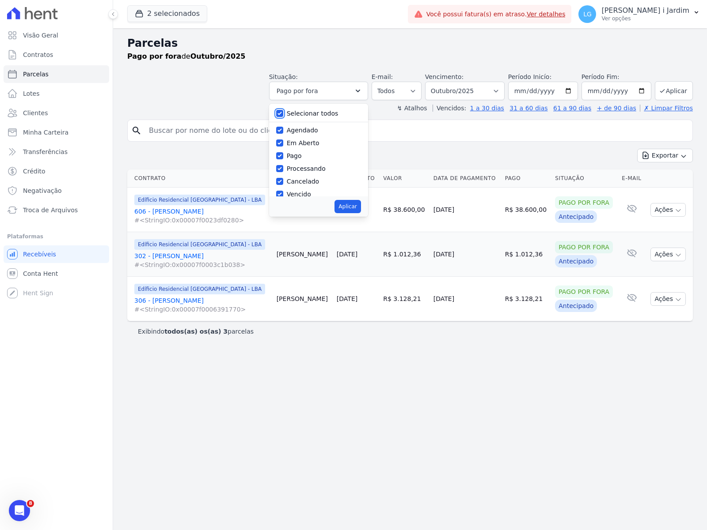
checkbox input "true"
click at [360, 208] on button "Aplicar" at bounding box center [347, 206] width 26 height 13
select select "scheduled"
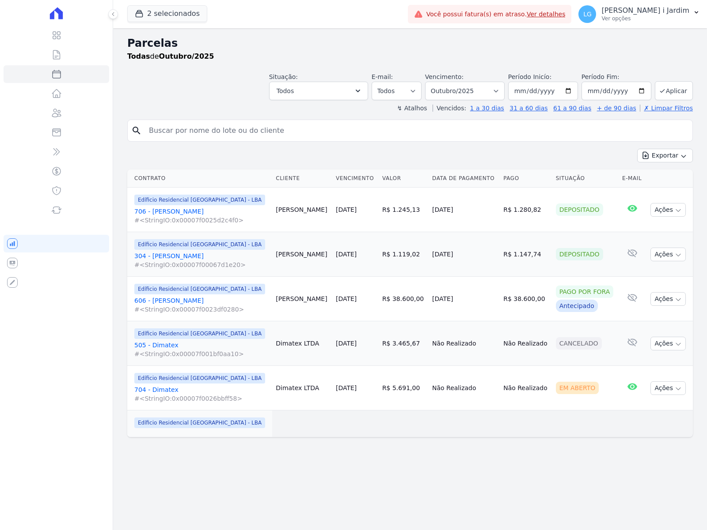
select select
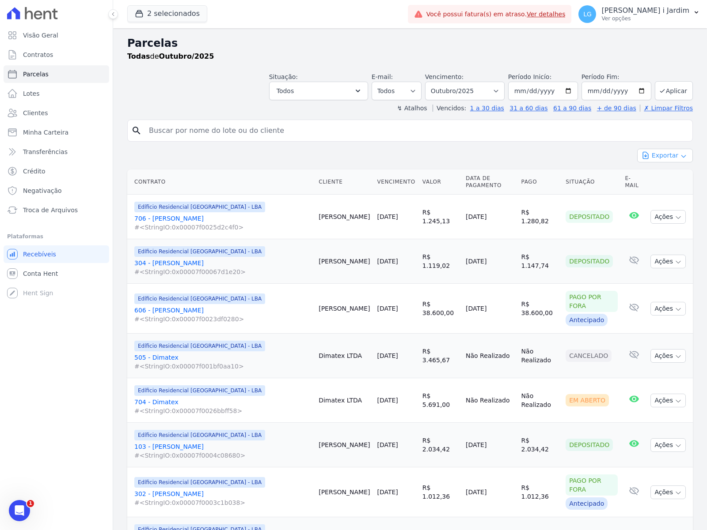
click at [656, 152] on button "Exportar" at bounding box center [665, 156] width 56 height 14
click at [655, 191] on span "Exportar CSV" at bounding box center [663, 191] width 47 height 9
click at [174, 8] on button "2 selecionados" at bounding box center [167, 13] width 80 height 17
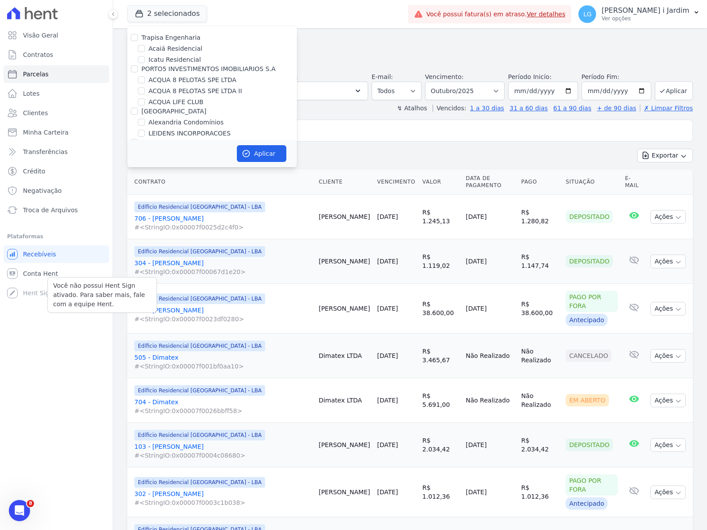
scroll to position [2039, 0]
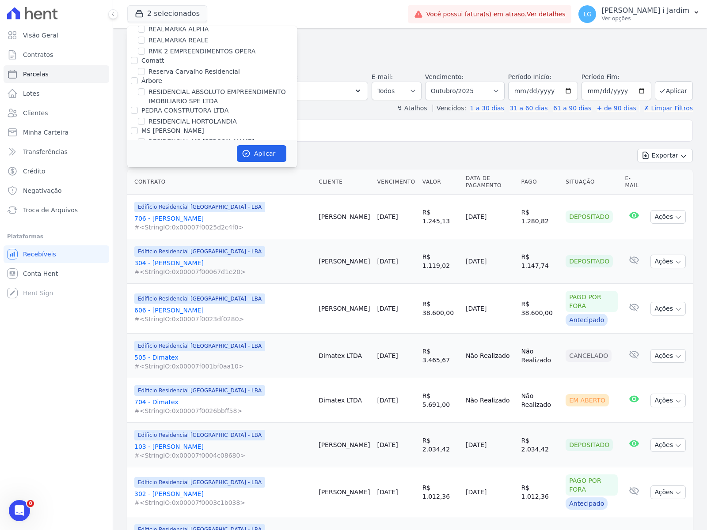
click at [199, 137] on label "RESIDENCIAL MS [PERSON_NAME]" at bounding box center [201, 141] width 106 height 9
click at [145, 138] on input "RESIDENCIAL MS [PERSON_NAME]" at bounding box center [141, 141] width 7 height 7
checkbox input "true"
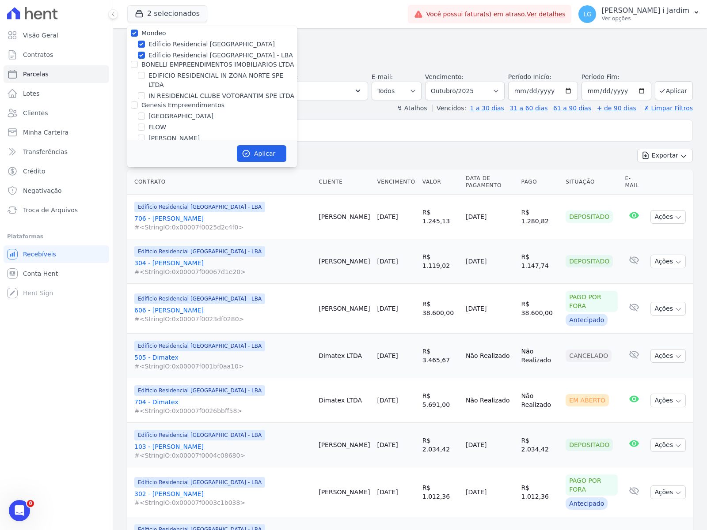
scroll to position [798, 0]
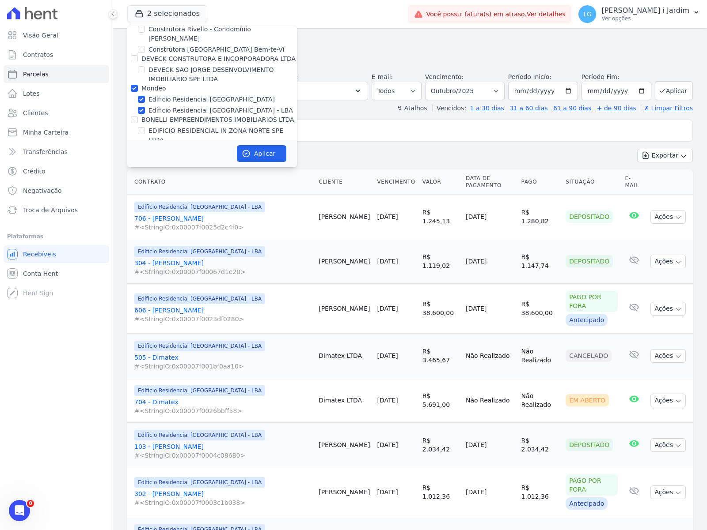
click at [155, 85] on label "Mondeo" at bounding box center [153, 88] width 25 height 7
click at [138, 85] on input "Mondeo" at bounding box center [134, 88] width 7 height 7
checkbox input "false"
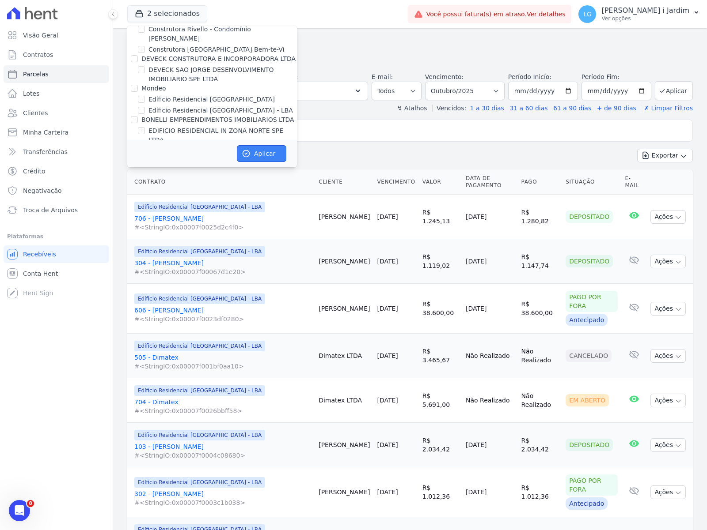
click at [260, 148] on button "Aplicar" at bounding box center [261, 153] width 49 height 17
select select
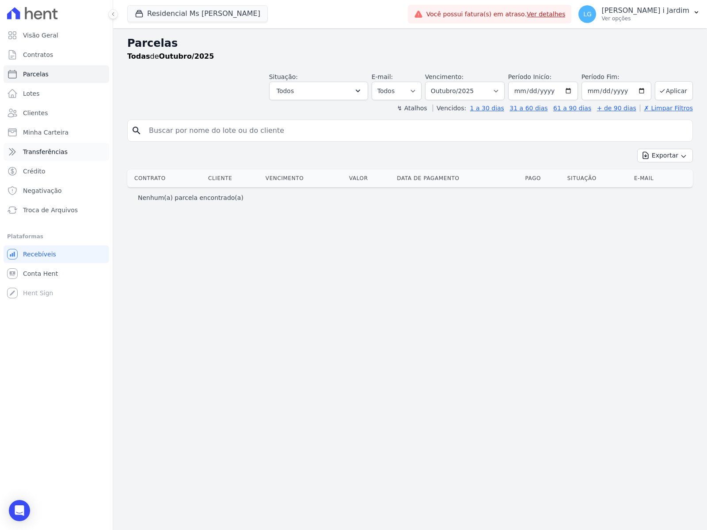
click at [81, 153] on link "Transferências" at bounding box center [57, 152] width 106 height 18
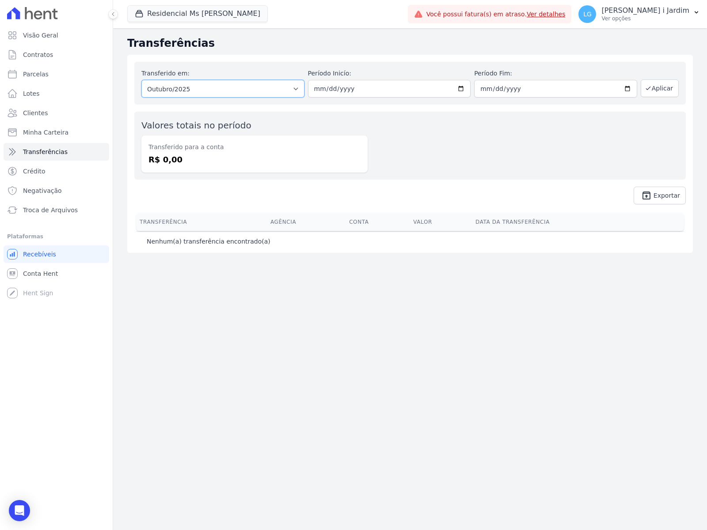
click at [237, 94] on select "Todos os meses Outubro/2025" at bounding box center [222, 89] width 163 height 18
click at [282, 64] on div "Transferido em: Todos os meses Outubro/2025 Período Inicío: 2025-10-01 Período …" at bounding box center [409, 83] width 551 height 43
click at [37, 274] on span "Conta Hent" at bounding box center [40, 273] width 35 height 9
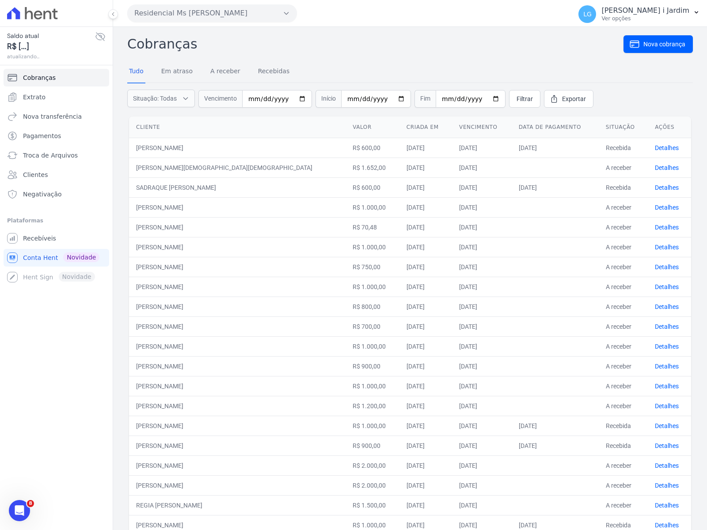
click at [104, 30] on div "Saldo atual R$ [...] atualizando..." at bounding box center [56, 45] width 113 height 39
click at [103, 38] on icon at bounding box center [100, 37] width 9 height 8
click at [71, 95] on link "Extrato" at bounding box center [57, 97] width 106 height 18
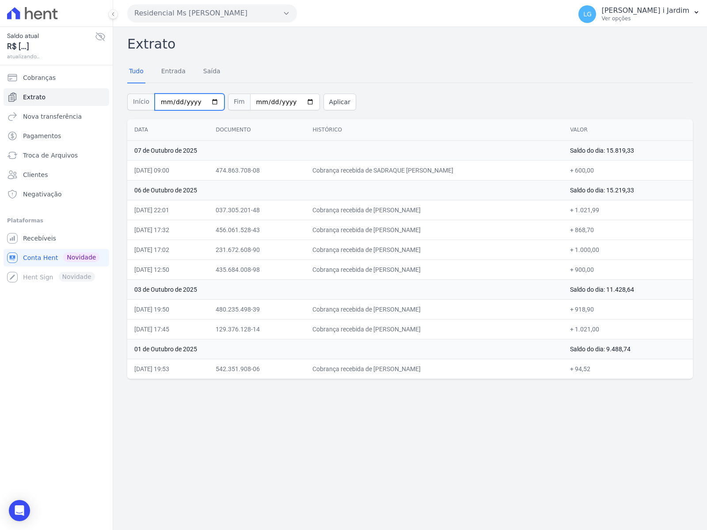
click at [204, 99] on input "[DATE]" at bounding box center [190, 102] width 70 height 17
type input "2025-09-29"
click at [292, 98] on input "2025-10-07" at bounding box center [285, 102] width 70 height 17
click at [297, 104] on input "2025-10-07" at bounding box center [285, 102] width 70 height 17
type input "2025-09-30"
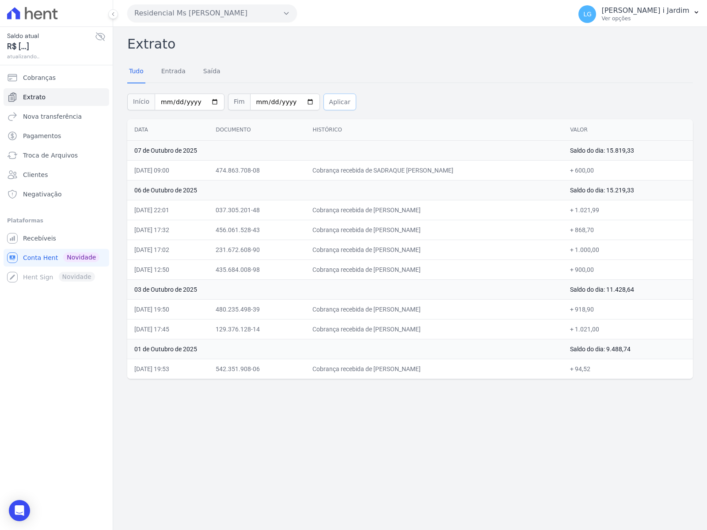
click at [337, 99] on button "Aplicar" at bounding box center [339, 102] width 33 height 17
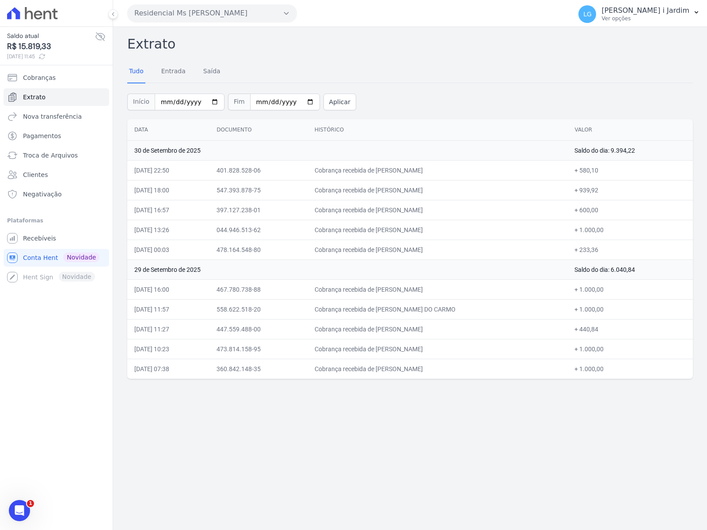
click at [641, 148] on td "Saldo do dia: 9.394,22" at bounding box center [629, 150] width 125 height 20
copy td "9.394,22"
click at [370, 110] on div "Início [DATE] Fim [DATE] Aplicar" at bounding box center [409, 101] width 565 height 37
click at [265, 432] on div "Extrato Tudo Entrada [GEOGRAPHIC_DATA] Início [DATE] Fim [DATE] Aplicar Data Do…" at bounding box center [410, 278] width 594 height 503
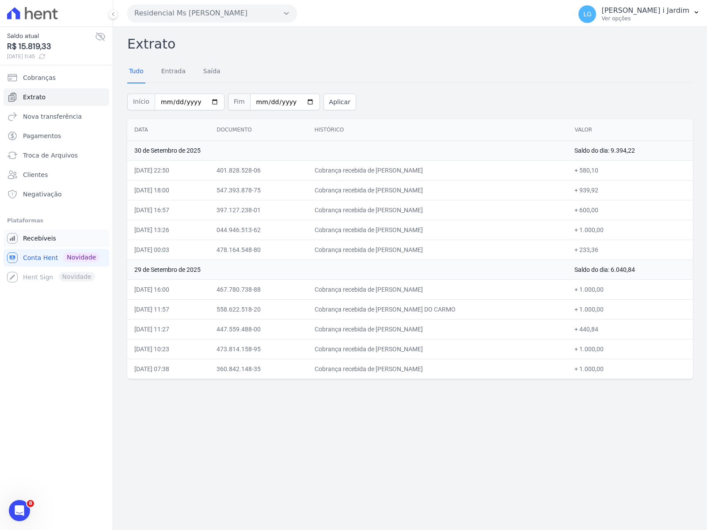
click at [54, 243] on link "Recebíveis" at bounding box center [57, 239] width 106 height 18
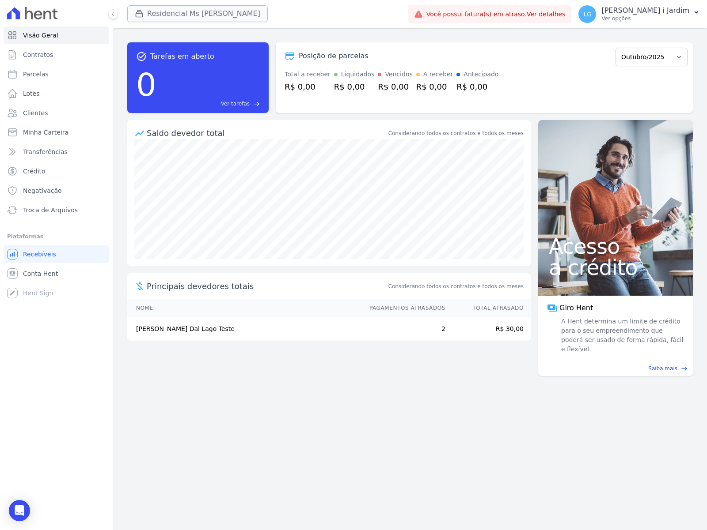
click at [191, 18] on button "Residencial Ms [PERSON_NAME]" at bounding box center [197, 13] width 140 height 17
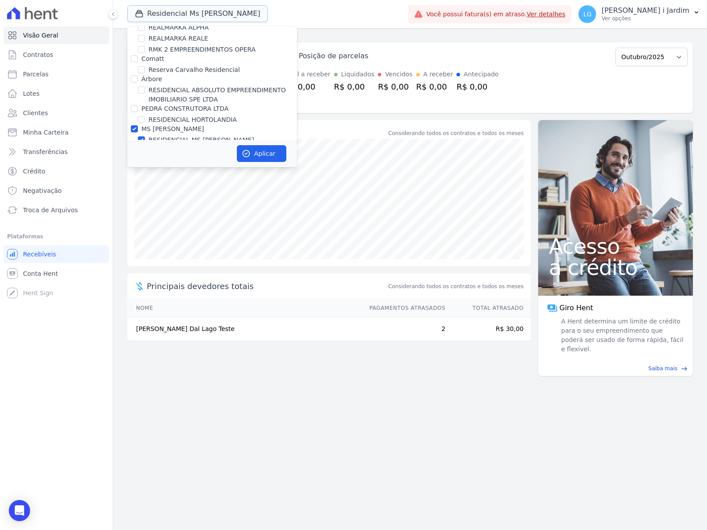
scroll to position [2043, 0]
click at [173, 124] on label "MS [PERSON_NAME]" at bounding box center [172, 127] width 63 height 7
click at [138, 124] on input "MS [PERSON_NAME]" at bounding box center [134, 127] width 7 height 7
checkbox input "false"
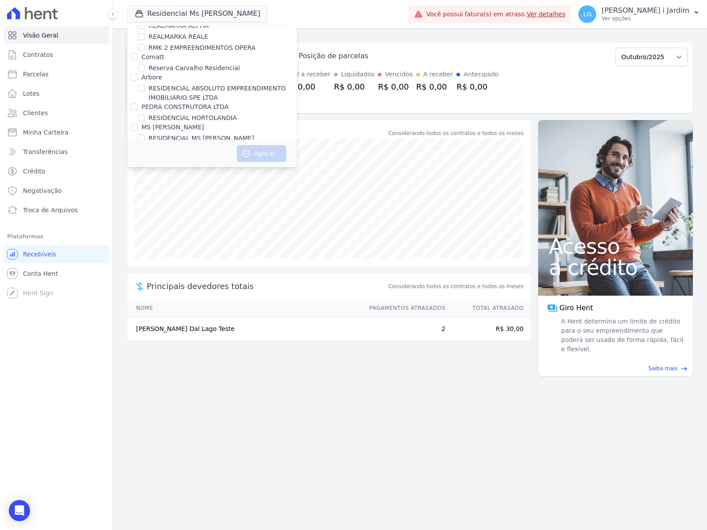
scroll to position [1718, 0]
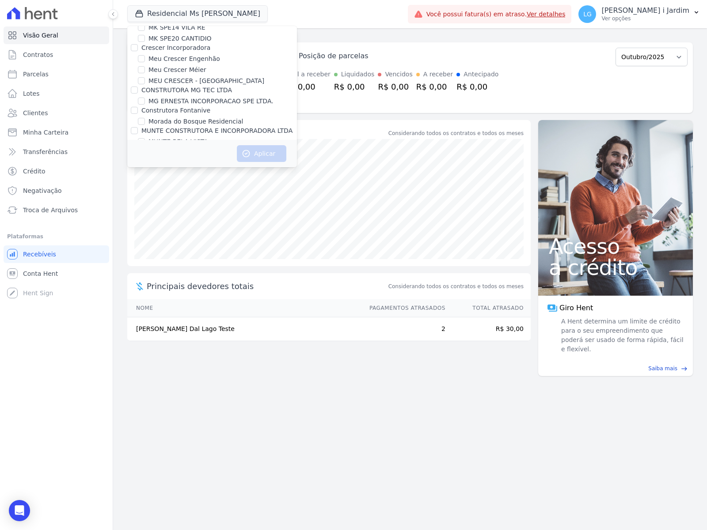
click at [173, 127] on label "MUNTE CONSTRUTORA E INCORPORADORA LTDA" at bounding box center [216, 130] width 151 height 7
click at [138, 127] on input "MUNTE CONSTRUTORA E INCORPORADORA LTDA" at bounding box center [134, 130] width 7 height 7
checkbox input "true"
click at [274, 157] on button "Aplicar" at bounding box center [261, 153] width 49 height 17
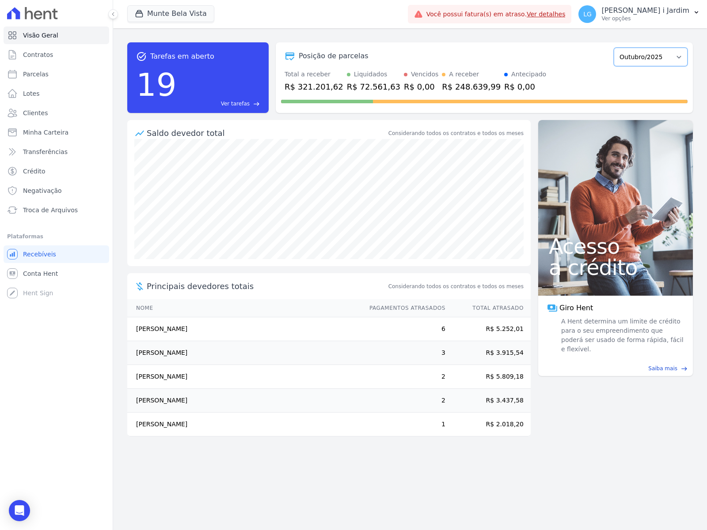
click at [636, 61] on select "[GEOGRAPHIC_DATA]/2024 Fevereiro/2024 Março/2024 Abril/2024 Maio/2024 Junho/202…" at bounding box center [650, 57] width 74 height 19
select select "09/2025"
click at [618, 48] on select "[GEOGRAPHIC_DATA]/2024 Fevereiro/2024 Março/2024 Abril/2024 Maio/2024 Junho/202…" at bounding box center [650, 57] width 74 height 19
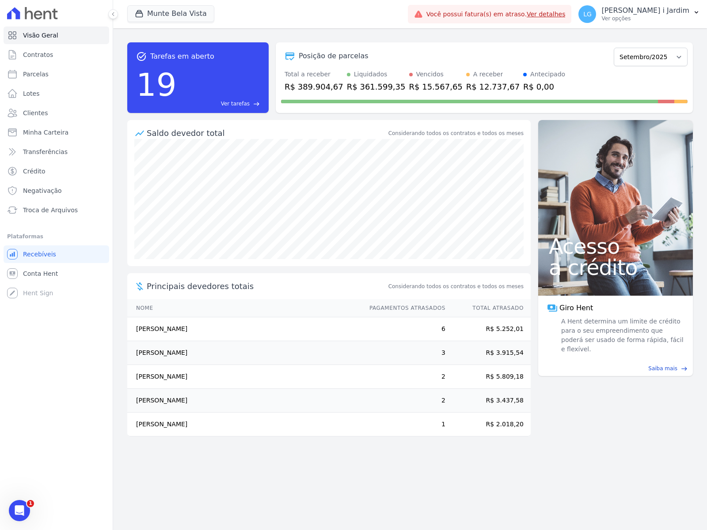
click at [317, 87] on div "R$ 389.904,67" at bounding box center [313, 87] width 59 height 12
copy div "389.904,67"
click at [68, 151] on link "Transferências" at bounding box center [57, 152] width 106 height 18
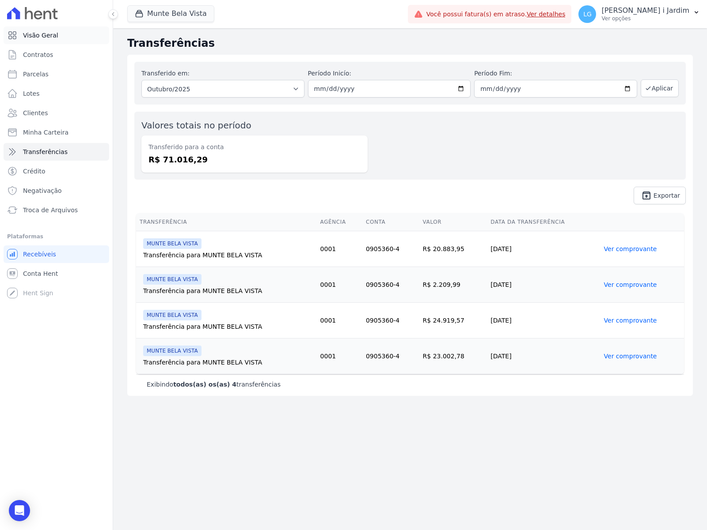
click at [69, 36] on link "Visão Geral" at bounding box center [57, 35] width 106 height 18
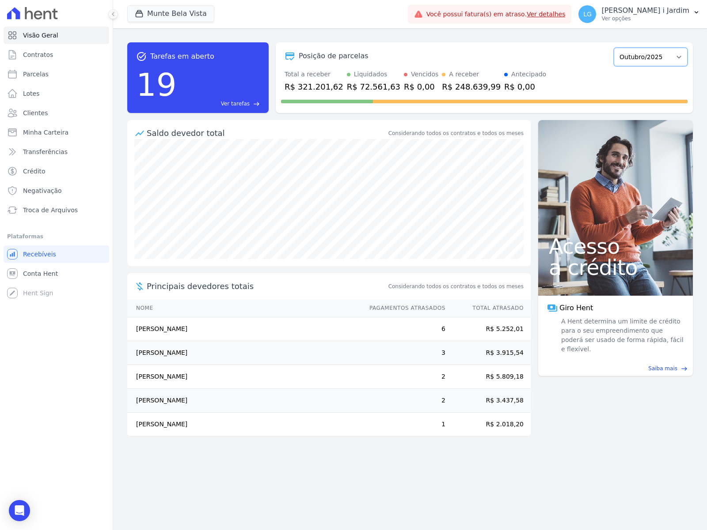
click at [633, 61] on select "[GEOGRAPHIC_DATA]/2024 Fevereiro/2024 Março/2024 Abril/2024 Maio/2024 Junho/202…" at bounding box center [650, 57] width 74 height 19
select select "09/2025"
click at [618, 48] on select "[GEOGRAPHIC_DATA]/2024 Fevereiro/2024 Março/2024 Abril/2024 Maio/2024 Junho/202…" at bounding box center [650, 57] width 74 height 19
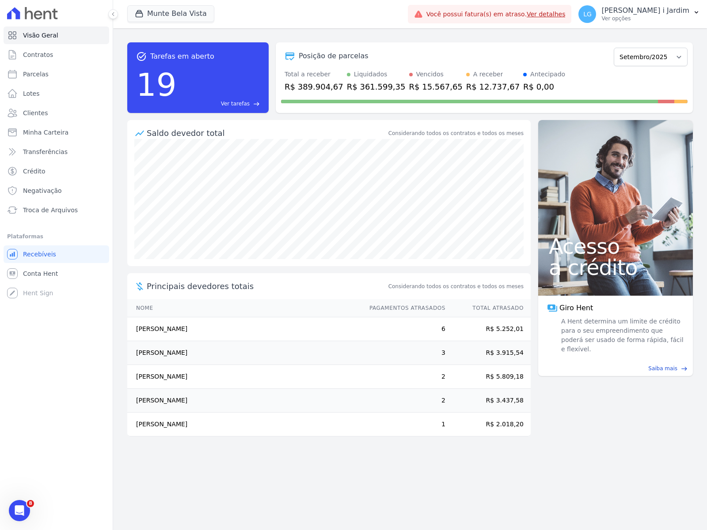
click at [473, 84] on div "R$ 12.737,67" at bounding box center [492, 87] width 53 height 12
copy div "12.737,67"
click at [94, 154] on link "Transferências" at bounding box center [57, 152] width 106 height 18
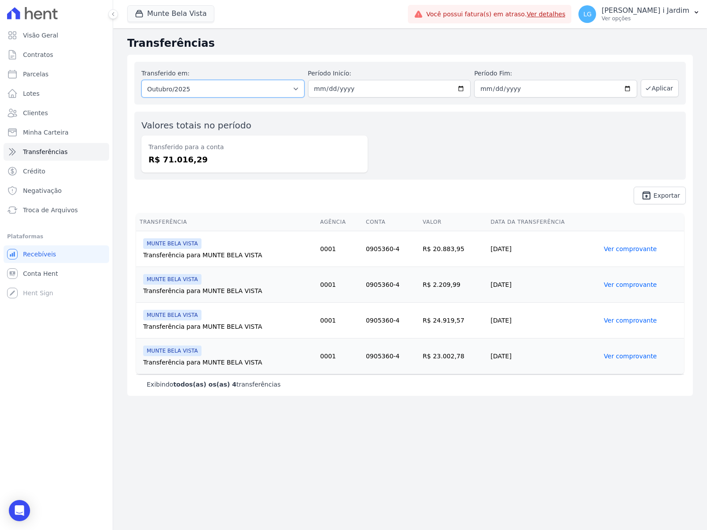
click at [214, 95] on select "Todos os meses Junho/2025 Julho/2025 Agosto/2025 Setembro/2025 Outubro/2025" at bounding box center [222, 89] width 163 height 18
select select "09/2025"
click at [141, 80] on select "Todos os meses Junho/2025 Julho/2025 Agosto/2025 Setembro/2025 Outubro/2025" at bounding box center [222, 89] width 163 height 18
click at [661, 89] on button "Aplicar" at bounding box center [659, 88] width 38 height 18
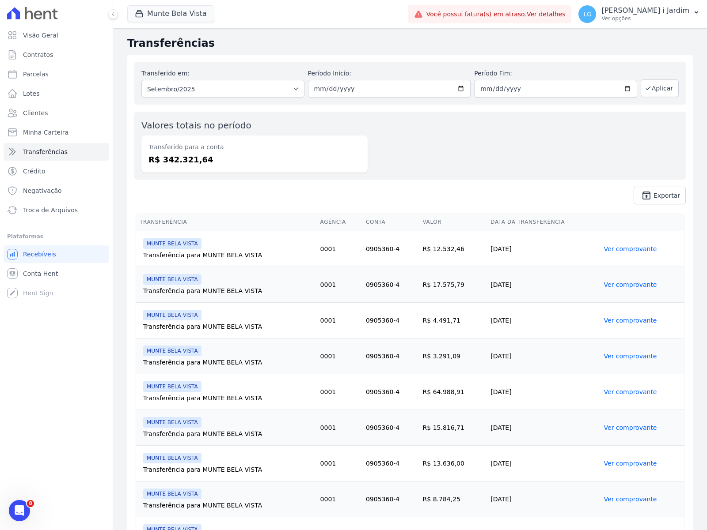
click at [180, 157] on dd "R$ 342.321,64" at bounding box center [254, 160] width 212 height 12
copy dd "342.321,64"
click at [177, 15] on button "Munte Bela Vista" at bounding box center [170, 13] width 87 height 17
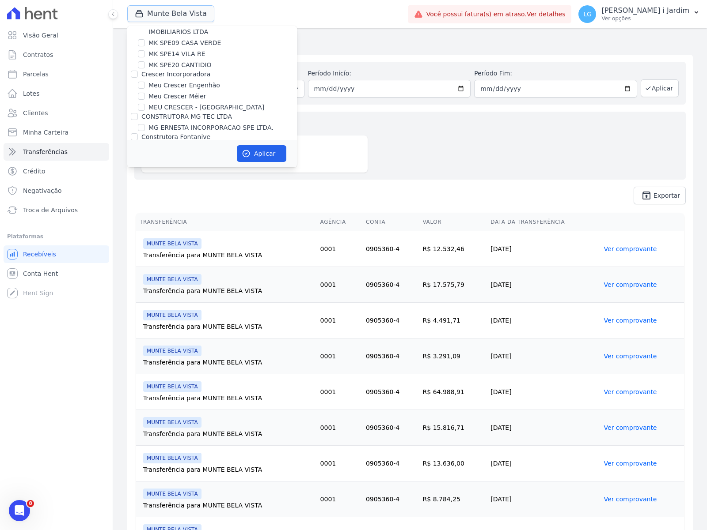
scroll to position [1711, 0]
click at [182, 134] on label "MUNTE CONSTRUTORA E INCORPORADORA LTDA" at bounding box center [216, 137] width 151 height 7
click at [138, 134] on input "MUNTE CONSTRUTORA E INCORPORADORA LTDA" at bounding box center [134, 137] width 7 height 7
checkbox input "false"
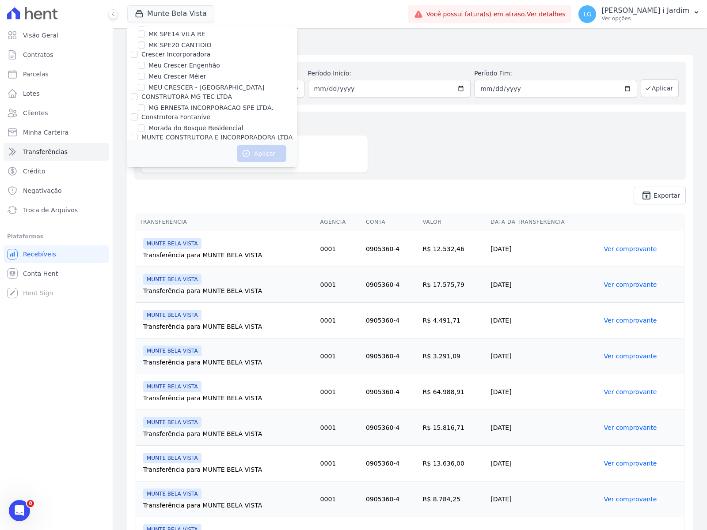
scroll to position [2019, 0]
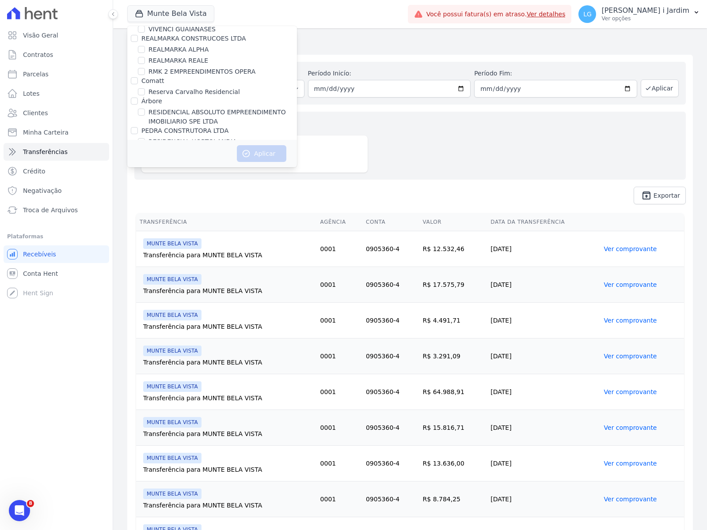
click at [185, 137] on label "RESIDENCIAL HORTOLANDIA" at bounding box center [192, 141] width 88 height 9
click at [145, 138] on input "RESIDENCIAL HORTOLANDIA" at bounding box center [141, 141] width 7 height 7
checkbox input "true"
click at [253, 151] on button "Aplicar" at bounding box center [261, 153] width 49 height 17
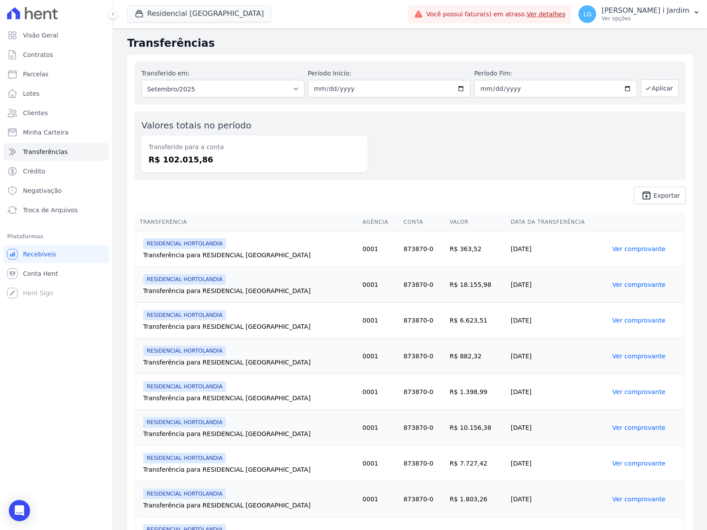
click at [182, 164] on dd "R$ 102.015,86" at bounding box center [254, 160] width 212 height 12
copy dd "102.015,86"
click at [51, 32] on span "Visão Geral" at bounding box center [40, 35] width 35 height 9
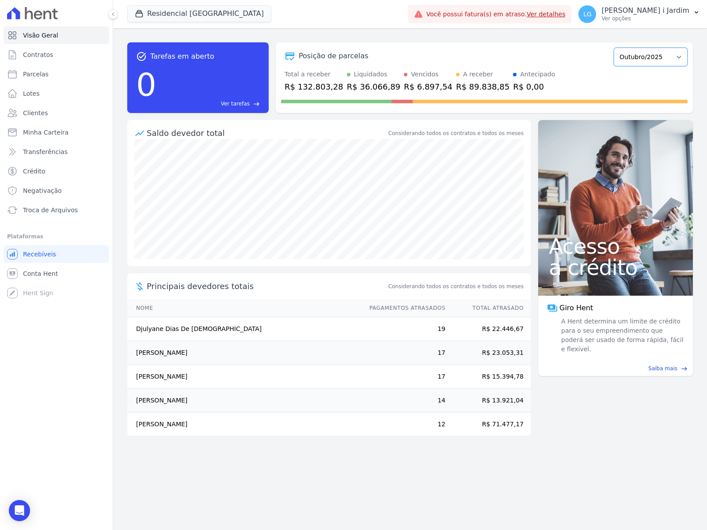
click at [644, 57] on select "Agosto/2022 Setembro/2022 Outubro/2022 Novembro/2022 Dezembro/2022 Janeiro/2023…" at bounding box center [650, 57] width 74 height 19
select select "09/2025"
click at [618, 48] on select "Agosto/2022 Setembro/2022 Outubro/2022 Novembro/2022 Dezembro/2022 Janeiro/2023…" at bounding box center [650, 57] width 74 height 19
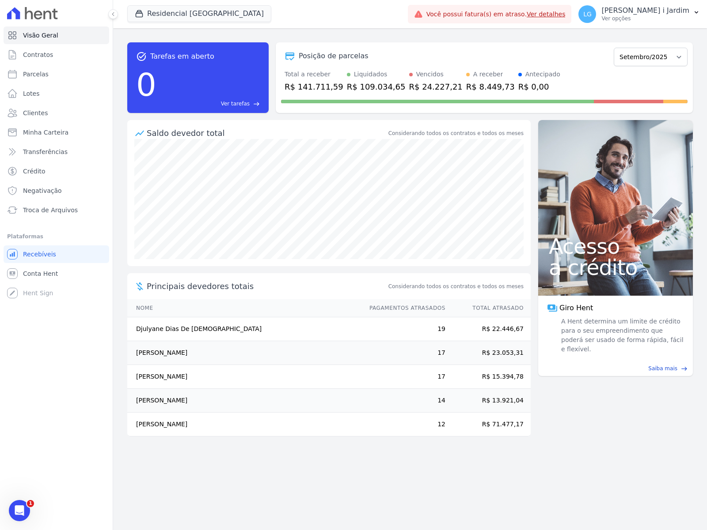
click at [325, 88] on div "R$ 141.711,59" at bounding box center [313, 87] width 59 height 12
click at [323, 82] on div "R$ 141.711,59" at bounding box center [313, 87] width 59 height 12
copy div "141.711,59"
click at [188, 8] on button "Residencial [GEOGRAPHIC_DATA]" at bounding box center [199, 13] width 144 height 17
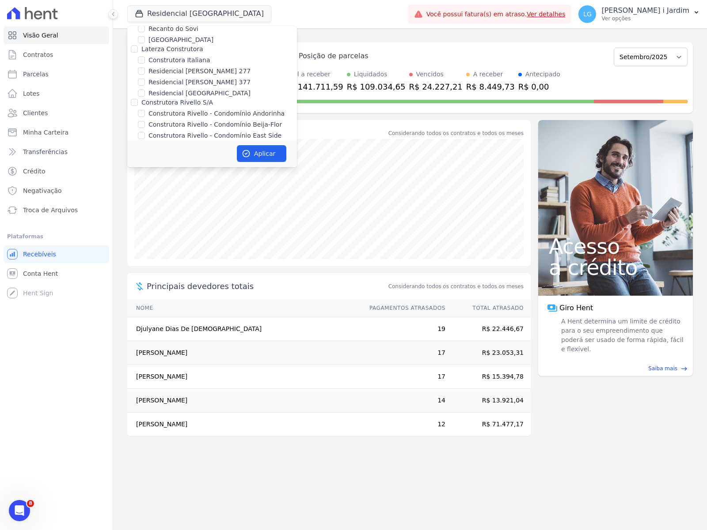
scroll to position [2059, 0]
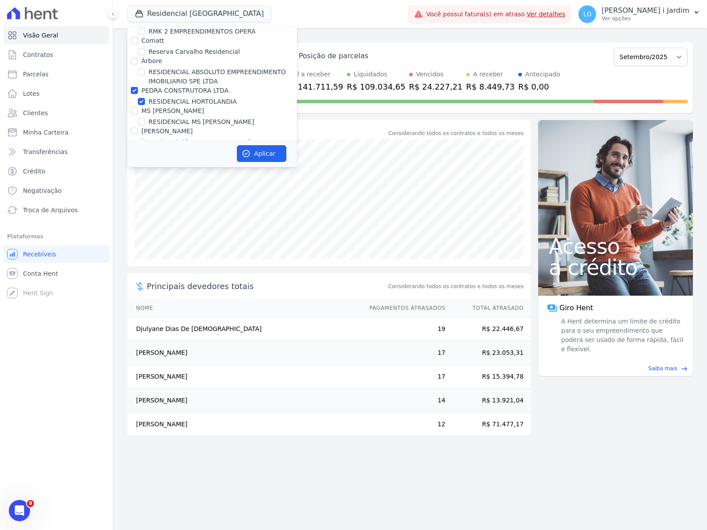
click at [174, 68] on label "RESIDENCIAL ABSOLUTO EMPREENDIMENTO IMOBILIARIO SPE LTDA" at bounding box center [222, 77] width 148 height 19
click at [145, 68] on input "RESIDENCIAL ABSOLUTO EMPREENDIMENTO IMOBILIARIO SPE LTDA" at bounding box center [141, 71] width 7 height 7
checkbox input "true"
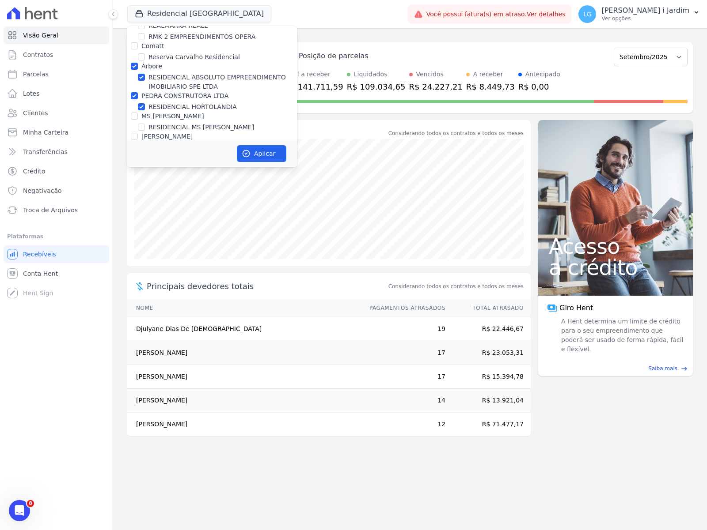
click at [178, 92] on label "PEDRA CONSTRUTORA LTDA" at bounding box center [184, 95] width 87 height 7
click at [138, 92] on input "PEDRA CONSTRUTORA LTDA" at bounding box center [134, 95] width 7 height 7
checkbox input "false"
click at [177, 73] on label "RESIDENCIAL ABSOLUTO EMPREENDIMENTO IMOBILIARIO SPE LTDA" at bounding box center [222, 82] width 148 height 19
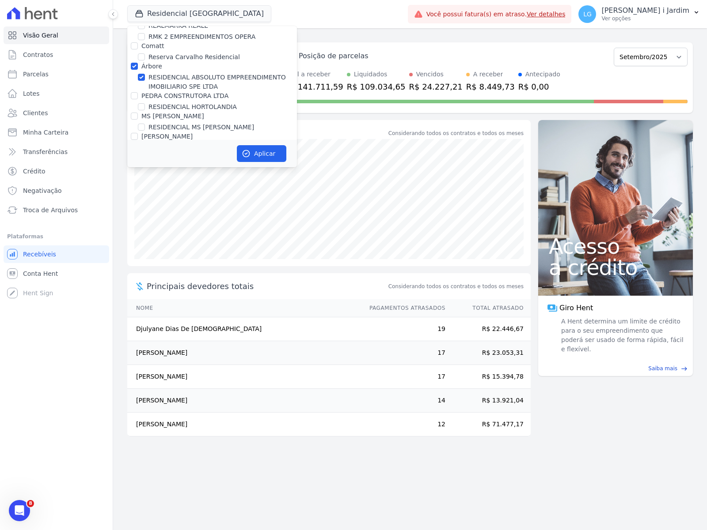
click at [145, 74] on input "RESIDENCIAL ABSOLUTO EMPREENDIMENTO IMOBILIARIO SPE LTDA" at bounding box center [141, 77] width 7 height 7
checkbox input "false"
click at [186, 143] on label "Residencial [GEOGRAPHIC_DATA]" at bounding box center [199, 147] width 102 height 9
click at [145, 144] on input "Residencial [GEOGRAPHIC_DATA]" at bounding box center [141, 147] width 7 height 7
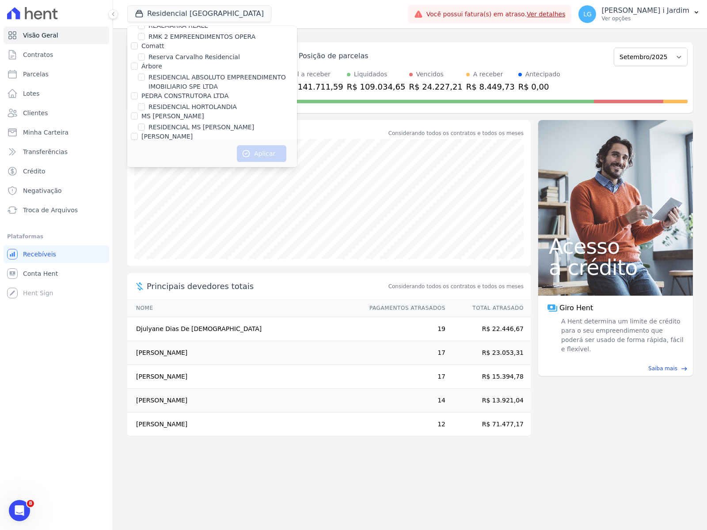
checkbox input "true"
click at [258, 157] on button "Aplicar" at bounding box center [261, 153] width 49 height 17
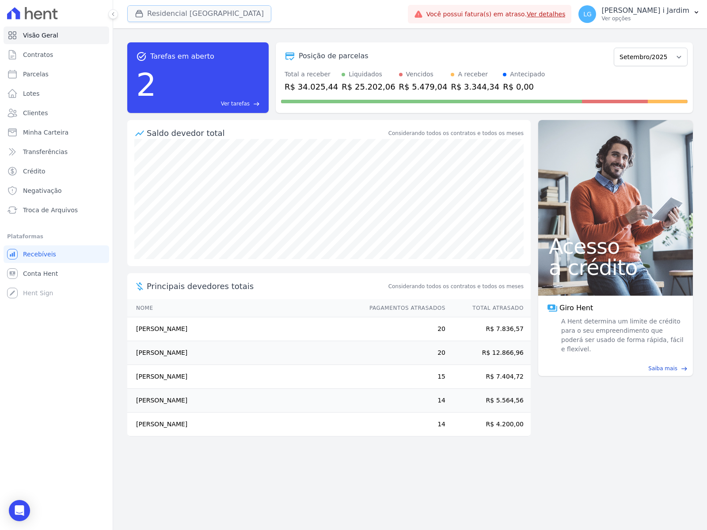
click at [176, 18] on button "Residencial [GEOGRAPHIC_DATA]" at bounding box center [199, 13] width 144 height 17
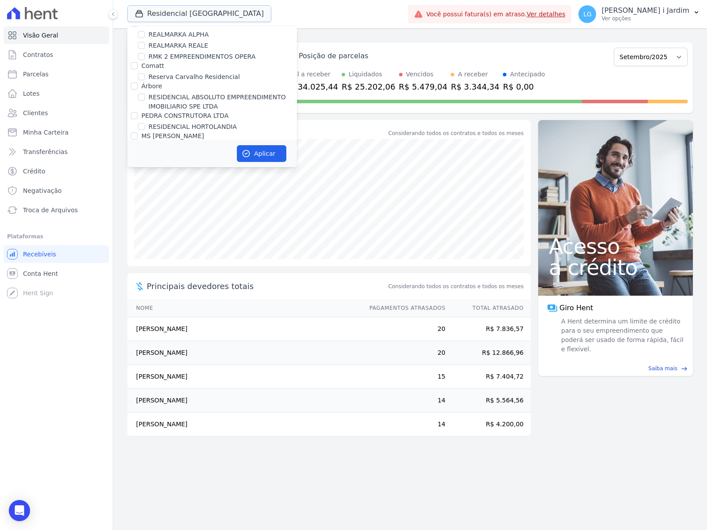
scroll to position [2098, 0]
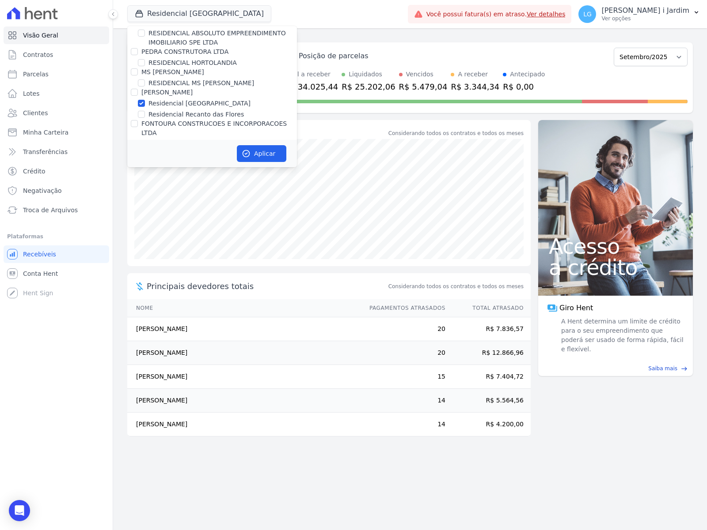
drag, startPoint x: 184, startPoint y: 58, endPoint x: 184, endPoint y: 65, distance: 7.1
click at [184, 99] on label "Residencial [GEOGRAPHIC_DATA]" at bounding box center [199, 103] width 102 height 9
click at [145, 100] on input "Residencial [GEOGRAPHIC_DATA]" at bounding box center [141, 103] width 7 height 7
checkbox input "false"
click at [185, 110] on label "Residencial Recanto das Flores" at bounding box center [195, 114] width 95 height 9
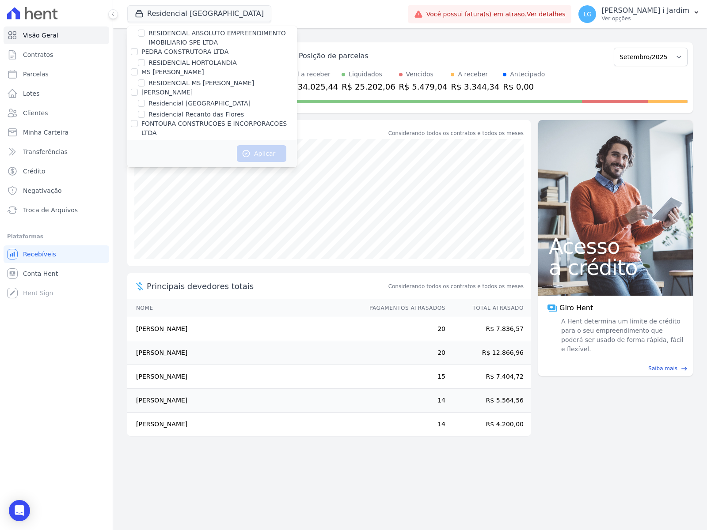
click at [145, 111] on input "Residencial Recanto das Flores" at bounding box center [141, 114] width 7 height 7
checkbox input "true"
click at [266, 151] on button "Aplicar" at bounding box center [261, 153] width 49 height 17
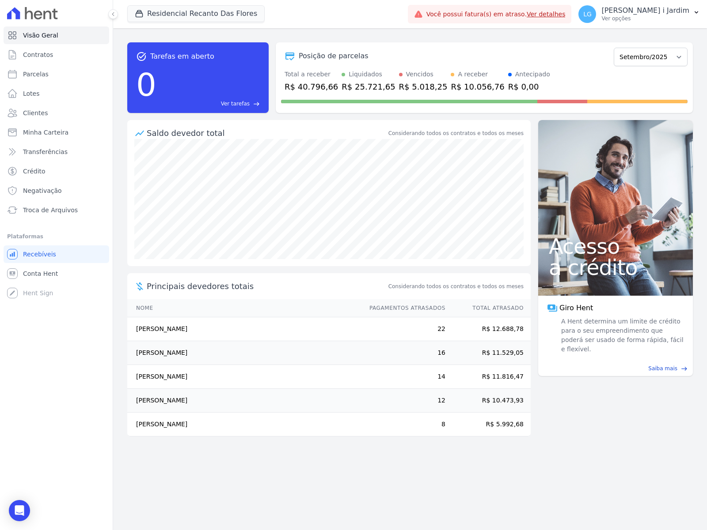
click at [303, 88] on div "R$ 40.796,66" at bounding box center [310, 87] width 53 height 12
copy div "40.796,66"
click at [450, 89] on div "R$ 10.056,76" at bounding box center [476, 87] width 53 height 12
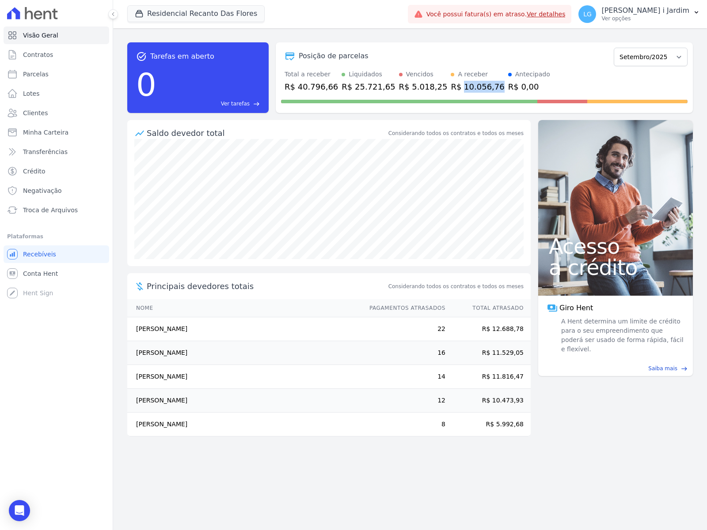
copy div "10.056,76"
click at [84, 153] on link "Transferências" at bounding box center [57, 152] width 106 height 18
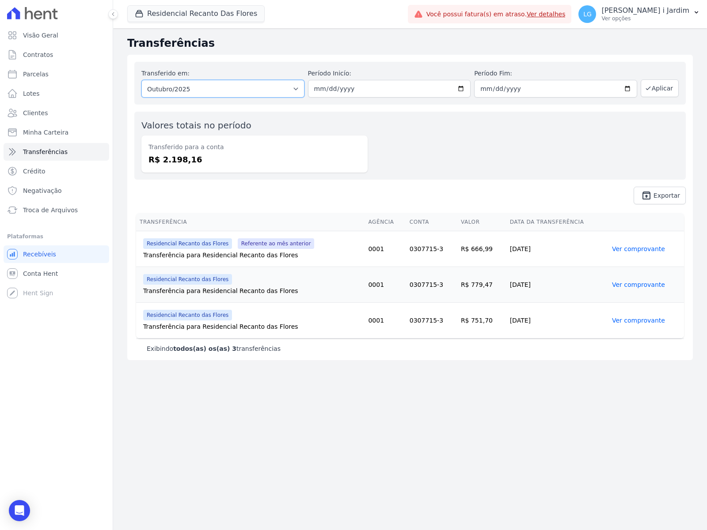
click at [239, 89] on select "Todos os meses Janeiro/2024 Fevereiro/2024 Março/2024 Abril/2024 Maio/2024 Junh…" at bounding box center [222, 89] width 163 height 18
select select "09/2025"
click at [141, 80] on select "Todos os meses Janeiro/2024 Fevereiro/2024 Março/2024 Abril/2024 Maio/2024 Junh…" at bounding box center [222, 89] width 163 height 18
click at [650, 87] on icon "button" at bounding box center [647, 88] width 7 height 7
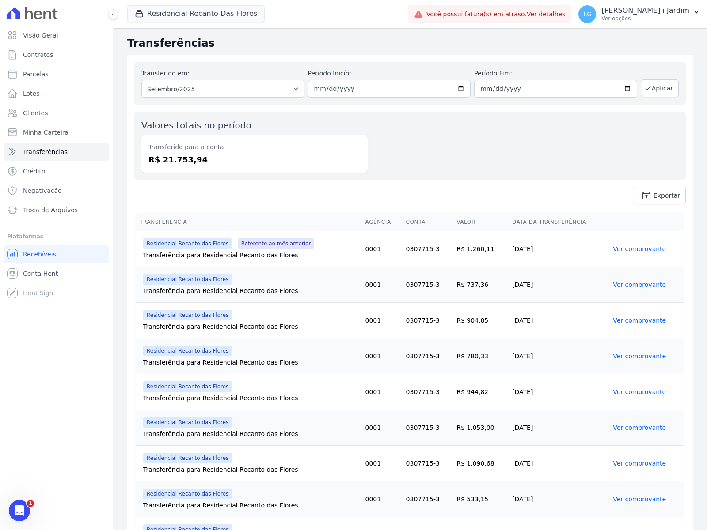
click at [190, 158] on dd "R$ 21.753,94" at bounding box center [254, 160] width 212 height 12
click at [190, 157] on dd "R$ 21.753,94" at bounding box center [254, 160] width 212 height 12
copy dd "21.753,94"
click at [173, 20] on button "Residencial Recanto Das Flores" at bounding box center [195, 13] width 137 height 17
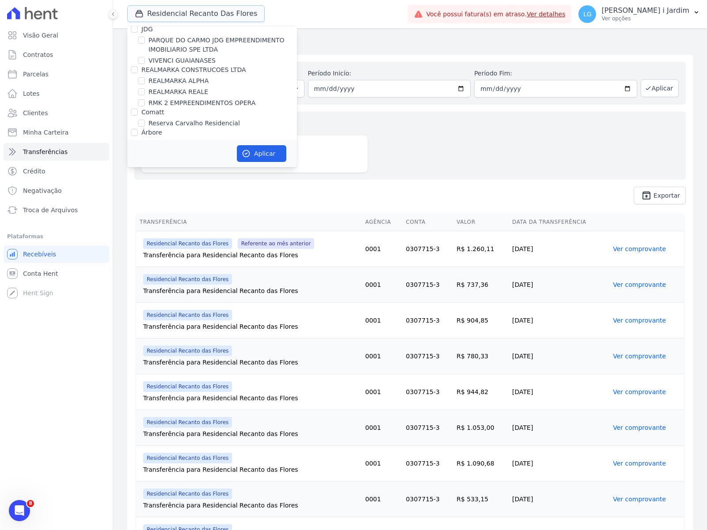
scroll to position [2043, 0]
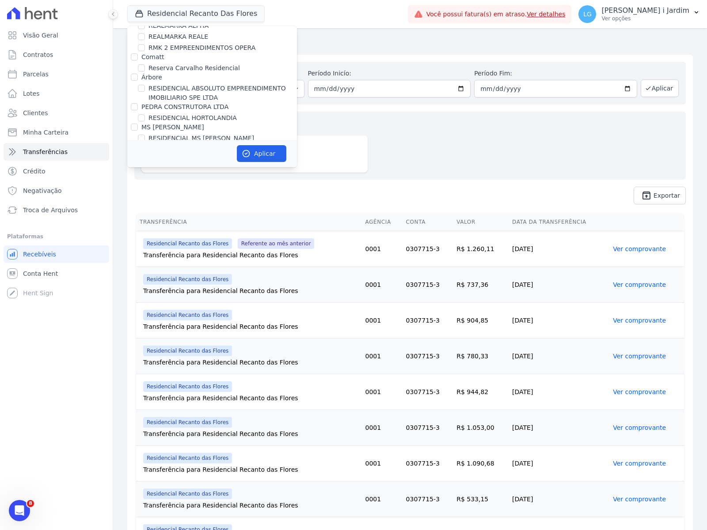
click at [173, 165] on label "Residencial Recanto das Flores" at bounding box center [195, 169] width 95 height 9
click at [145, 166] on input "Residencial Recanto das Flores" at bounding box center [141, 169] width 7 height 7
checkbox input "false"
click at [183, 154] on label "Residencial [GEOGRAPHIC_DATA]" at bounding box center [199, 158] width 102 height 9
click at [145, 155] on input "Residencial [GEOGRAPHIC_DATA]" at bounding box center [141, 158] width 7 height 7
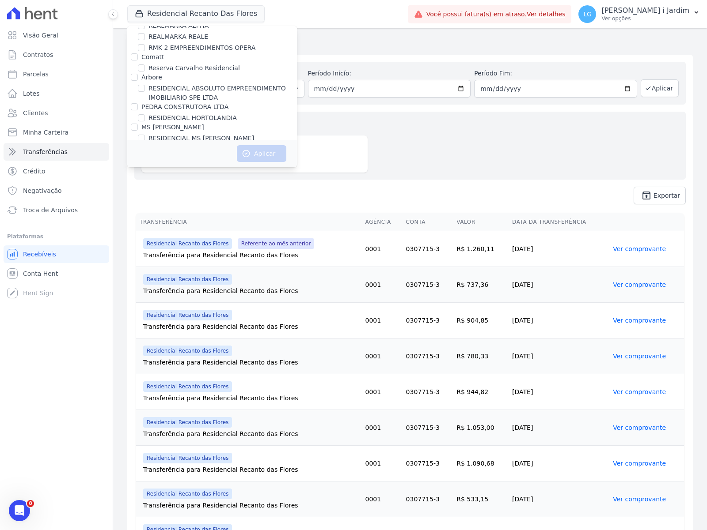
checkbox input "true"
click at [250, 157] on button "Aplicar" at bounding box center [261, 153] width 49 height 17
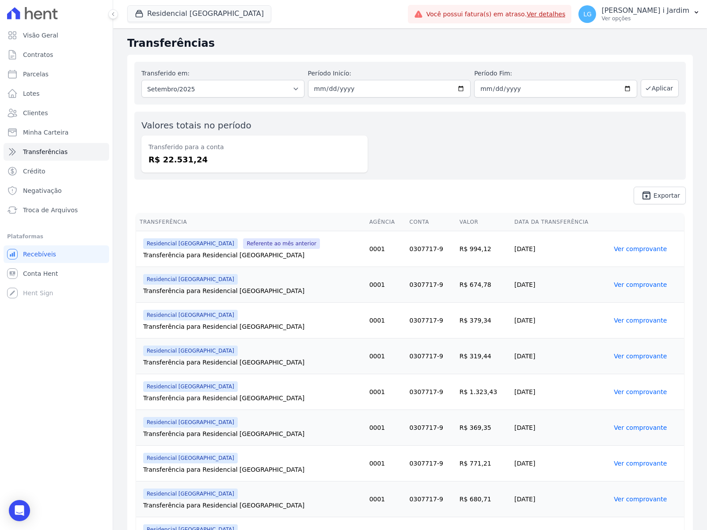
click at [166, 163] on dd "R$ 22.531,24" at bounding box center [254, 160] width 212 height 12
copy dd "22.531,24"
click at [46, 29] on link "Visão Geral" at bounding box center [57, 35] width 106 height 18
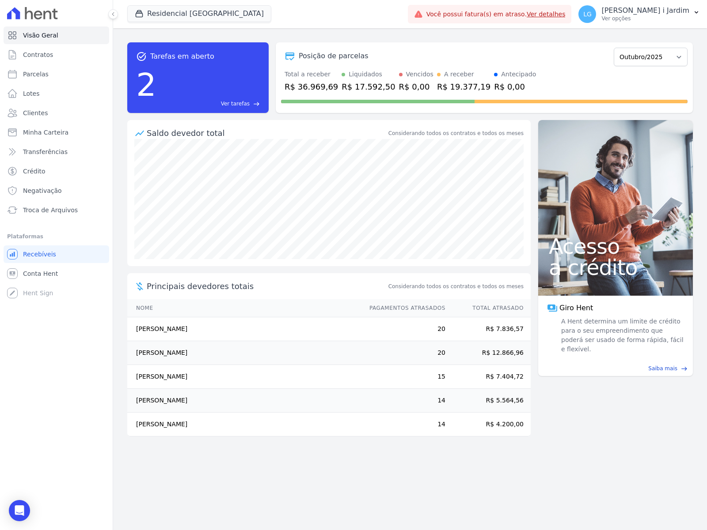
click at [299, 86] on div "R$ 36.969,69" at bounding box center [310, 87] width 53 height 12
copy div "36.969,69"
click at [657, 58] on select "Fevereiro/2024 Março/2024 Abril/2024 Maio/2024 Junho/2024 Julho/2024 Agosto/202…" at bounding box center [650, 57] width 74 height 19
select select "09/2025"
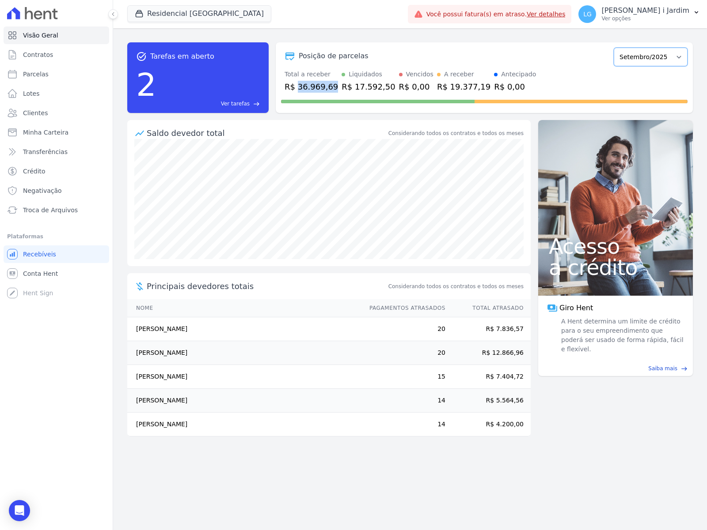
click at [618, 48] on select "Fevereiro/2024 Março/2024 Abril/2024 Maio/2024 Junho/2024 Julho/2024 Agosto/202…" at bounding box center [650, 57] width 74 height 19
click at [308, 84] on div "R$ 34.025,44" at bounding box center [310, 87] width 53 height 12
copy div "34.025,44"
click at [450, 79] on div "A receber R$ 3.344,34" at bounding box center [474, 81] width 49 height 23
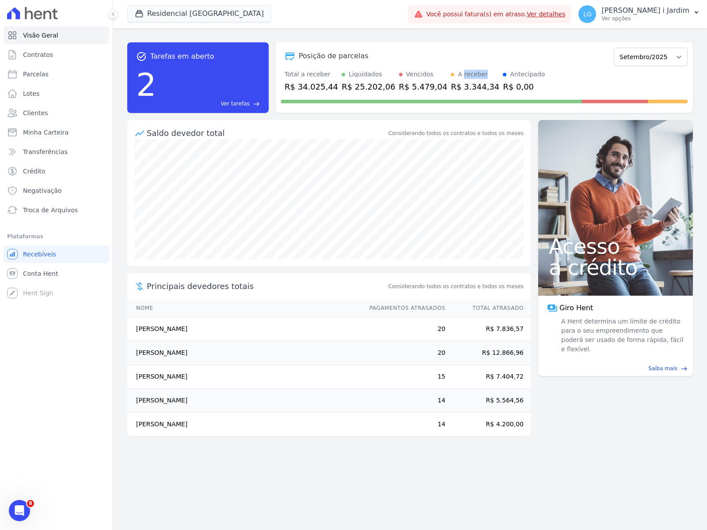
click at [450, 79] on div "A receber R$ 3.344,34" at bounding box center [474, 81] width 49 height 23
click at [450, 82] on div "R$ 3.344,34" at bounding box center [474, 87] width 49 height 12
copy div "3.344,34"
click at [193, 16] on button "Residencial [GEOGRAPHIC_DATA]" at bounding box center [199, 13] width 144 height 17
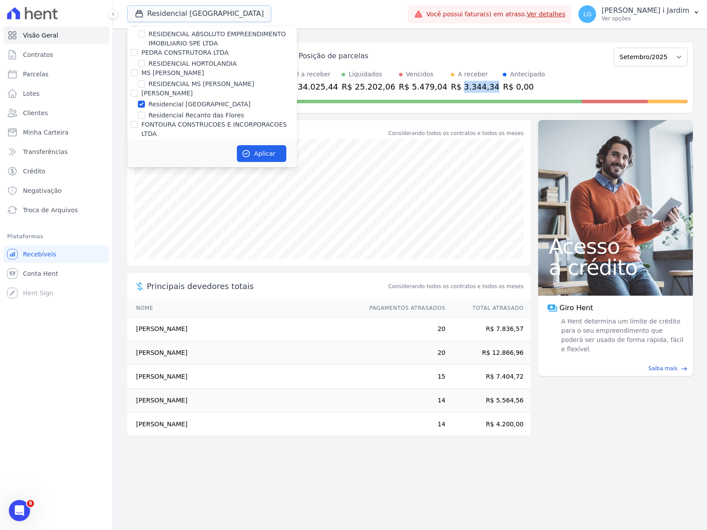
scroll to position [2098, 0]
click at [195, 99] on label "Residencial [GEOGRAPHIC_DATA]" at bounding box center [199, 103] width 102 height 9
click at [145, 100] on input "Residencial [GEOGRAPHIC_DATA]" at bounding box center [141, 103] width 7 height 7
checkbox input "false"
click at [197, 110] on label "Residencial Recanto das Flores" at bounding box center [195, 114] width 95 height 9
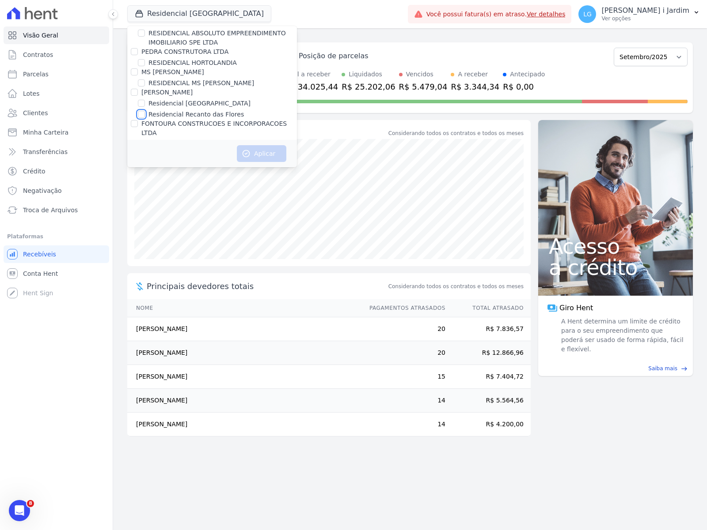
click at [145, 111] on input "Residencial Recanto das Flores" at bounding box center [141, 114] width 7 height 7
checkbox input "true"
click at [261, 155] on button "Aplicar" at bounding box center [261, 153] width 49 height 17
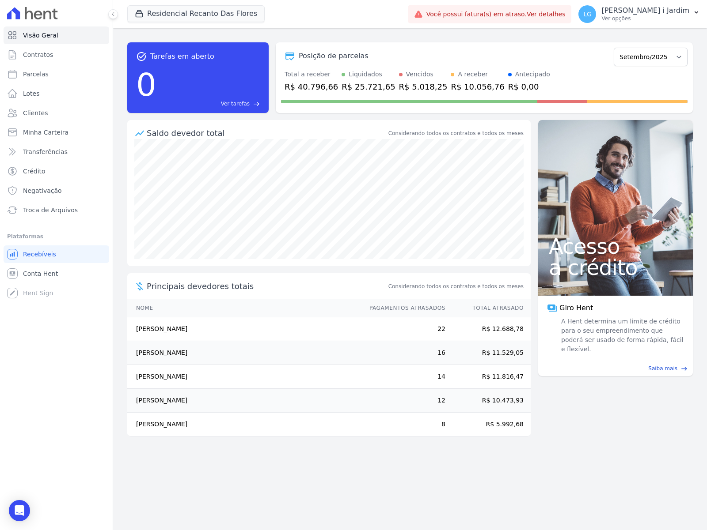
click at [310, 89] on div "R$ 40.796,66" at bounding box center [310, 87] width 53 height 12
copy div "40.796,66"
click at [326, 475] on div "task_alt Tarefas em aberto 0 Ver tarefas east Posição de parcelas Janeiro/2024 …" at bounding box center [410, 279] width 594 height 502
click at [177, 20] on button "Residencial Recanto Das Flores" at bounding box center [195, 13] width 137 height 17
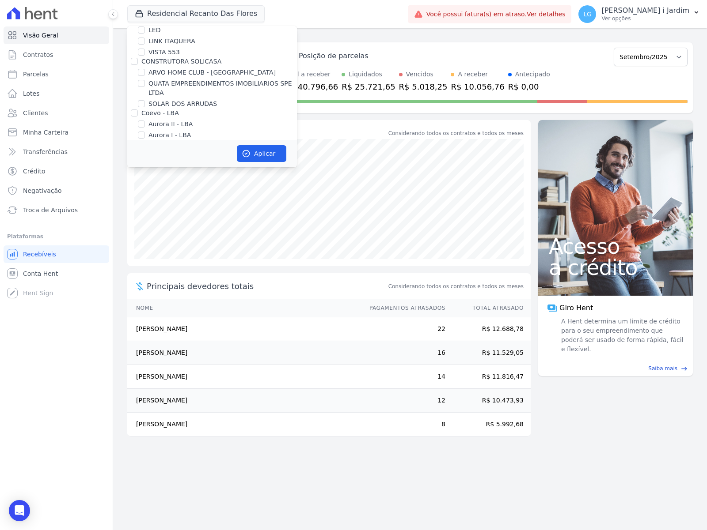
scroll to position [1351, 0]
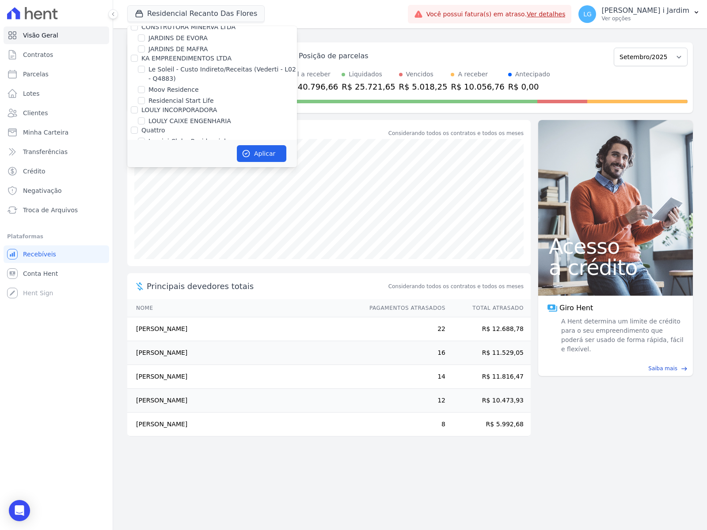
click at [212, 137] on label "Lumini Clube Residencial" at bounding box center [186, 141] width 77 height 9
click at [145, 138] on input "Lumini Clube Residencial" at bounding box center [141, 141] width 7 height 7
checkbox input "true"
click at [212, 148] on label "Lumini Clube Residencial - 1" at bounding box center [191, 152] width 87 height 9
click at [145, 149] on input "Lumini Clube Residencial - 1" at bounding box center [141, 152] width 7 height 7
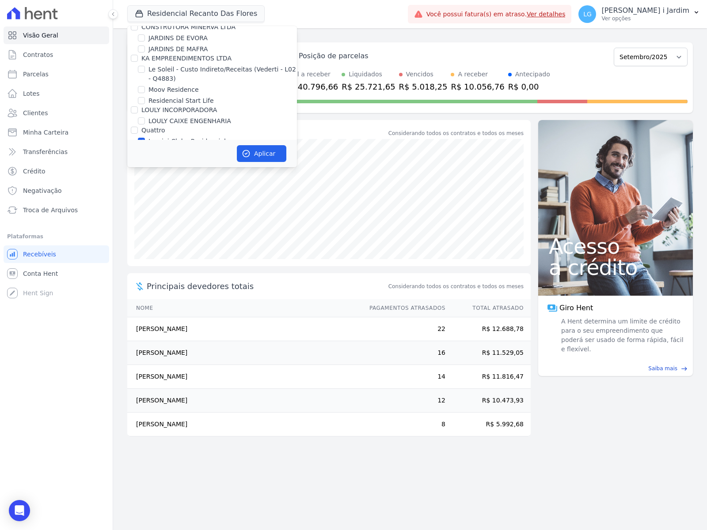
checkbox input "true"
click at [255, 158] on button "Aplicar" at bounding box center [261, 153] width 49 height 17
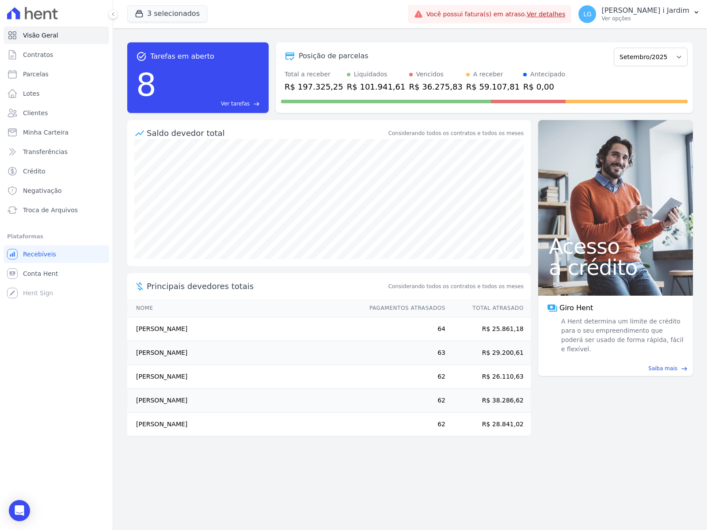
click at [322, 84] on div "R$ 197.325,25" at bounding box center [313, 87] width 59 height 12
copy div "197.325,25"
click at [466, 87] on div "R$ 59.107,81" at bounding box center [492, 87] width 53 height 12
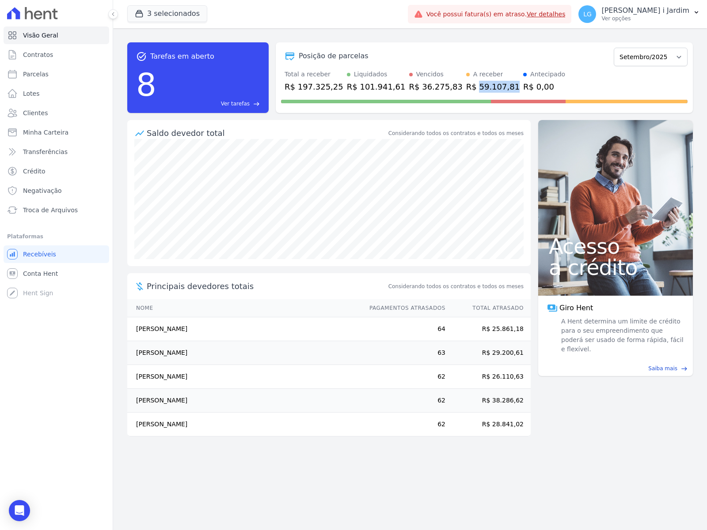
copy div "59.107,81"
click at [69, 147] on link "Transferências" at bounding box center [57, 152] width 106 height 18
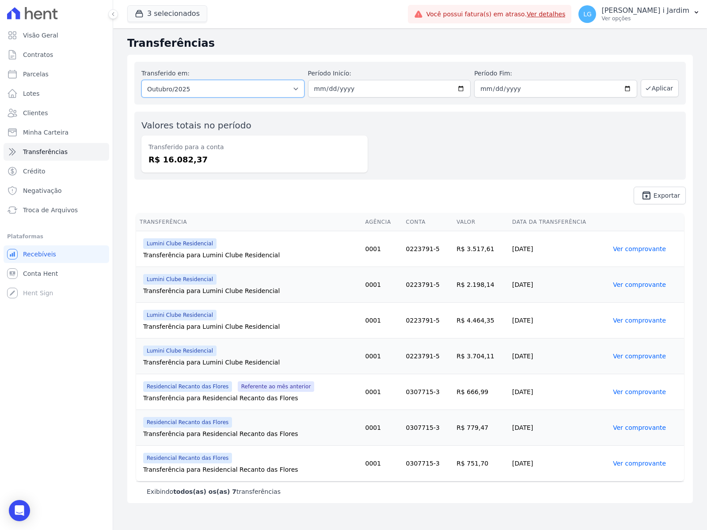
click at [267, 94] on select "Todos os meses Maio/2023 Junho/2023 Julho/2023 Agosto/2023 Setembro/2023 Outubr…" at bounding box center [222, 89] width 163 height 18
select select "09/2025"
click at [141, 80] on select "Todos os meses Maio/2023 Junho/2023 Julho/2023 Agosto/2023 Setembro/2023 Outubr…" at bounding box center [222, 89] width 163 height 18
click at [656, 91] on button "Aplicar" at bounding box center [659, 88] width 38 height 18
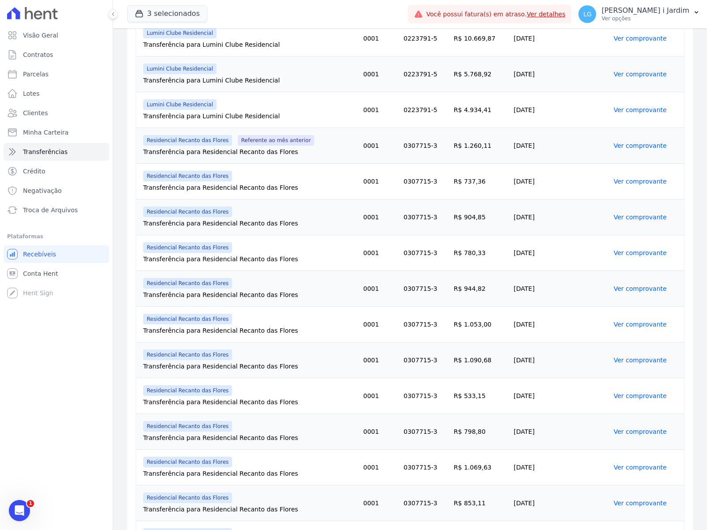
scroll to position [638, 0]
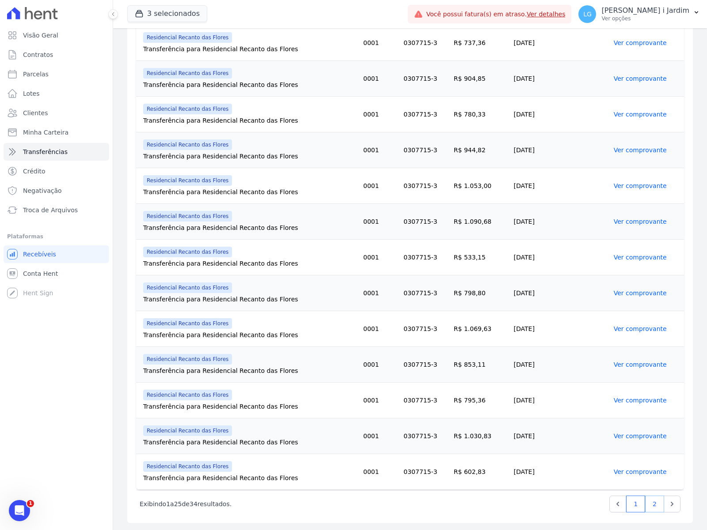
click at [648, 502] on link "2" at bounding box center [654, 504] width 19 height 17
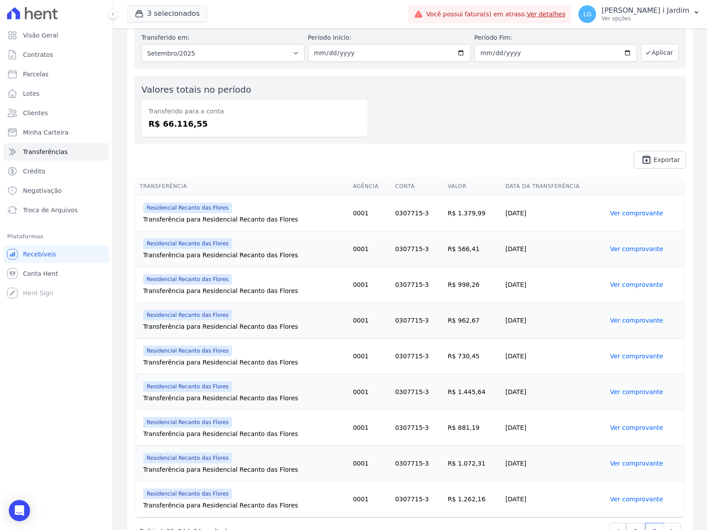
scroll to position [64, 0]
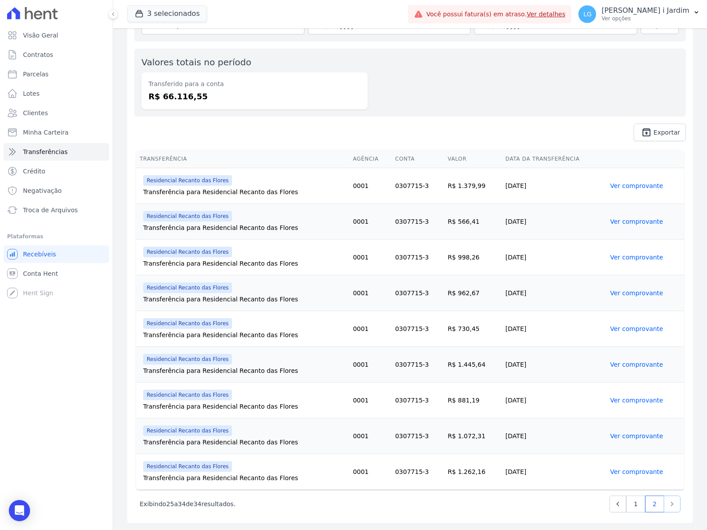
click at [670, 504] on link "Next" at bounding box center [671, 504] width 17 height 17
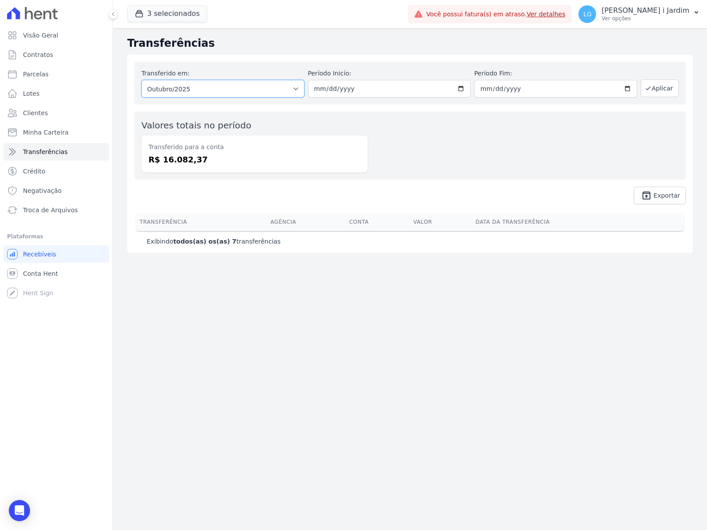
click at [190, 87] on select "Todos os meses Maio/2023 Junho/2023 Julho/2023 Agosto/2023 Setembro/2023 Outubr…" at bounding box center [222, 89] width 163 height 18
select select "09/2025"
click at [141, 80] on select "Todos os meses Maio/2023 Junho/2023 Julho/2023 Agosto/2023 Setembro/2023 Outubr…" at bounding box center [222, 89] width 163 height 18
click at [668, 79] on button "Aplicar" at bounding box center [659, 88] width 38 height 18
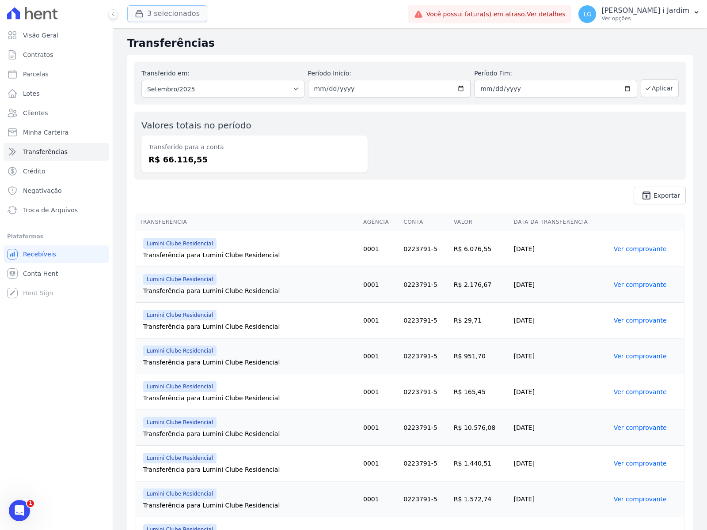
click at [164, 9] on button "3 selecionados" at bounding box center [167, 13] width 80 height 17
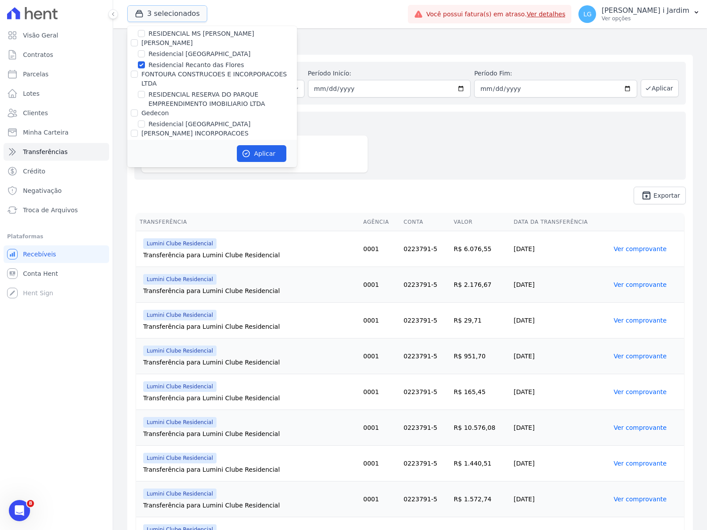
scroll to position [2098, 0]
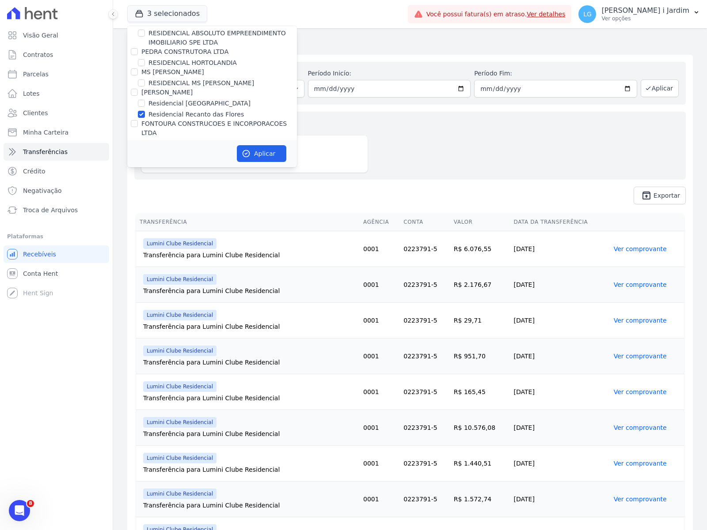
click at [186, 110] on label "Residencial Recanto das Flores" at bounding box center [195, 114] width 95 height 9
click at [145, 111] on input "Residencial Recanto das Flores" at bounding box center [141, 114] width 7 height 7
checkbox input "false"
click at [250, 157] on icon "button" at bounding box center [246, 153] width 9 height 9
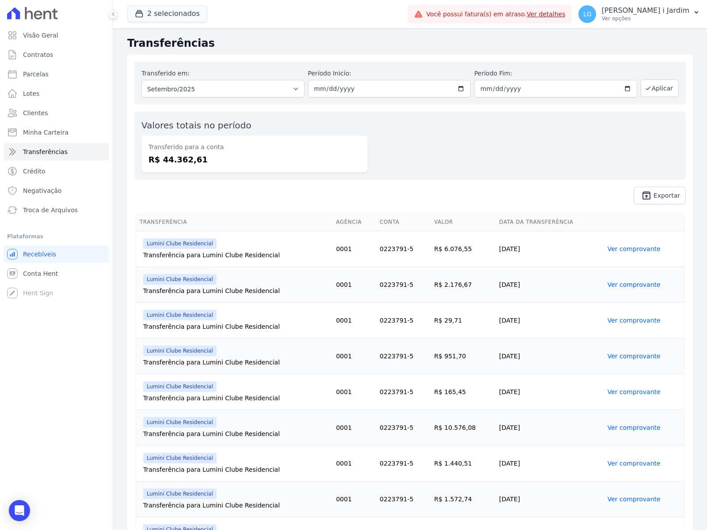
scroll to position [124, 0]
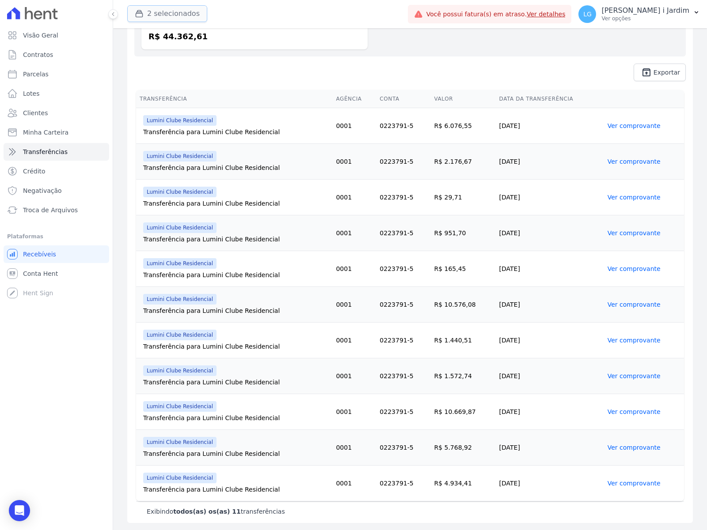
click at [170, 14] on button "2 selecionados" at bounding box center [167, 13] width 80 height 17
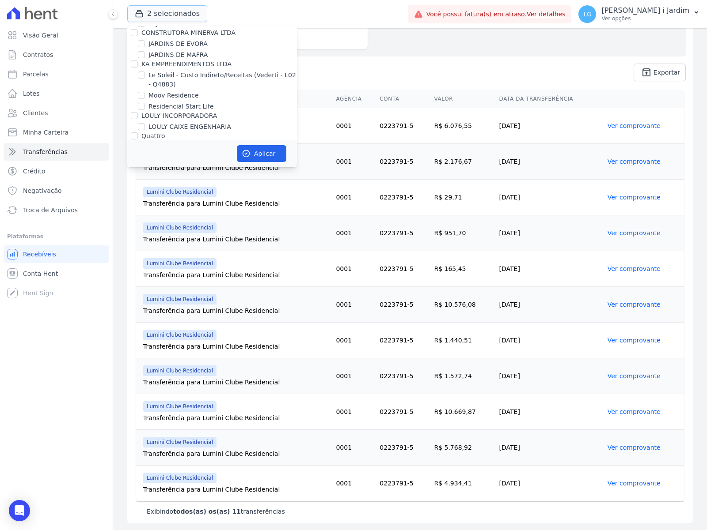
scroll to position [1383, 0]
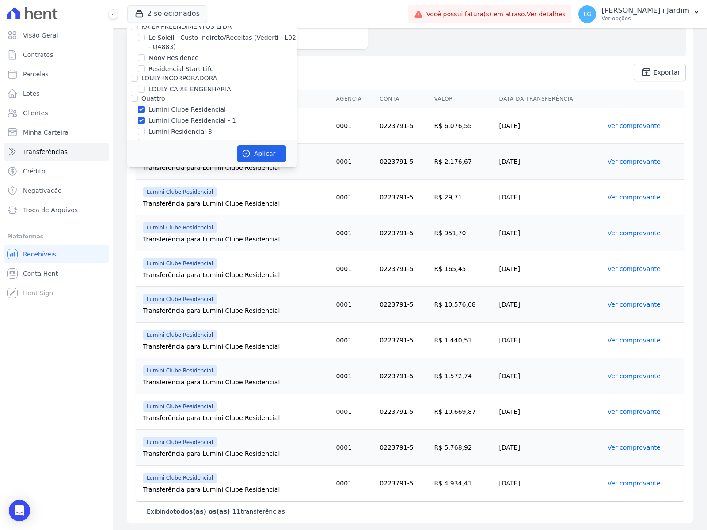
click at [179, 105] on label "Lumini Clube Residencial" at bounding box center [186, 109] width 77 height 9
click at [145, 106] on input "Lumini Clube Residencial" at bounding box center [141, 109] width 7 height 7
checkbox input "false"
click at [182, 116] on label "Lumini Clube Residencial - 1" at bounding box center [191, 120] width 87 height 9
click at [145, 117] on input "Lumini Clube Residencial - 1" at bounding box center [141, 120] width 7 height 7
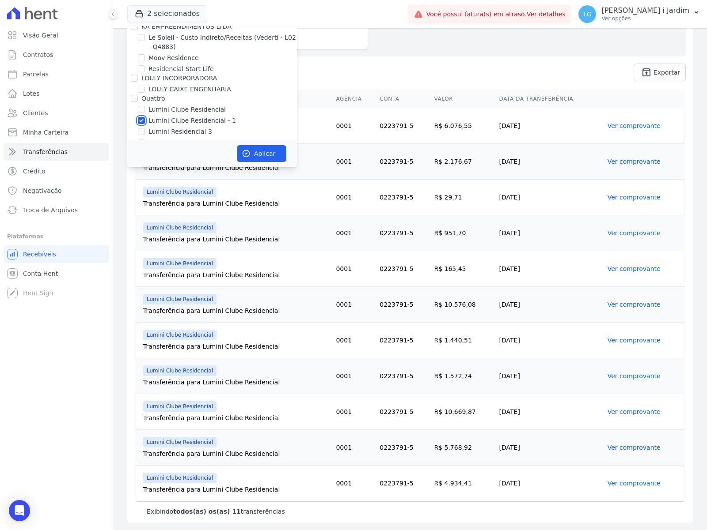
checkbox input "false"
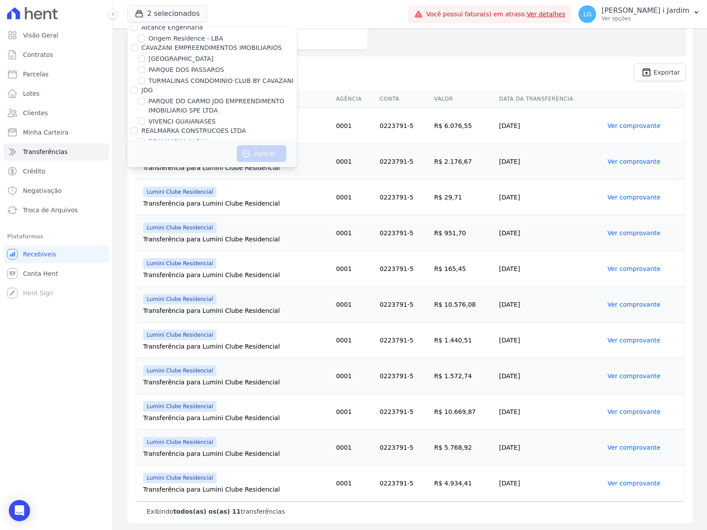
click at [182, 148] on label "REALMARKA REALE" at bounding box center [178, 152] width 60 height 9
click at [145, 149] on input "REALMARKA REALE" at bounding box center [141, 152] width 7 height 7
checkbox input "true"
click at [252, 157] on button "Aplicar" at bounding box center [261, 153] width 49 height 17
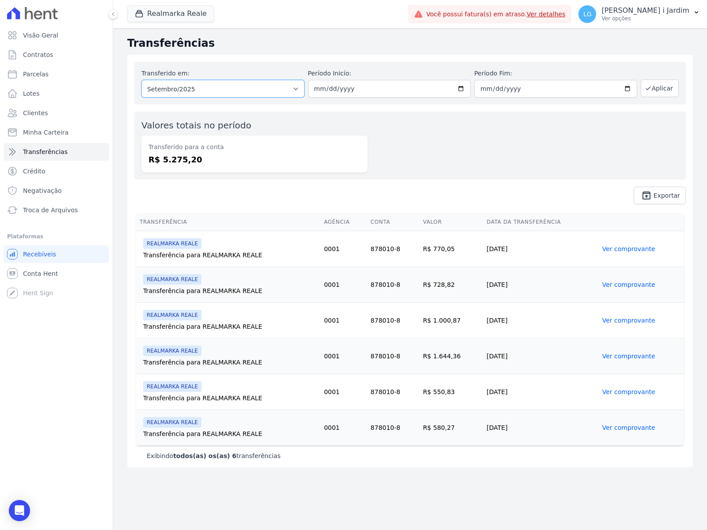
click at [189, 86] on select "Todos os meses Dezembro/2024 [GEOGRAPHIC_DATA]/2025 Fevereiro/2025 Março/2025 A…" at bounding box center [222, 89] width 163 height 18
click at [141, 80] on select "Todos os meses Dezembro/2024 [GEOGRAPHIC_DATA]/2025 Fevereiro/2025 Março/2025 A…" at bounding box center [222, 89] width 163 height 18
click at [183, 159] on dd "R$ 5.275,20" at bounding box center [254, 160] width 212 height 12
copy dd "5.275,20"
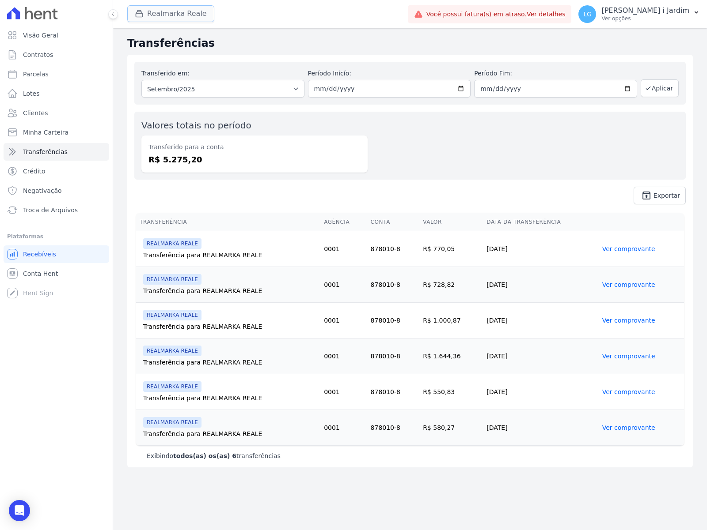
click at [169, 15] on button "Realmarka Reale" at bounding box center [170, 13] width 87 height 17
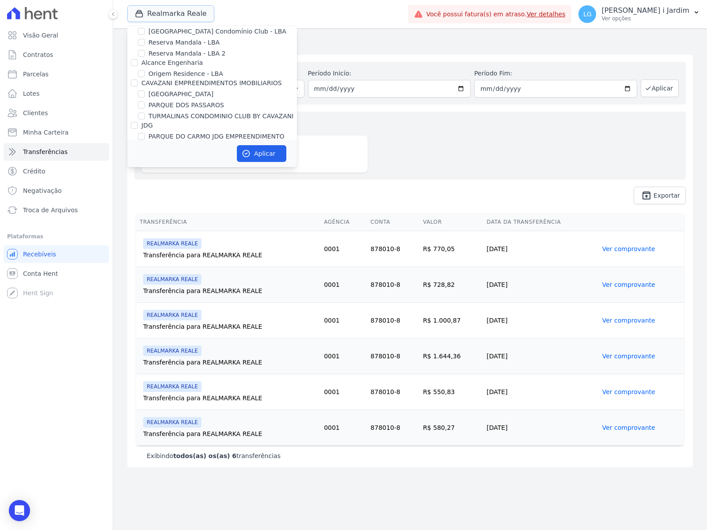
scroll to position [1932, 0]
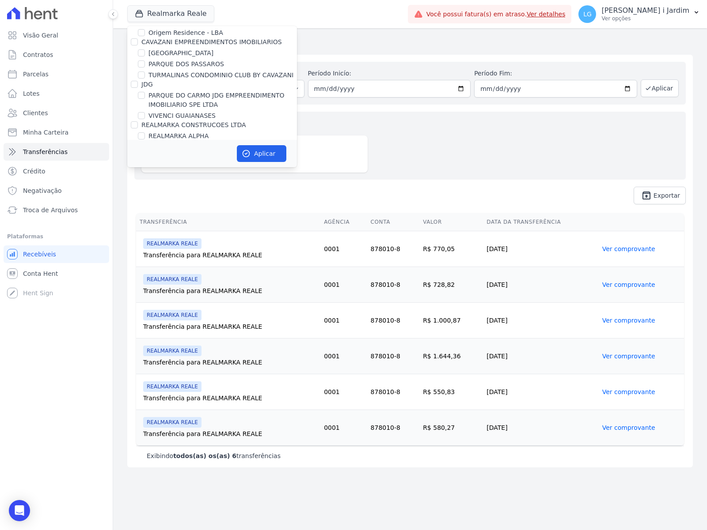
click at [188, 143] on label "REALMARKA REALE" at bounding box center [178, 147] width 60 height 9
click at [145, 144] on input "REALMARKA REALE" at bounding box center [141, 147] width 7 height 7
checkbox input "false"
click at [190, 154] on label "RMK 2 EMPREENDIMENTOS OPERA" at bounding box center [201, 158] width 107 height 9
click at [145, 155] on input "RMK 2 EMPREENDIMENTOS OPERA" at bounding box center [141, 158] width 7 height 7
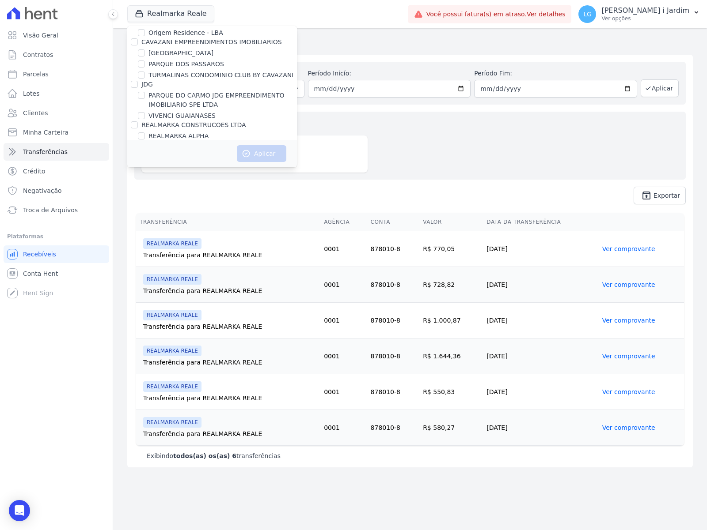
checkbox input "true"
click at [253, 155] on button "Aplicar" at bounding box center [261, 153] width 49 height 17
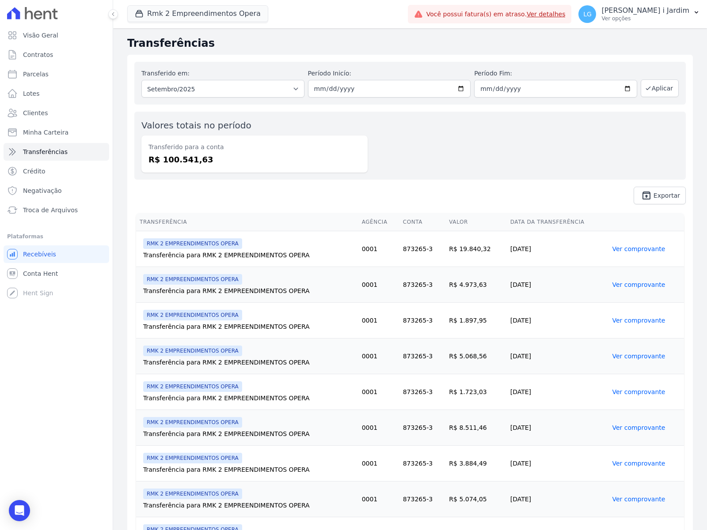
click at [191, 162] on dd "R$ 100.541,63" at bounding box center [254, 160] width 212 height 12
copy dd "100.541,63"
click at [81, 40] on link "Visão Geral" at bounding box center [57, 35] width 106 height 18
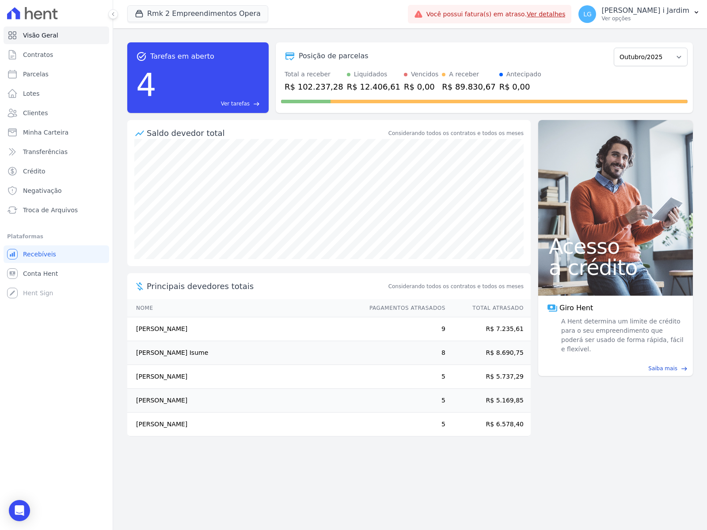
click at [321, 82] on div "R$ 102.237,28" at bounding box center [313, 87] width 59 height 12
copy div "102.237,28"
click at [670, 53] on select "Março/2024 Abril/2024 Maio/2024 Junho/2024 Julho/2024 Agosto/2024 Setembro/2024…" at bounding box center [650, 57] width 74 height 19
select select "09/2025"
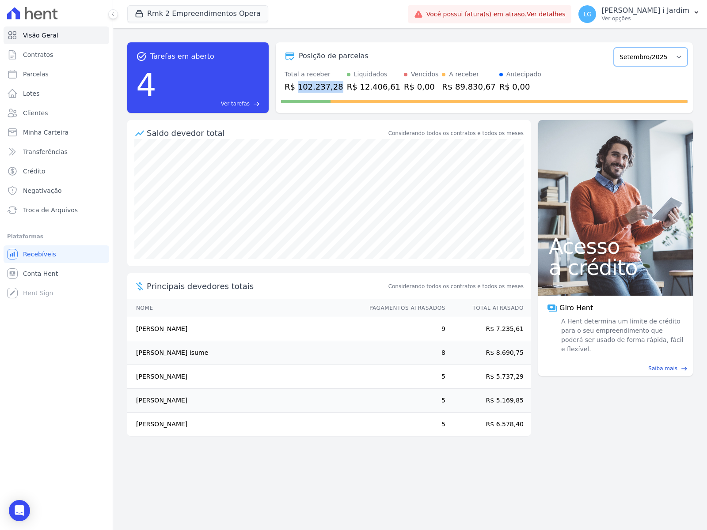
click at [618, 48] on select "Março/2024 Abril/2024 Maio/2024 Junho/2024 Julho/2024 Agosto/2024 Setembro/2024…" at bounding box center [650, 57] width 74 height 19
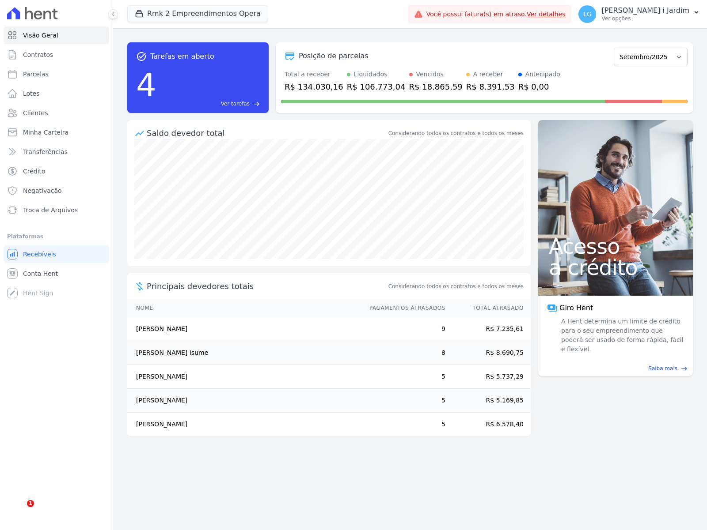
click at [325, 84] on div "R$ 134.030,16" at bounding box center [313, 87] width 59 height 12
copy div "134.030,16"
click at [473, 78] on div "A receber" at bounding box center [488, 74] width 30 height 9
click at [468, 82] on div "R$ 8.391,53" at bounding box center [490, 87] width 49 height 12
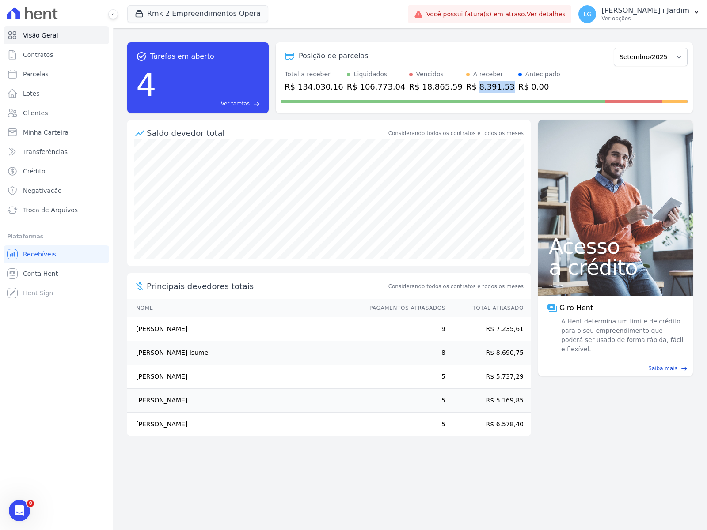
click at [468, 82] on div "R$ 8.391,53" at bounding box center [490, 87] width 49 height 12
copy div "8.391,53"
click at [436, 49] on div "Posição de parcelas Março/2024 Abril/2024 Maio/2024 Junho/2024 Julho/2024 Agost…" at bounding box center [484, 56] width 406 height 20
click at [71, 151] on link "Transferências" at bounding box center [57, 152] width 106 height 18
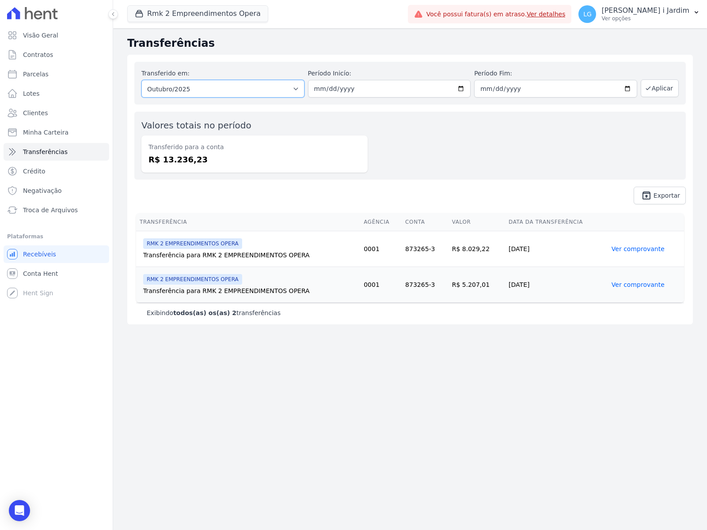
click at [190, 87] on select "Todos os meses Dezembro/2024 [GEOGRAPHIC_DATA]/2025 Fevereiro/2025 Março/2025 A…" at bounding box center [222, 89] width 163 height 18
select select "09/2025"
click at [141, 80] on select "Todos os meses Dezembro/2024 [GEOGRAPHIC_DATA]/2025 Fevereiro/2025 Março/2025 A…" at bounding box center [222, 89] width 163 height 18
click at [671, 88] on button "Aplicar" at bounding box center [659, 88] width 38 height 18
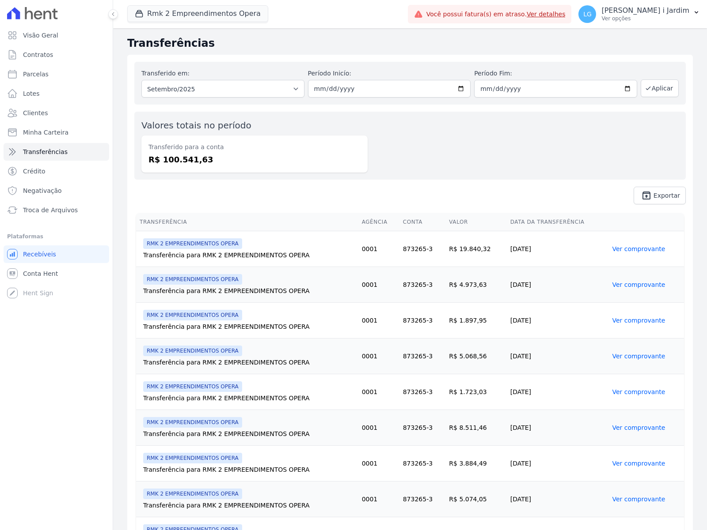
click at [174, 164] on dd "R$ 100.541,63" at bounding box center [254, 160] width 212 height 12
click at [174, 159] on dd "R$ 100.541,63" at bounding box center [254, 160] width 212 height 12
copy dd "100.541,63"
click at [225, 15] on button "Rmk 2 Empreendimentos Opera" at bounding box center [197, 13] width 141 height 17
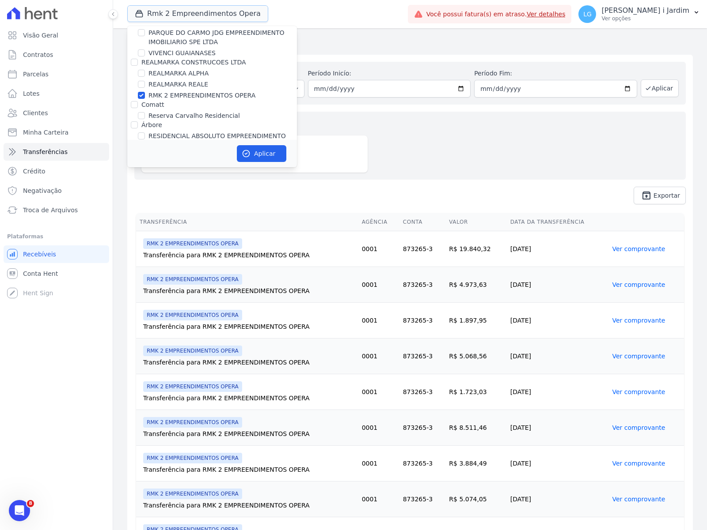
scroll to position [1932, 0]
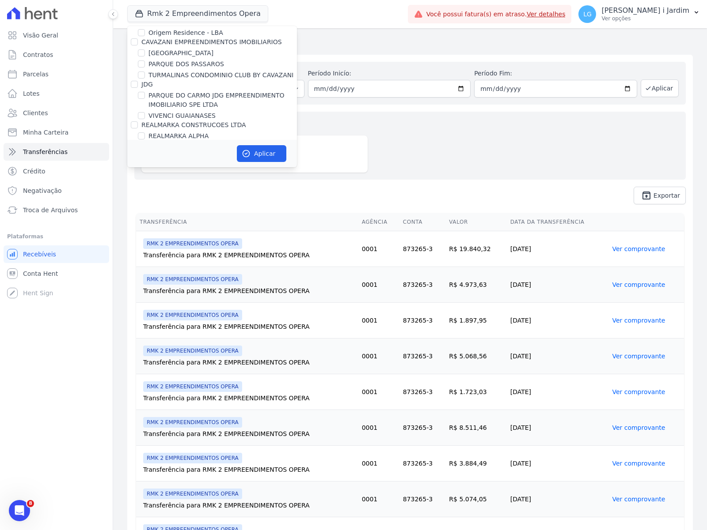
click at [173, 154] on label "RMK 2 EMPREENDIMENTOS OPERA" at bounding box center [201, 158] width 107 height 9
click at [145, 155] on input "RMK 2 EMPREENDIMENTOS OPERA" at bounding box center [141, 158] width 7 height 7
checkbox input "false"
click at [182, 132] on label "REALMARKA ALPHA" at bounding box center [178, 136] width 60 height 9
click at [145, 132] on input "REALMARKA ALPHA" at bounding box center [141, 135] width 7 height 7
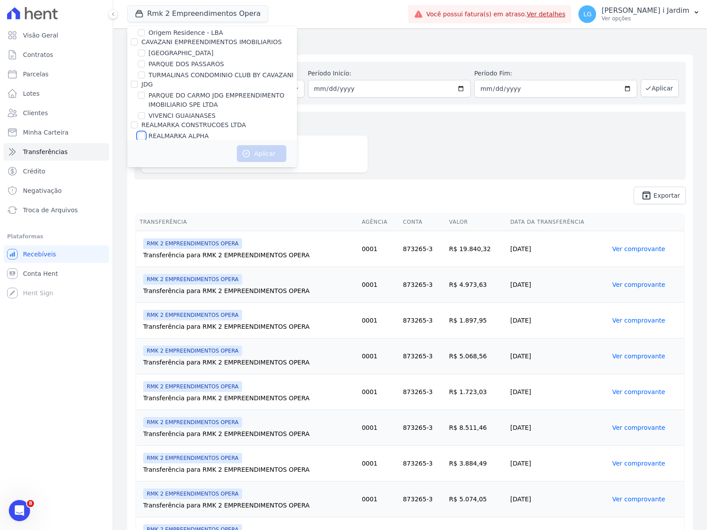
checkbox input "true"
click at [261, 157] on button "Aplicar" at bounding box center [261, 153] width 49 height 17
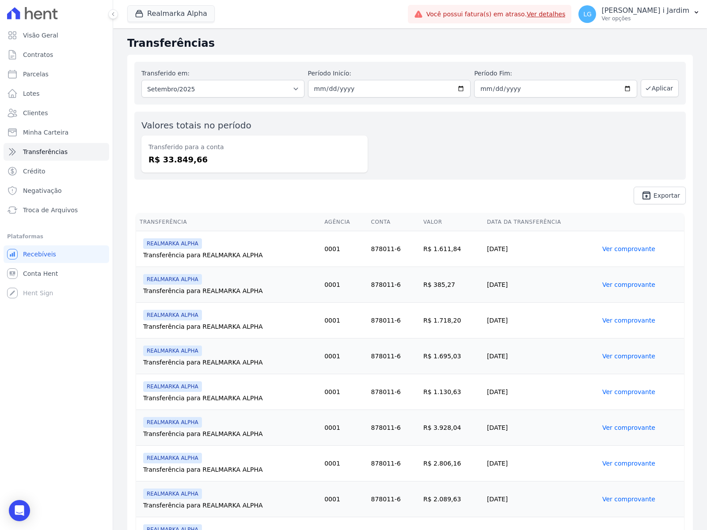
click at [174, 160] on dd "R$ 33.849,66" at bounding box center [254, 160] width 212 height 12
copy dd "33.849,66"
click at [35, 34] on span "Visão Geral" at bounding box center [40, 35] width 35 height 9
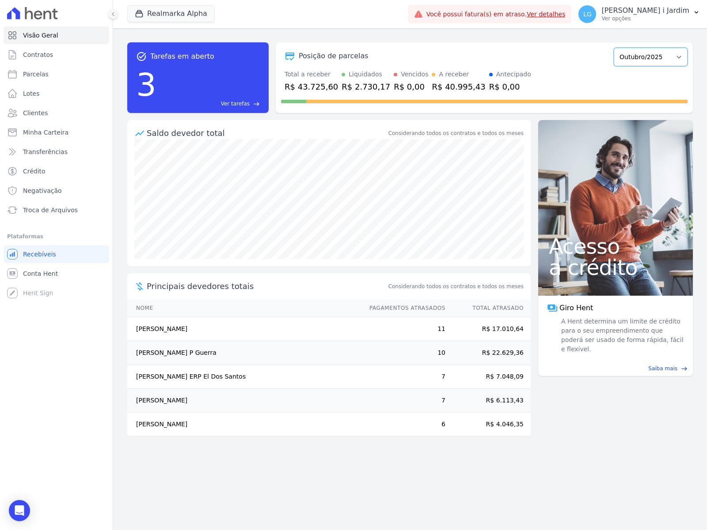
click at [647, 51] on select "Janeiro/2025 Fevereiro/2025 Março/2025 Abril/2025 Maio/2025 Junho/2025 Julho/20…" at bounding box center [650, 57] width 74 height 19
select select "09/2025"
click at [618, 48] on select "Janeiro/2025 Fevereiro/2025 Março/2025 Abril/2025 Maio/2025 Junho/2025 Julho/20…" at bounding box center [650, 57] width 74 height 19
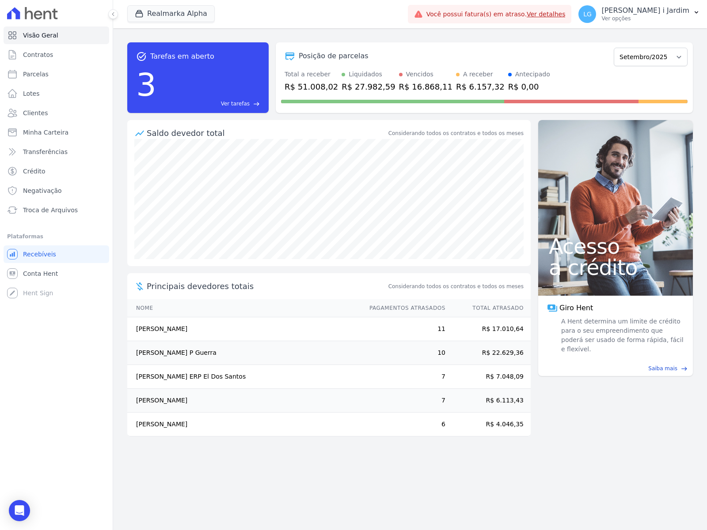
click at [323, 85] on div "R$ 51.008,02" at bounding box center [310, 87] width 53 height 12
copy div "51.008,02"
